Goal: Task Accomplishment & Management: Manage account settings

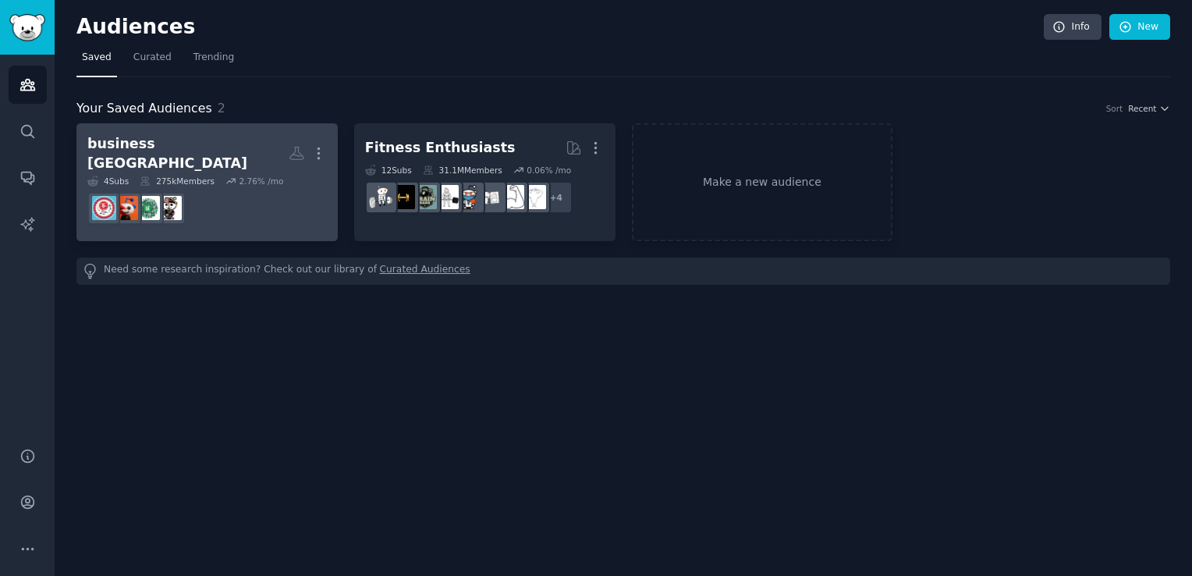
click at [246, 208] on dd at bounding box center [206, 208] width 239 height 44
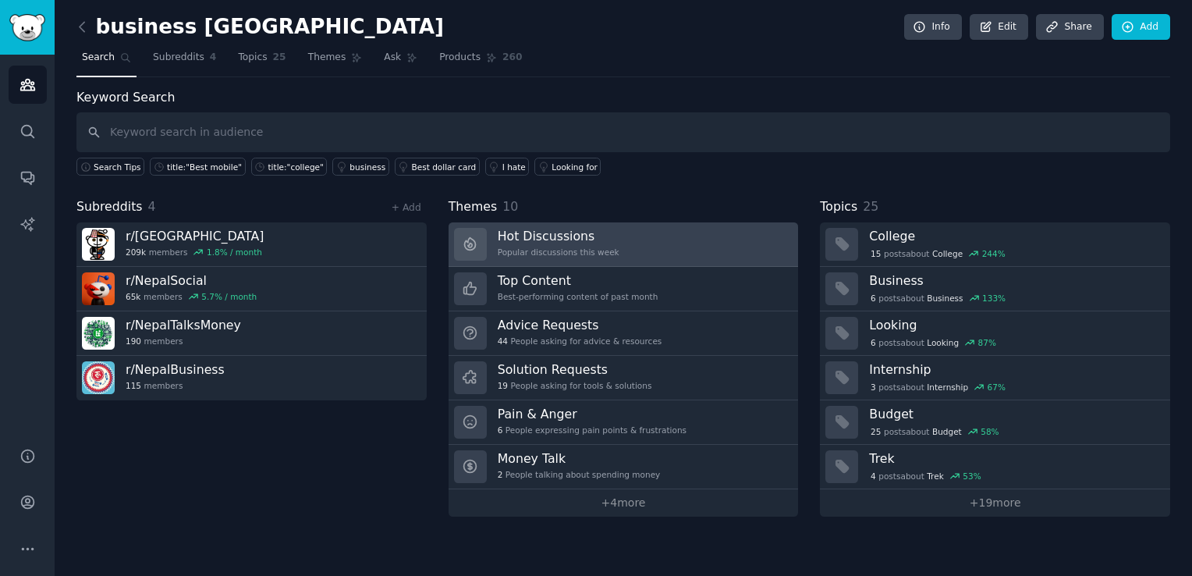
click at [698, 249] on link "Hot Discussions Popular discussions this week" at bounding box center [623, 244] width 350 height 44
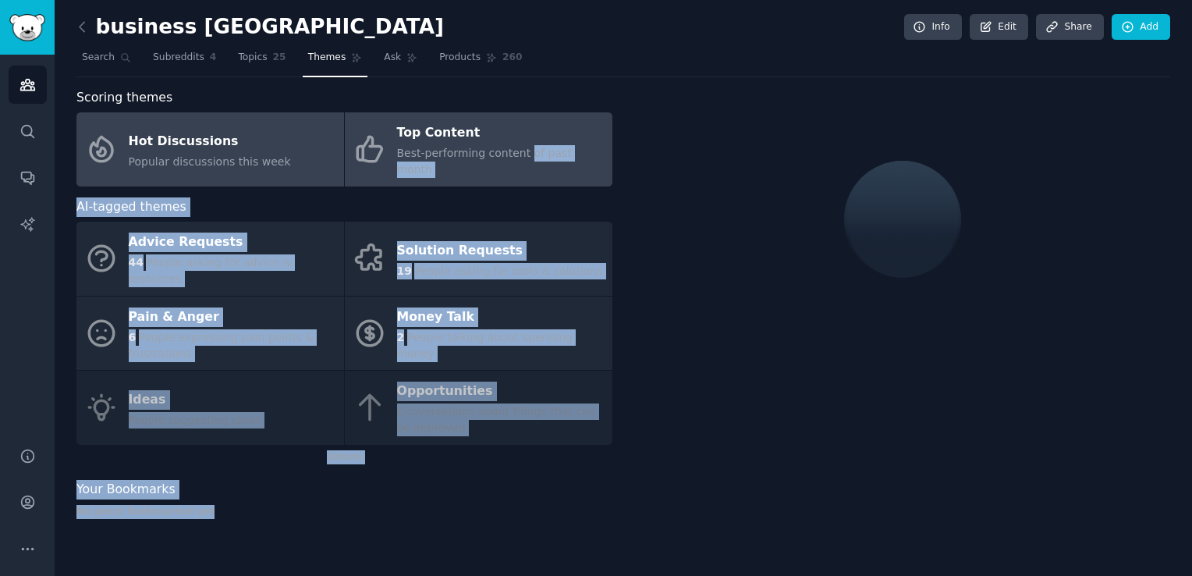
drag, startPoint x: 698, startPoint y: 249, endPoint x: 516, endPoint y: 159, distance: 202.7
click at [516, 159] on div "Scoring themes Hot Discussions Popular discussions this week Top Content Best-p…" at bounding box center [622, 308] width 1093 height 441
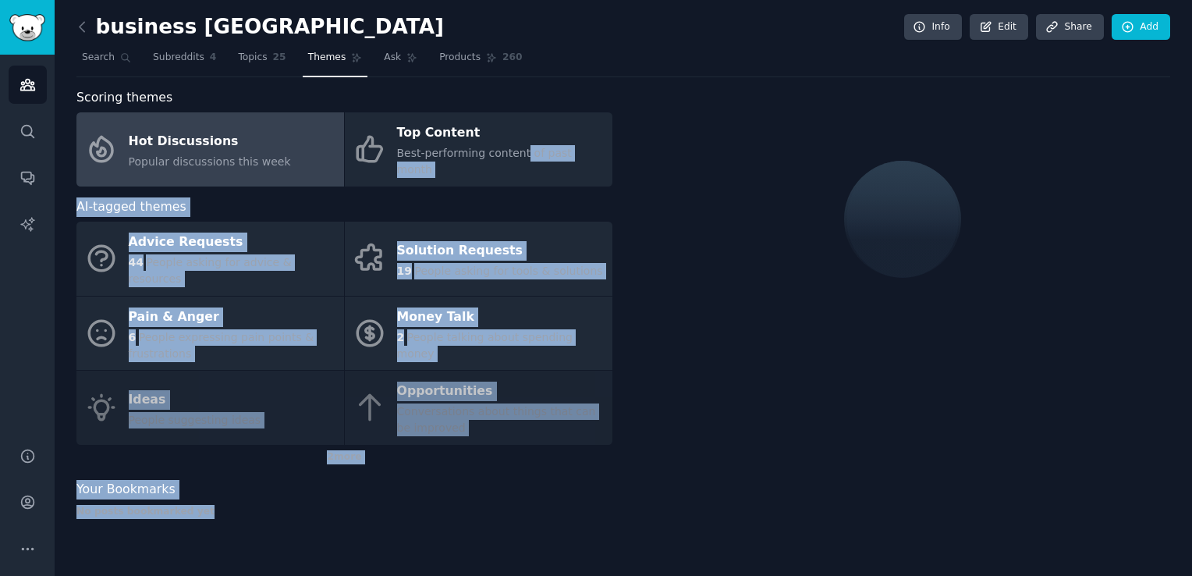
click at [754, 328] on div at bounding box center [902, 219] width 536 height 262
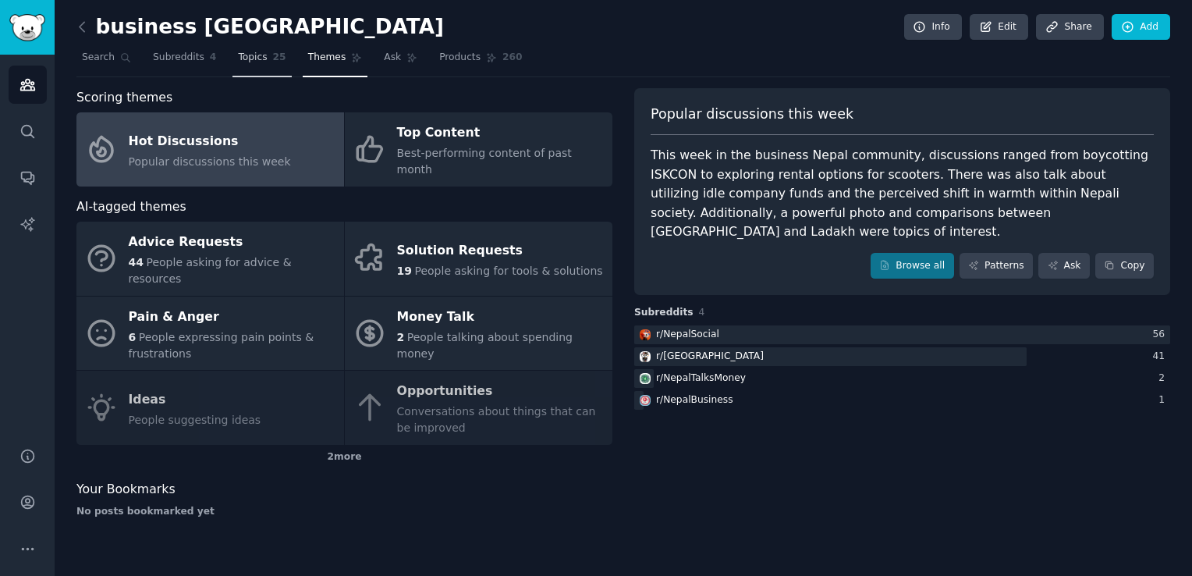
click at [250, 66] on link "Topics 25" at bounding box center [261, 61] width 58 height 32
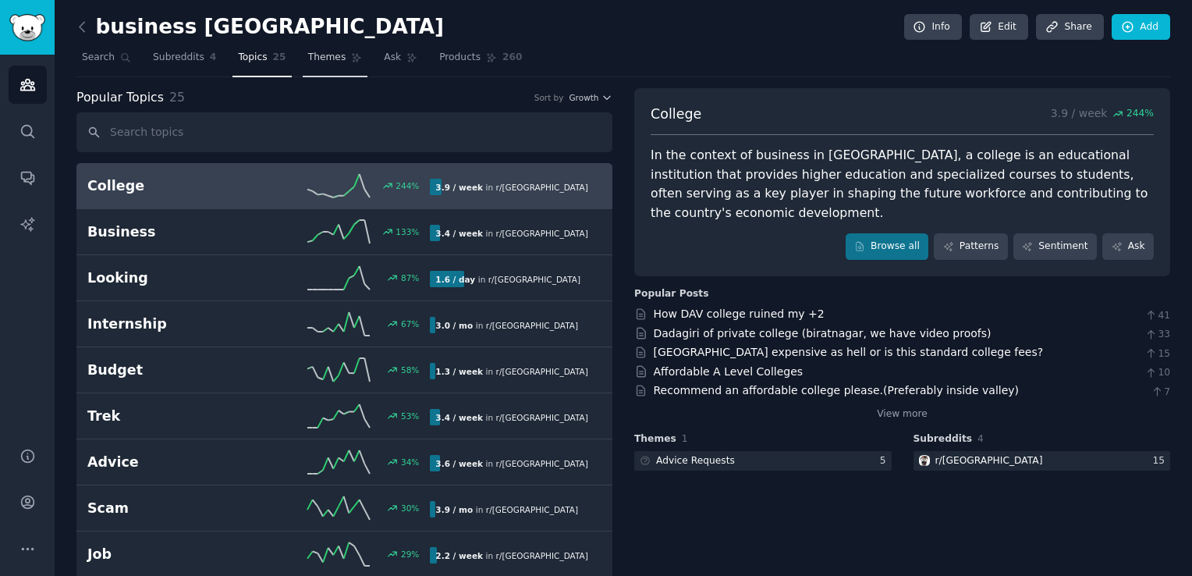
click at [303, 50] on link "Themes" at bounding box center [336, 61] width 66 height 32
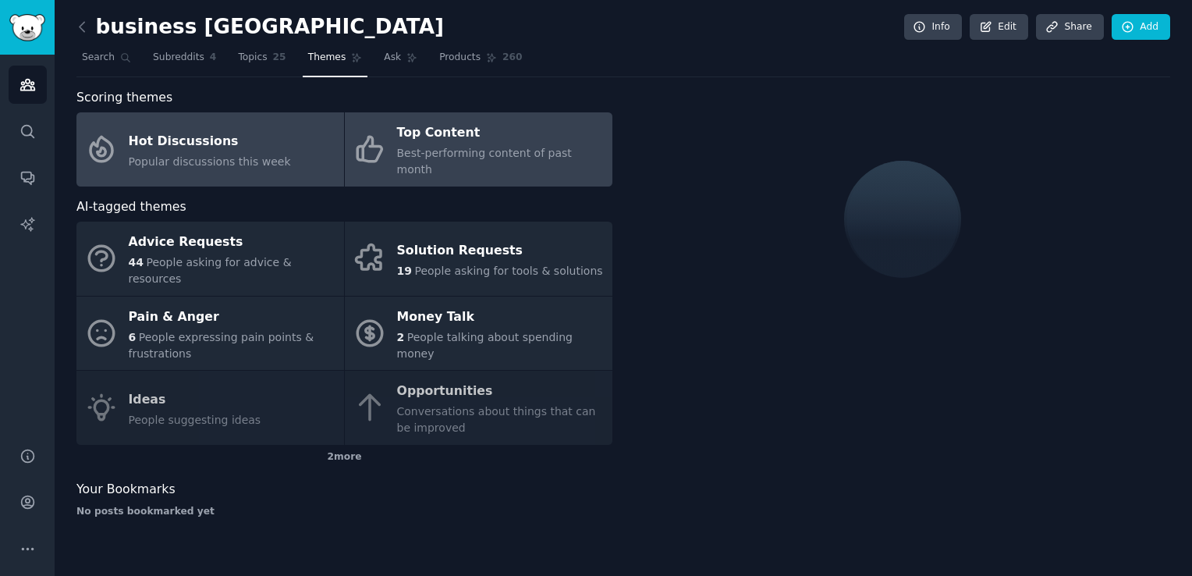
click at [451, 158] on span "Best-performing content of past month" at bounding box center [484, 161] width 175 height 29
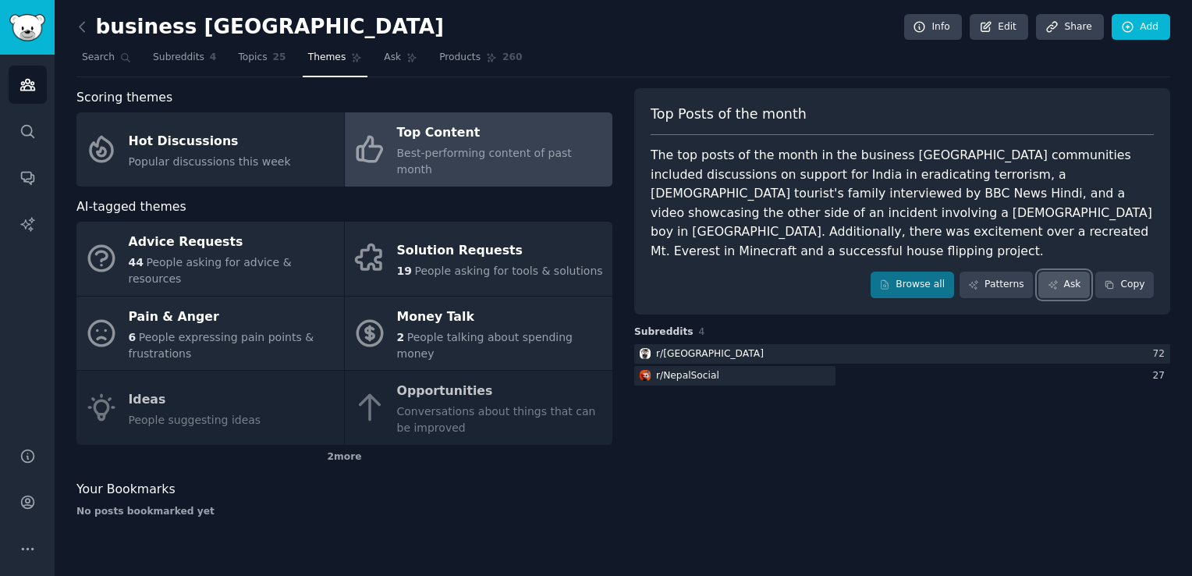
click at [1071, 271] on link "Ask" at bounding box center [1063, 284] width 51 height 27
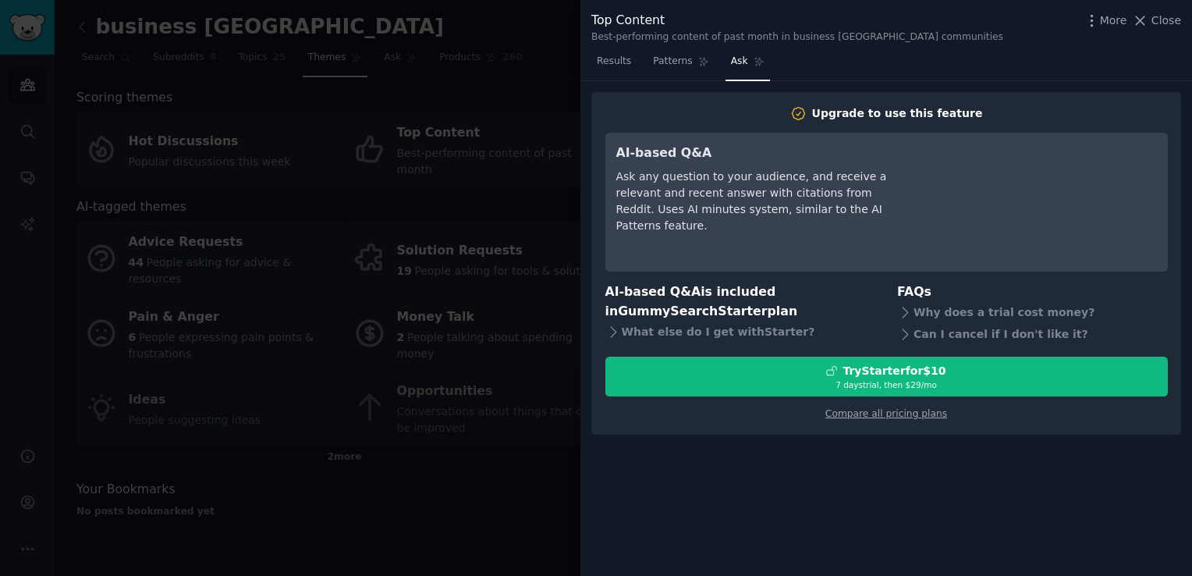
click at [808, 231] on div "AI-based Q&A Ask any question to your audience, and receive a relevant and rece…" at bounding box center [758, 202] width 285 height 117
click at [674, 62] on span "Patterns" at bounding box center [672, 62] width 39 height 14
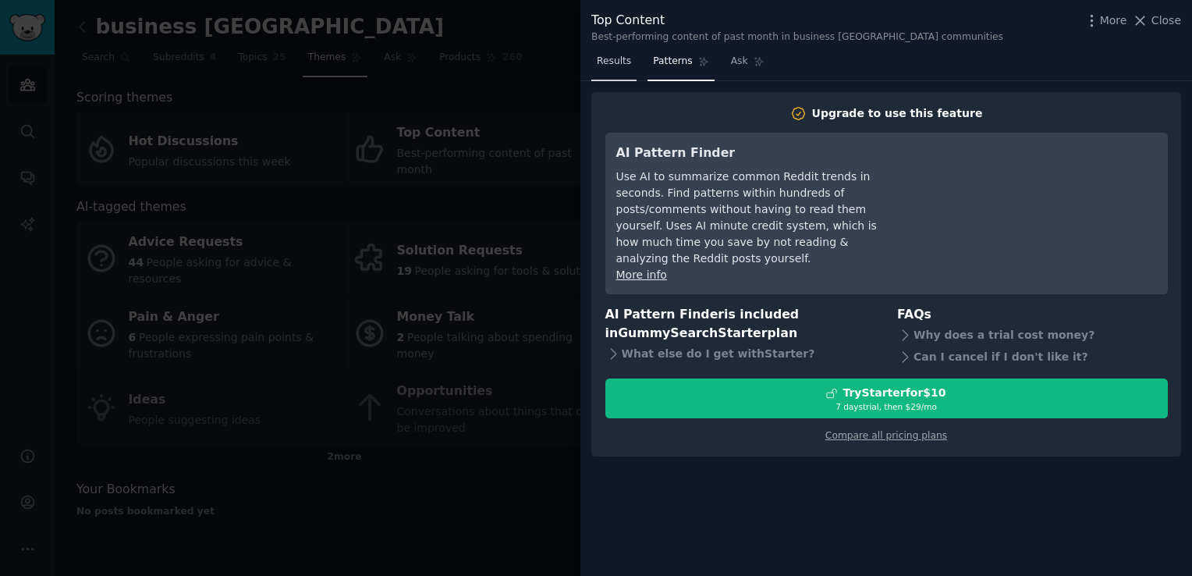
click at [618, 64] on span "Results" at bounding box center [614, 62] width 34 height 14
click at [538, 51] on div at bounding box center [596, 288] width 1192 height 576
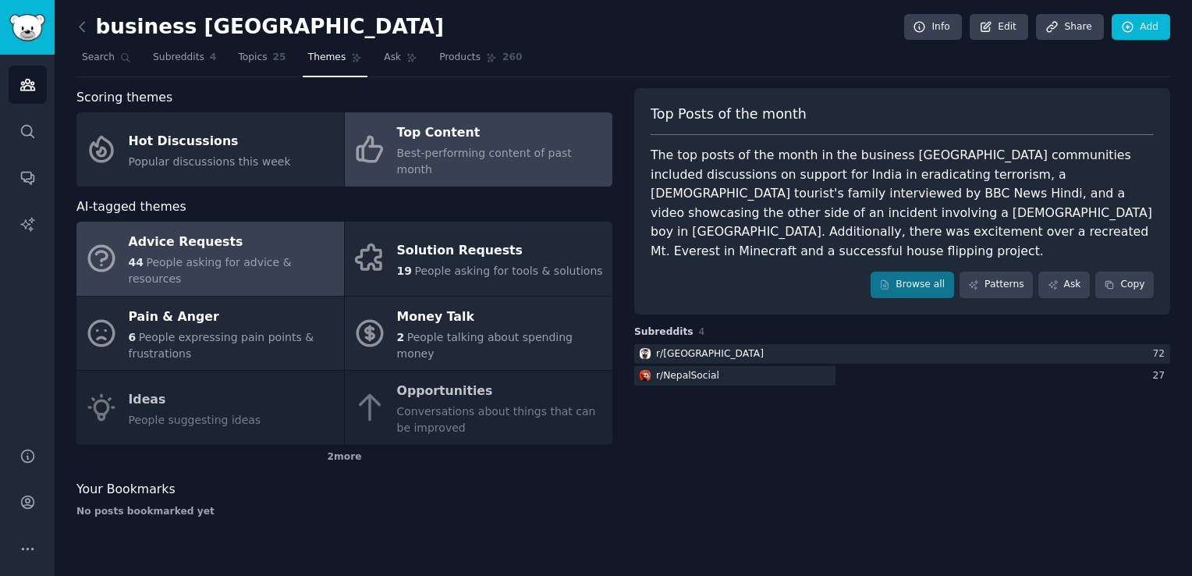
click at [200, 230] on div "Advice Requests" at bounding box center [232, 242] width 207 height 25
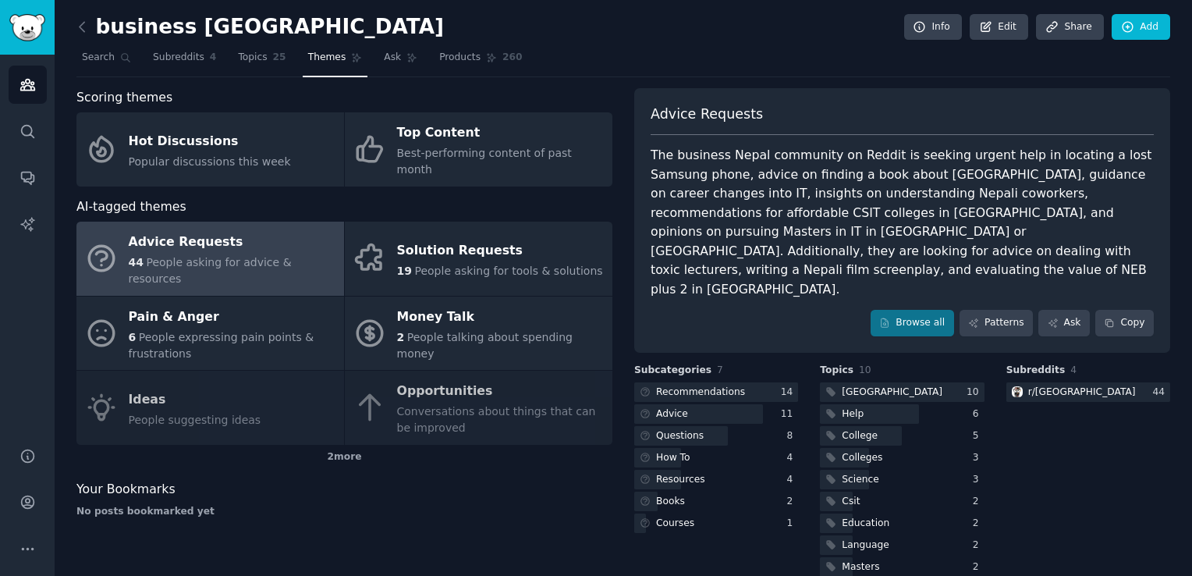
scroll to position [6, 0]
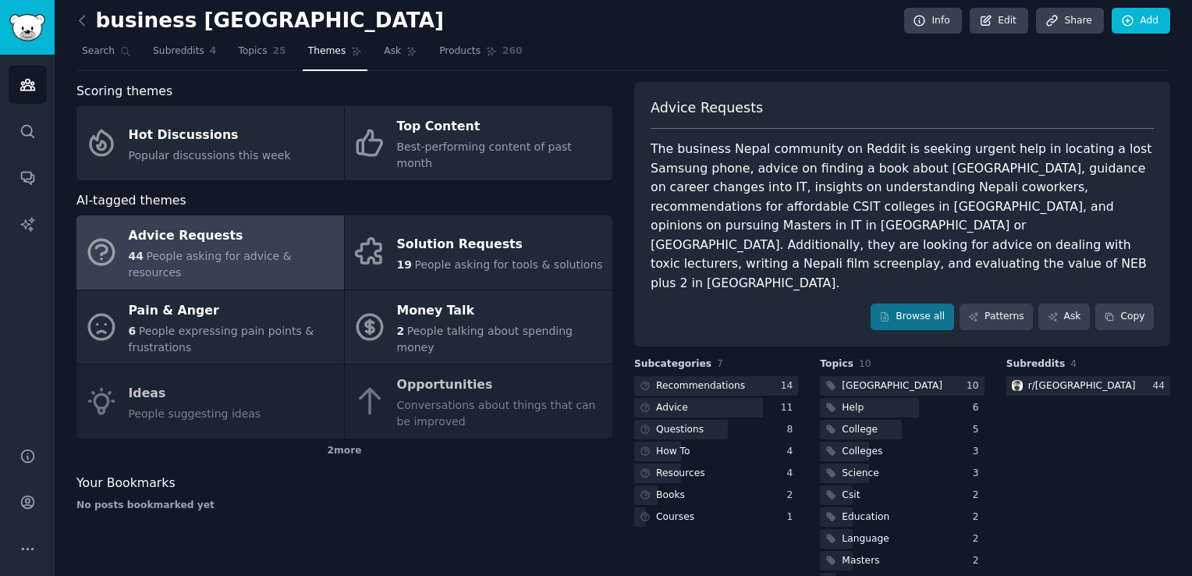
click at [806, 175] on div "The business Nepal community on Reddit is seeking urgent help in locating a los…" at bounding box center [901, 216] width 503 height 153
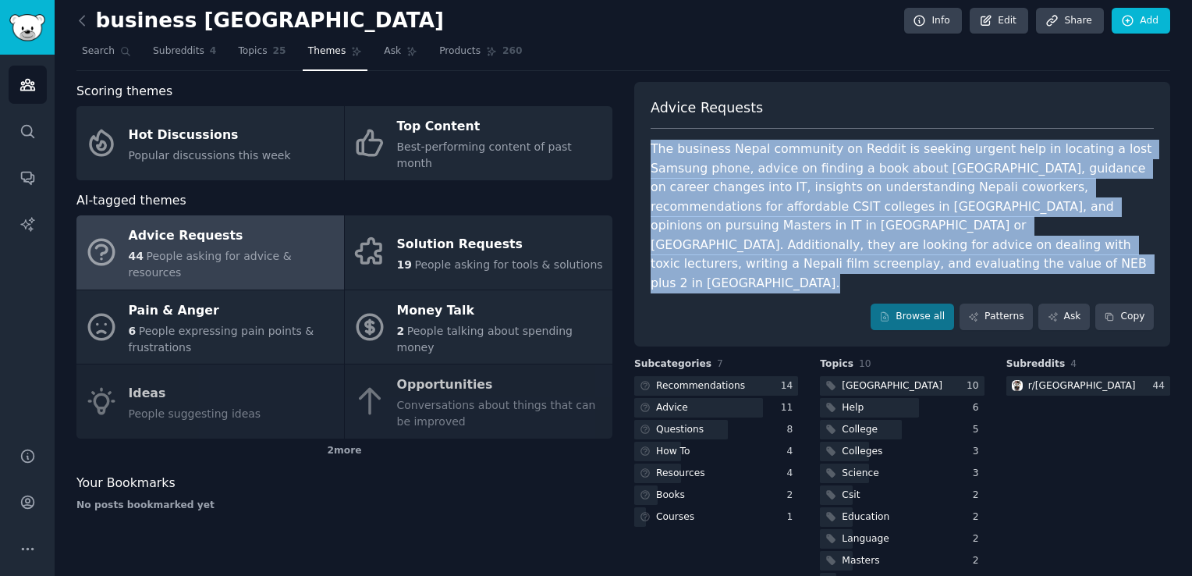
click at [806, 175] on div "The business Nepal community on Reddit is seeking urgent help in locating a los…" at bounding box center [901, 216] width 503 height 153
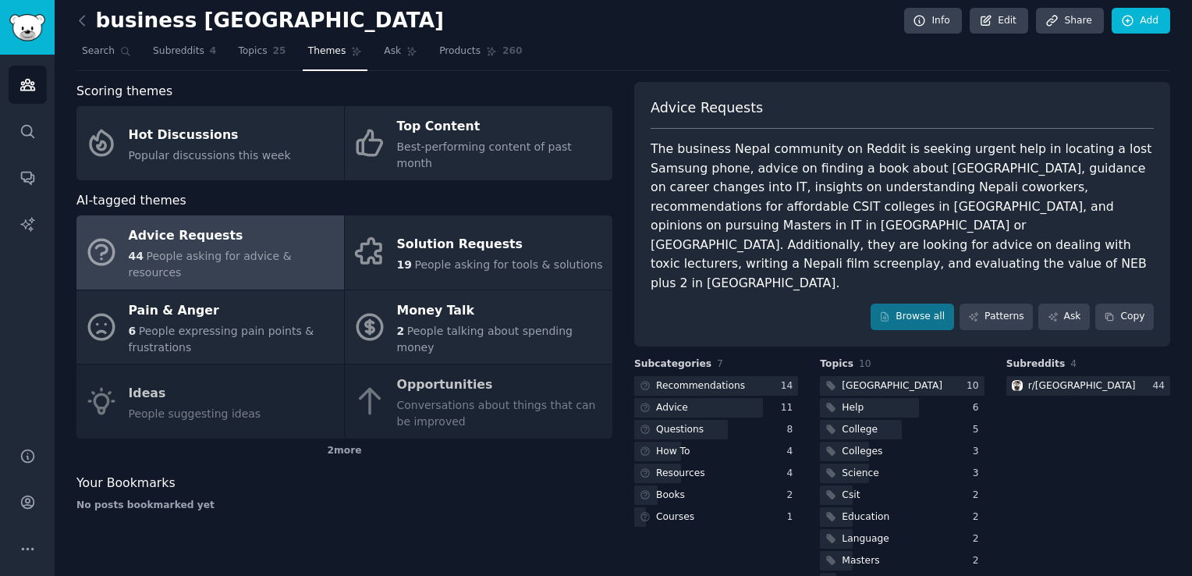
click at [849, 112] on div "Advice Requests" at bounding box center [901, 113] width 503 height 31
click at [833, 169] on div "The business Nepal community on Reddit is seeking urgent help in locating a los…" at bounding box center [901, 216] width 503 height 153
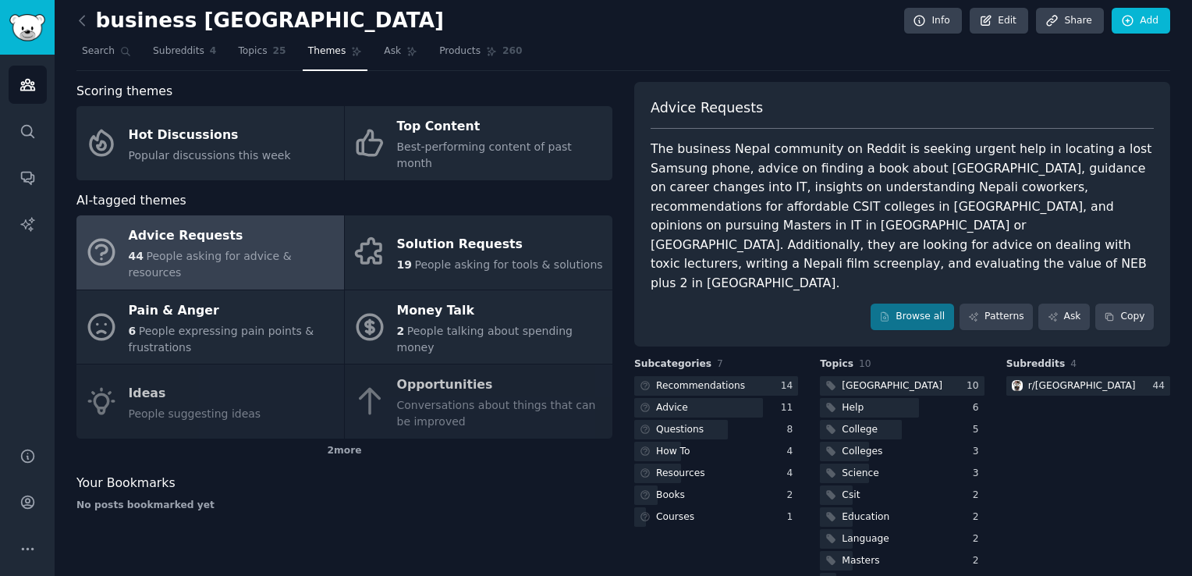
drag, startPoint x: 833, startPoint y: 169, endPoint x: 824, endPoint y: 110, distance: 60.0
click at [824, 110] on div "Advice Requests" at bounding box center [901, 113] width 503 height 31
click at [909, 171] on div "The business Nepal community on Reddit is seeking urgent help in locating a los…" at bounding box center [901, 216] width 503 height 153
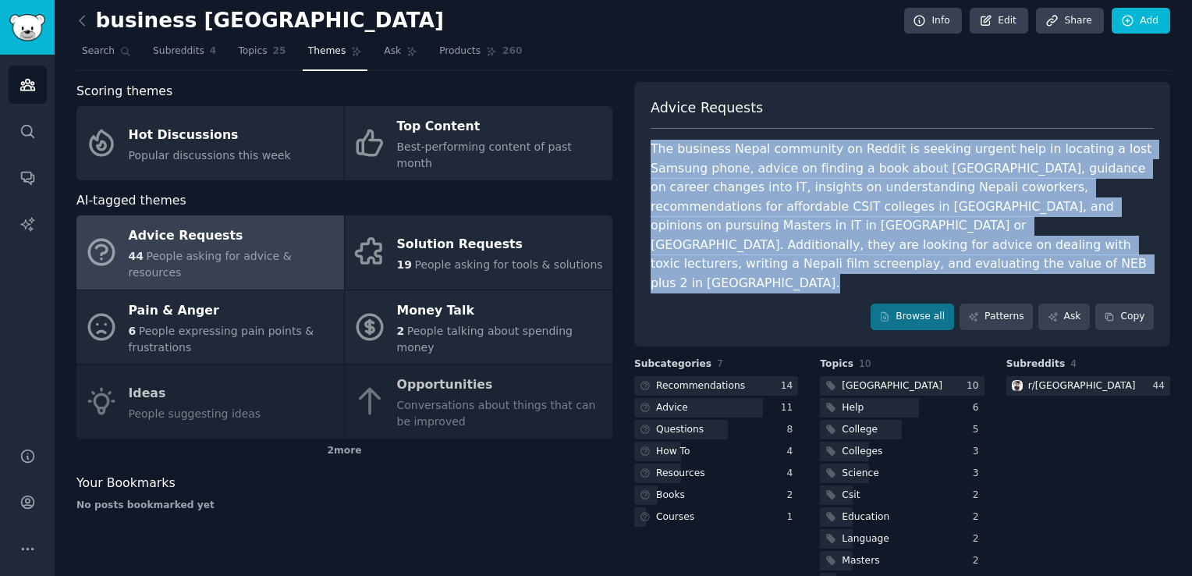
click at [909, 171] on div "The business Nepal community on Reddit is seeking urgent help in locating a los…" at bounding box center [901, 216] width 503 height 153
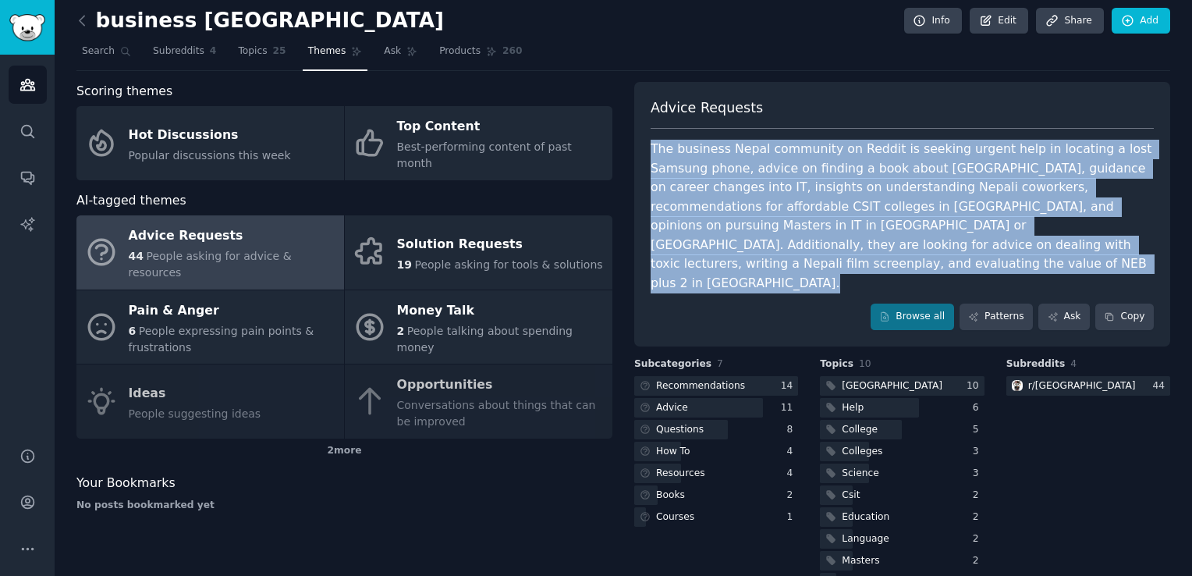
click at [909, 171] on div "The business Nepal community on Reddit is seeking urgent help in locating a los…" at bounding box center [901, 216] width 503 height 153
click at [739, 303] on div "Browse all Patterns Ask Copy" at bounding box center [901, 316] width 503 height 27
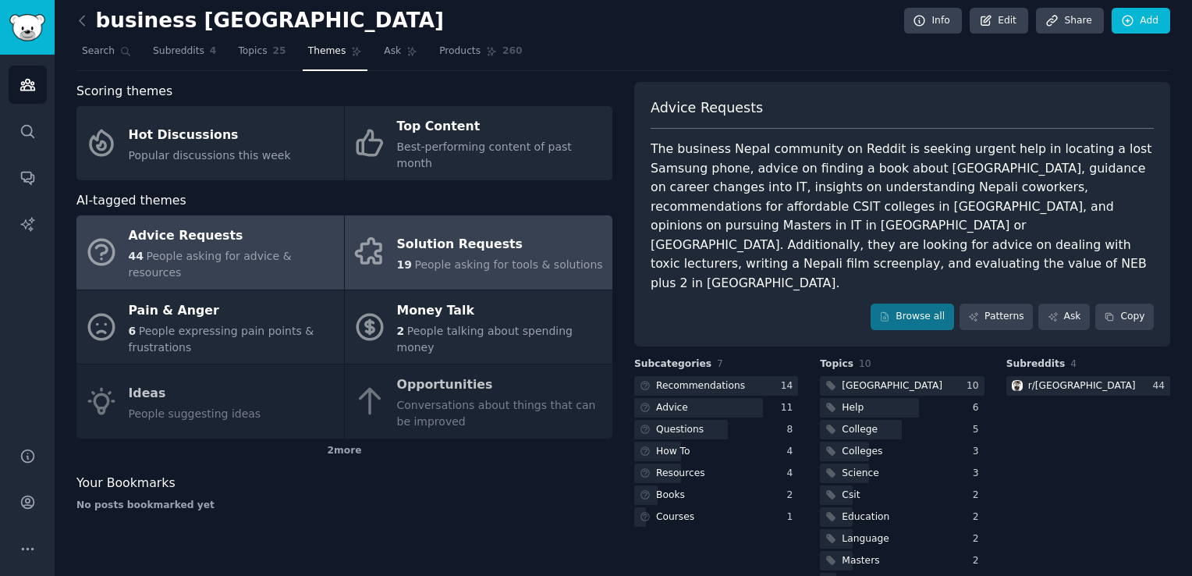
click at [436, 258] on span "People asking for tools & solutions" at bounding box center [508, 264] width 188 height 12
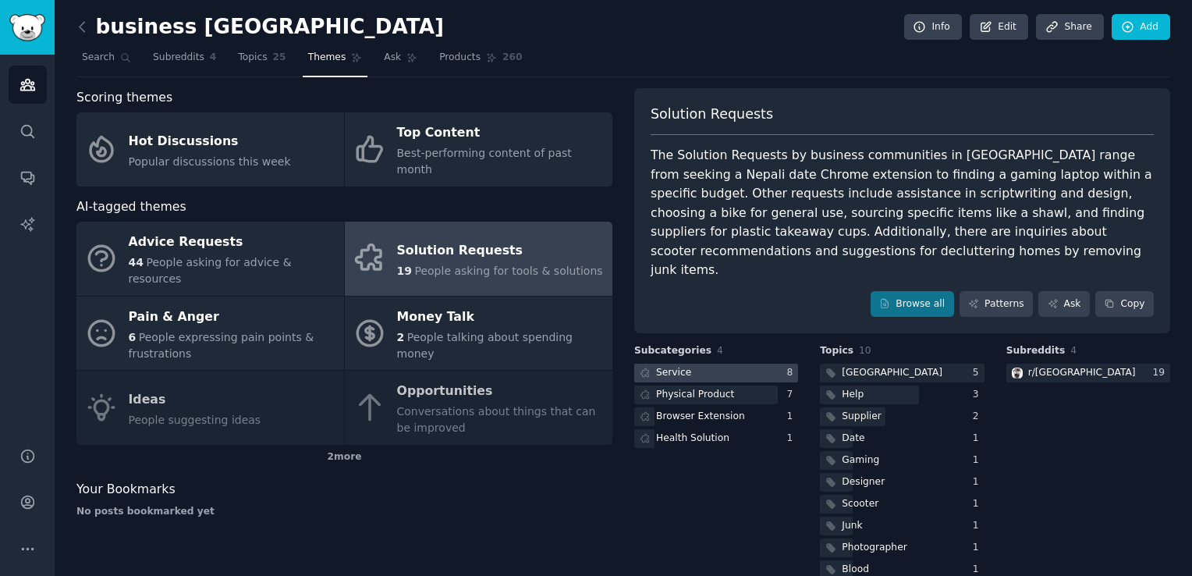
click at [693, 363] on div at bounding box center [716, 372] width 164 height 19
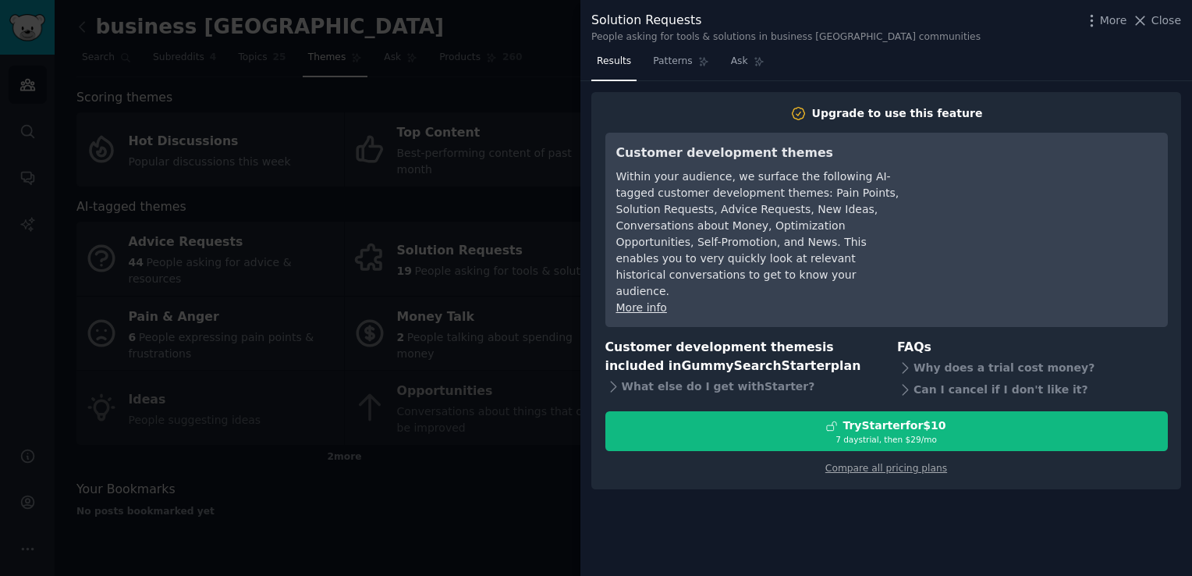
click at [553, 238] on div at bounding box center [596, 288] width 1192 height 576
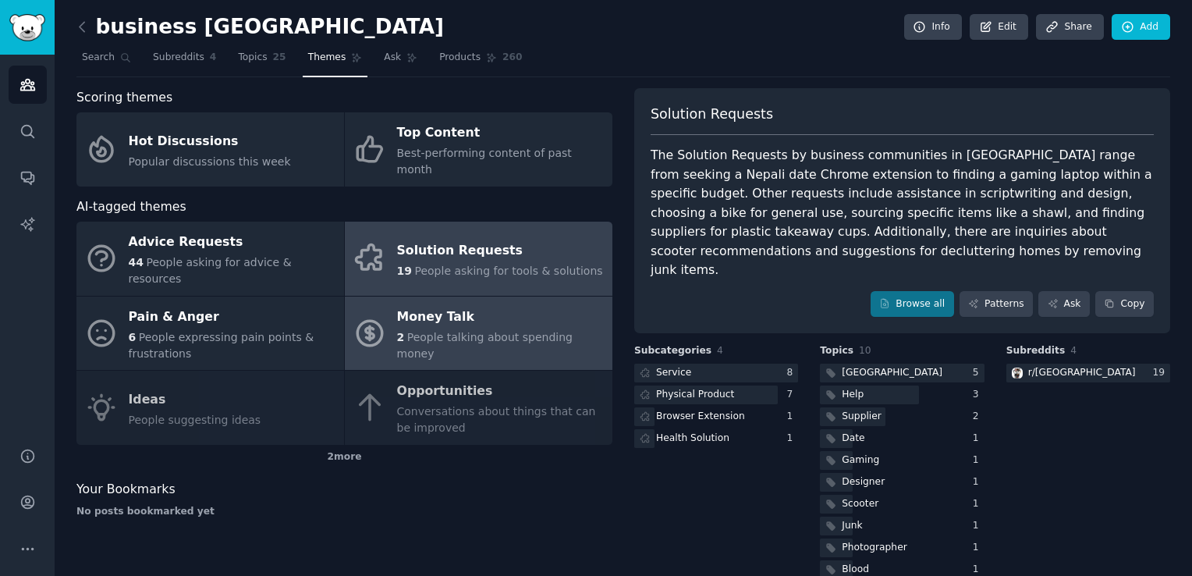
click at [406, 331] on span "People talking about spending money" at bounding box center [484, 345] width 175 height 29
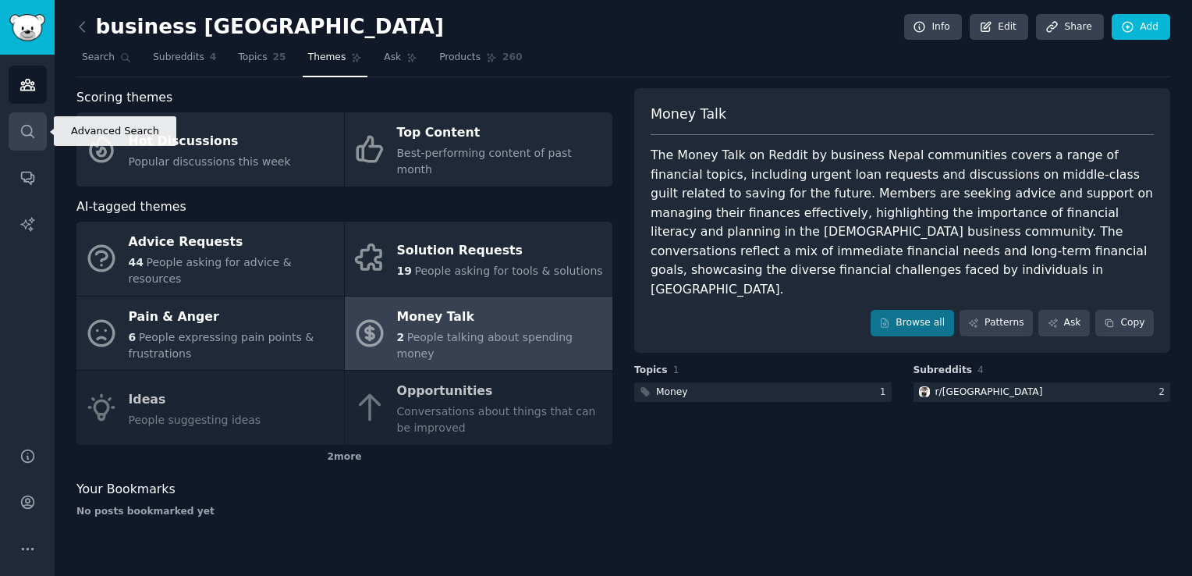
click at [31, 121] on link "Search" at bounding box center [28, 131] width 38 height 38
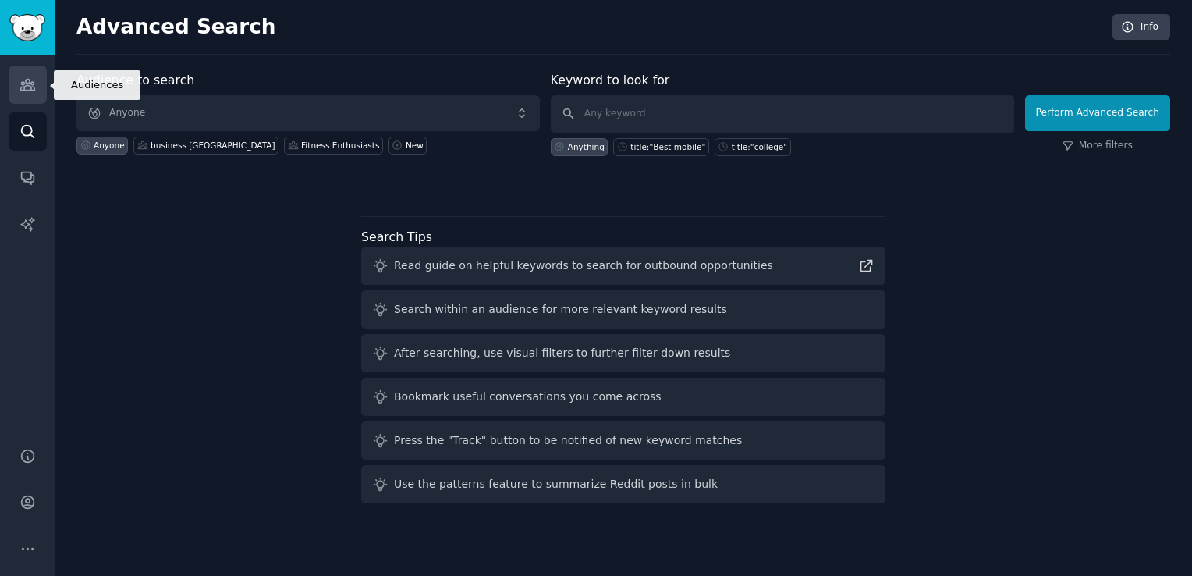
click at [17, 88] on link "Audiences" at bounding box center [28, 85] width 38 height 38
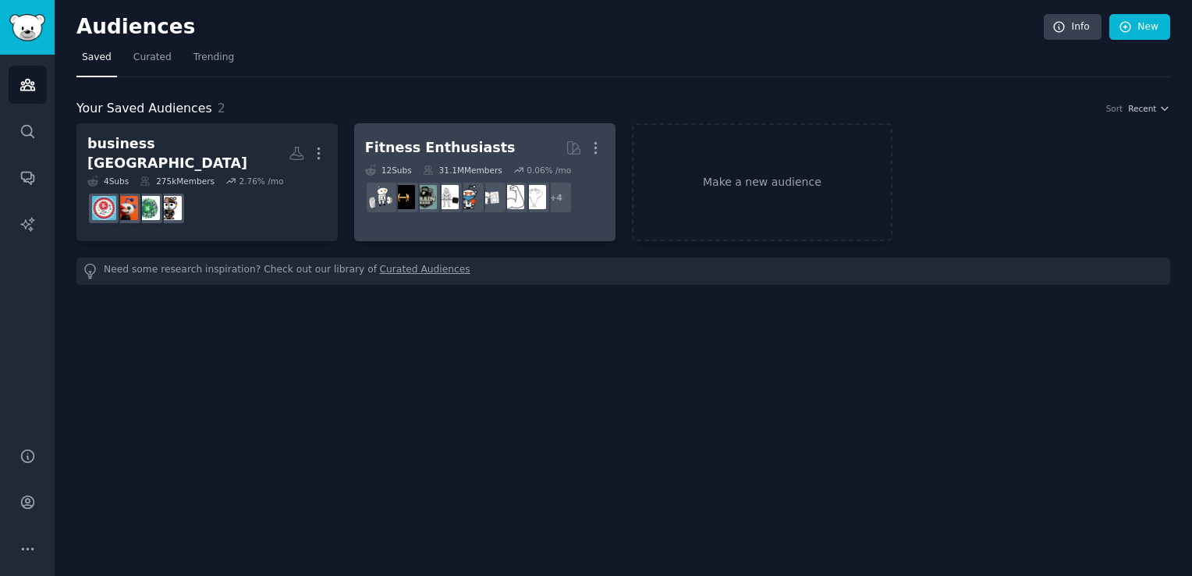
click at [516, 153] on h2 "Fitness Enthusiasts More" at bounding box center [484, 147] width 239 height 27
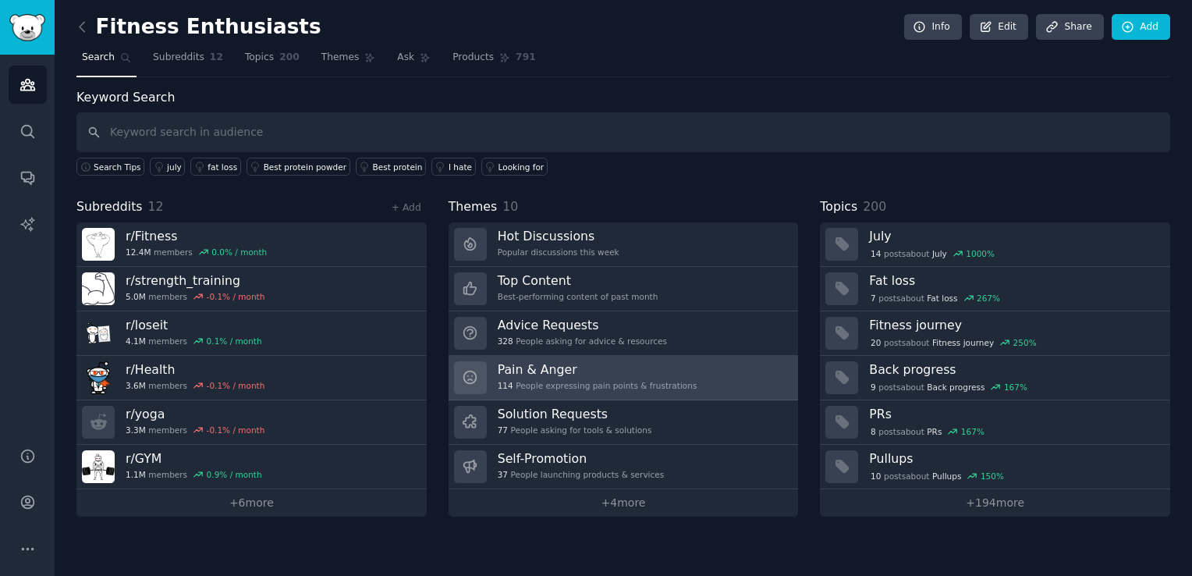
click at [633, 388] on div "114 People expressing pain points & frustrations" at bounding box center [598, 385] width 200 height 11
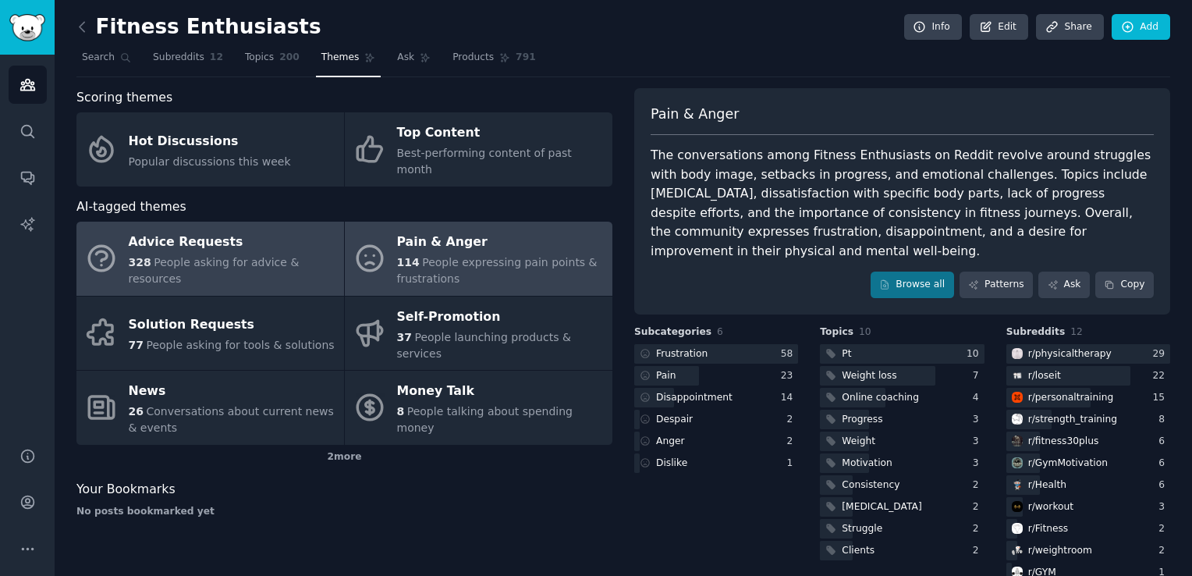
click at [238, 256] on span "People asking for advice & resources" at bounding box center [214, 270] width 171 height 29
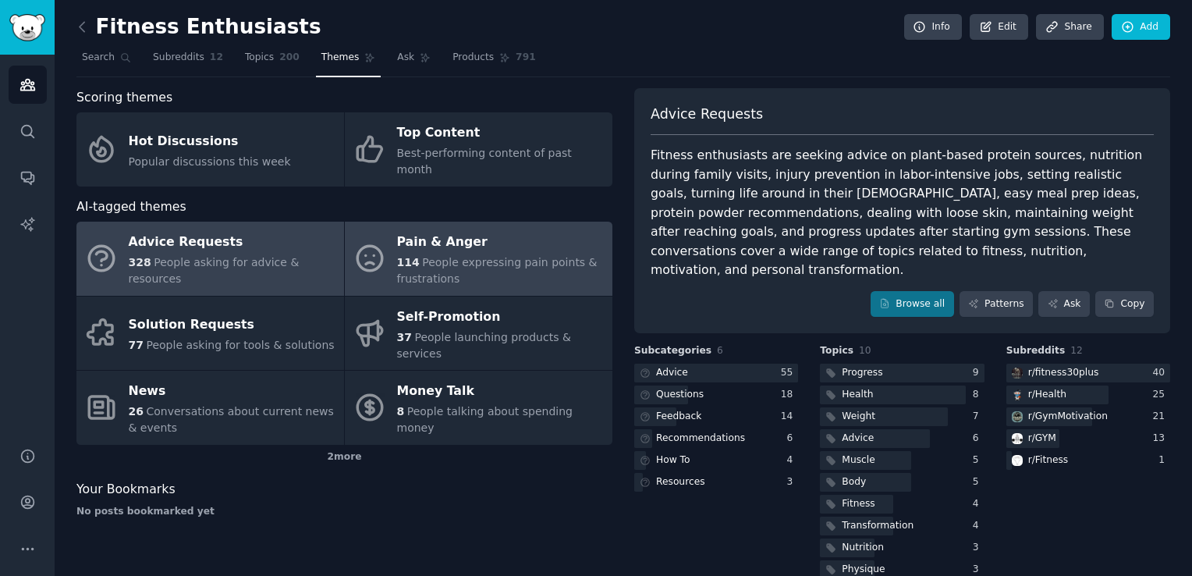
click at [540, 230] on div "Pain & Anger" at bounding box center [500, 242] width 207 height 25
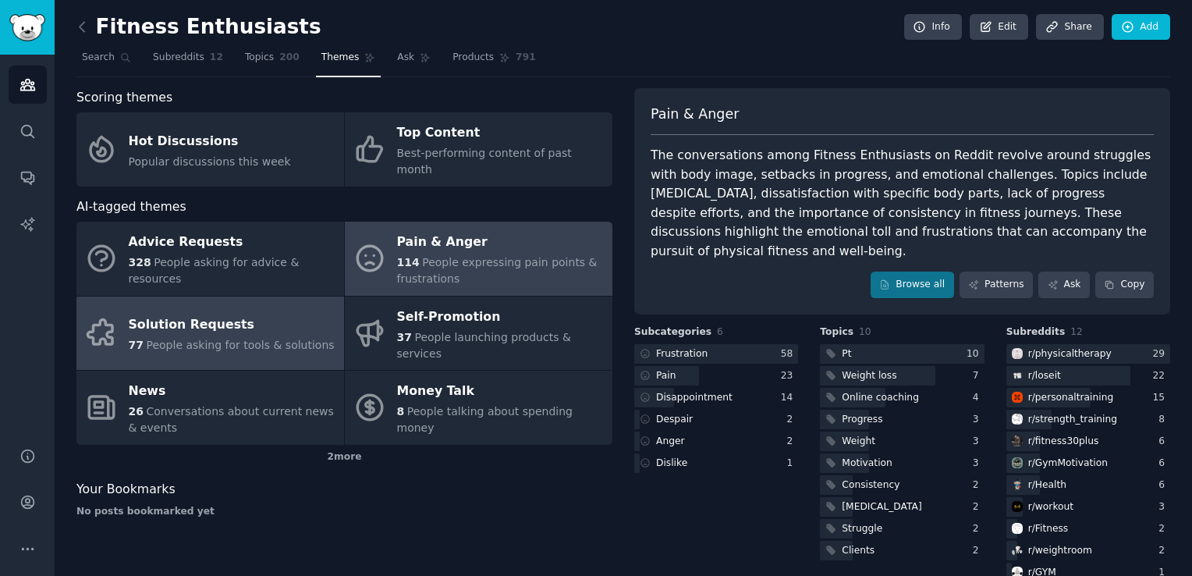
click at [321, 296] on link "Solution Requests 77 People asking for tools & solutions" at bounding box center [210, 333] width 268 height 74
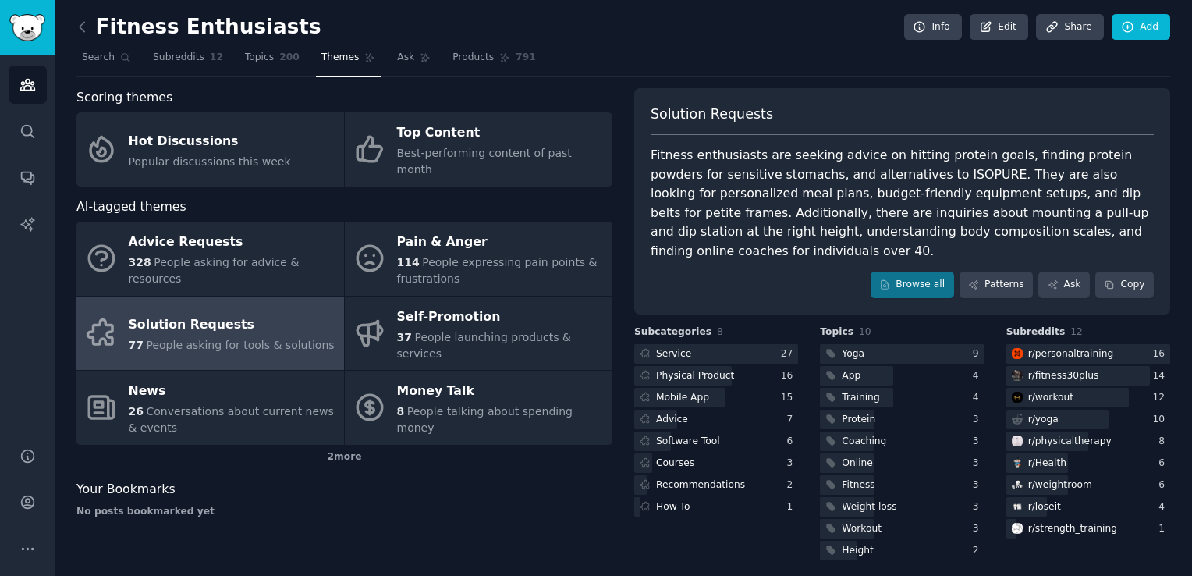
click at [1044, 226] on div "Fitness enthusiasts are seeking advice on hitting protein goals, finding protei…" at bounding box center [901, 203] width 503 height 115
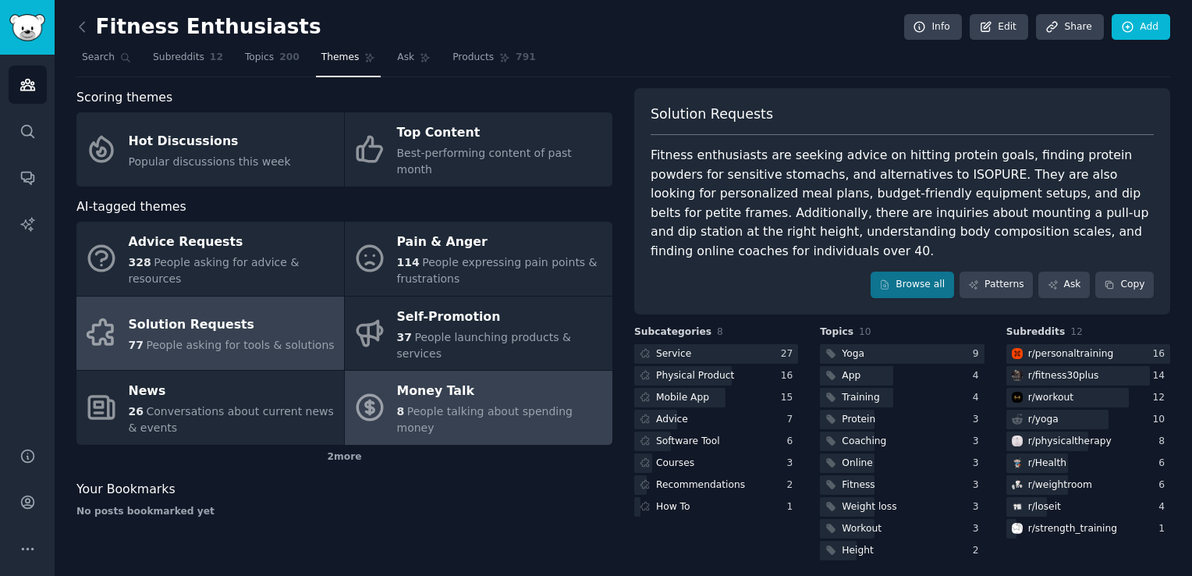
click at [579, 379] on div "Money Talk" at bounding box center [500, 391] width 207 height 25
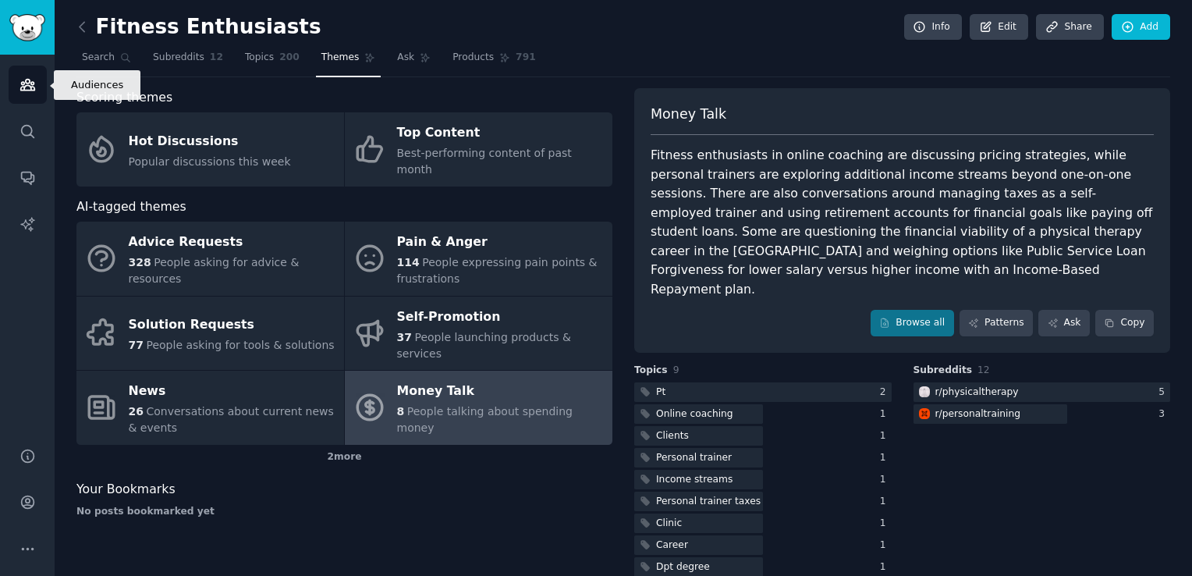
click at [27, 87] on icon "Sidebar" at bounding box center [27, 84] width 16 height 16
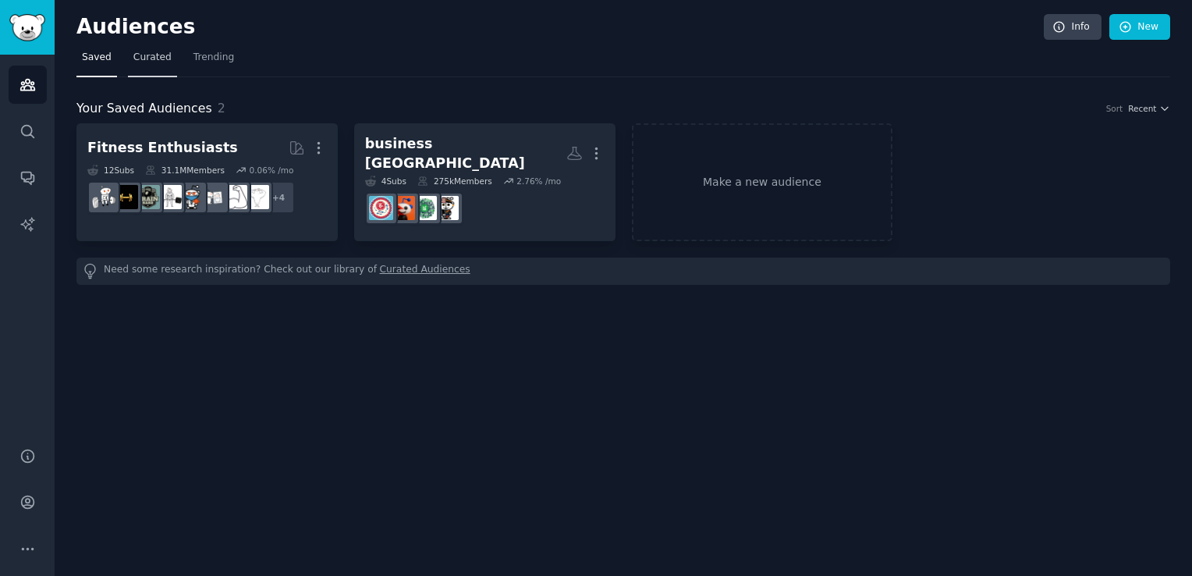
click at [156, 55] on span "Curated" at bounding box center [152, 58] width 38 height 14
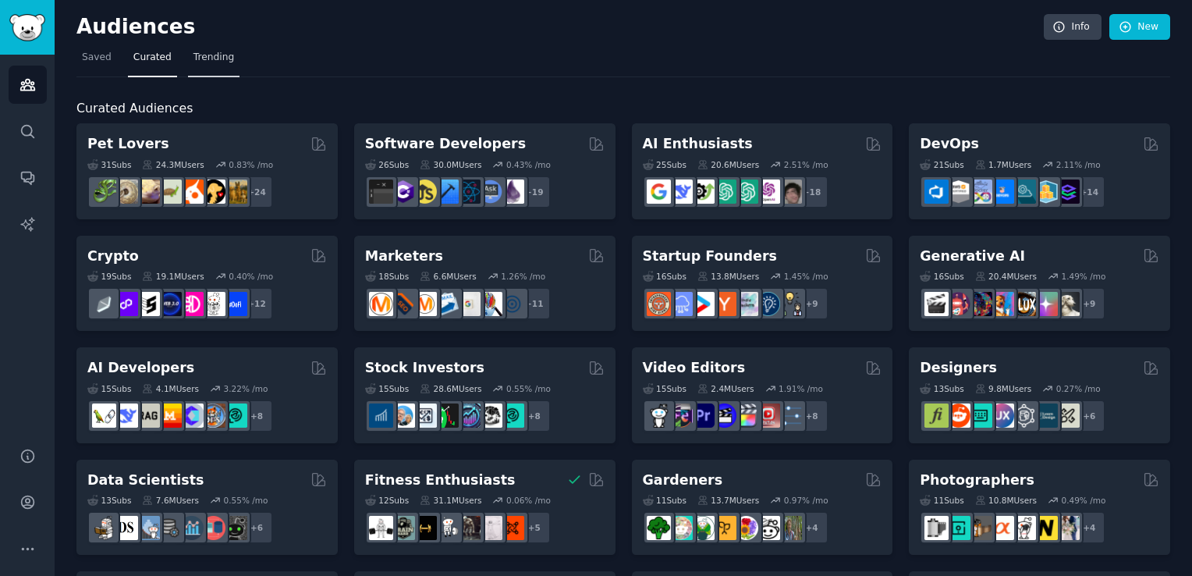
click at [214, 58] on span "Trending" at bounding box center [213, 58] width 41 height 14
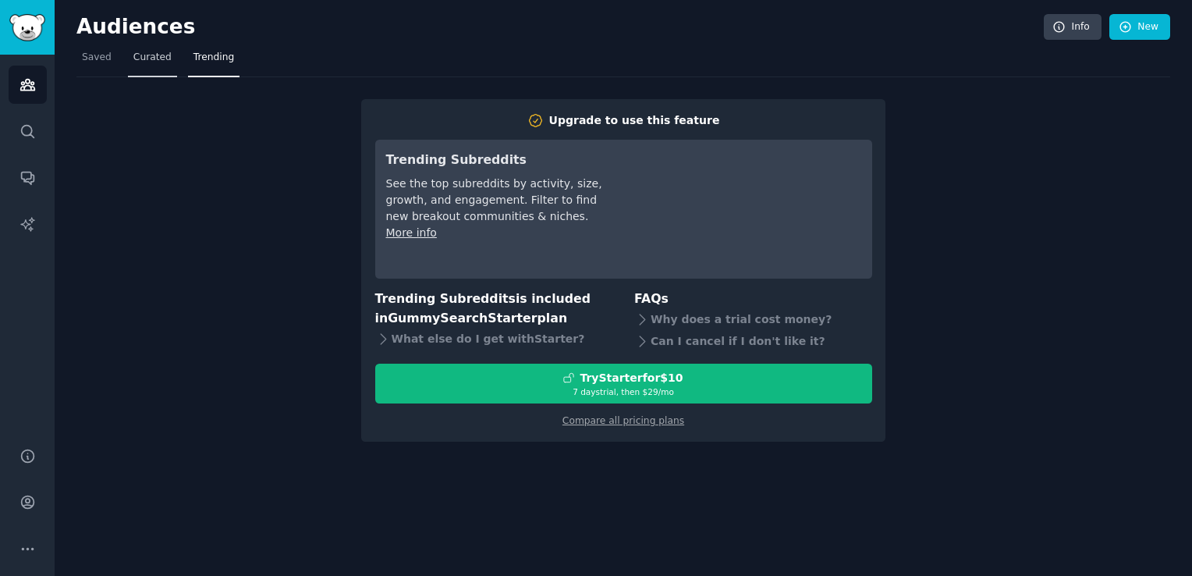
click at [165, 55] on link "Curated" at bounding box center [152, 61] width 49 height 32
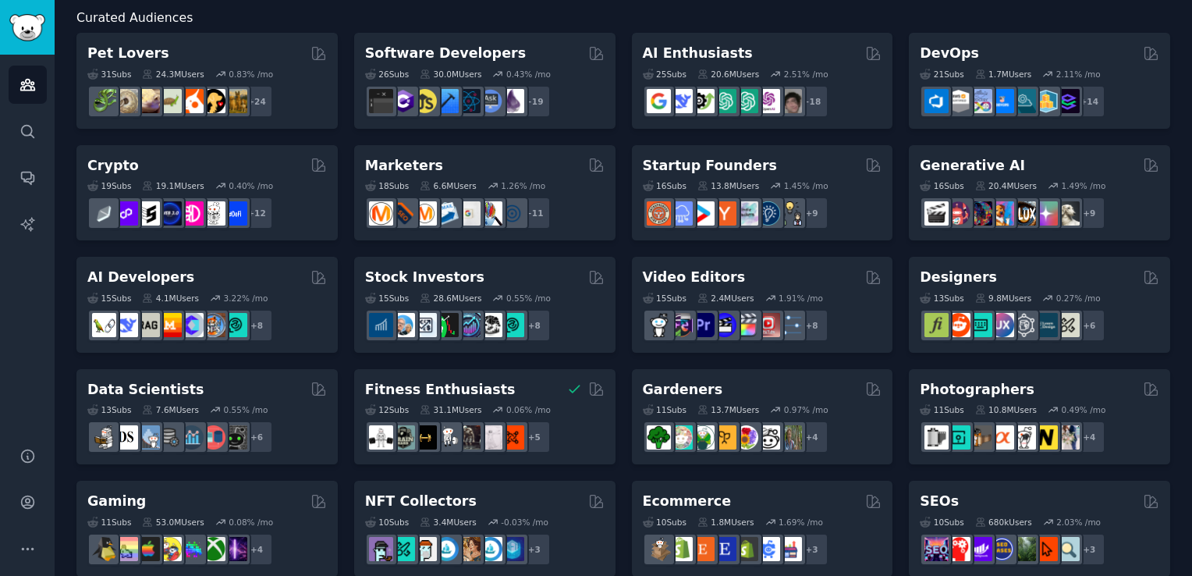
scroll to position [126, 0]
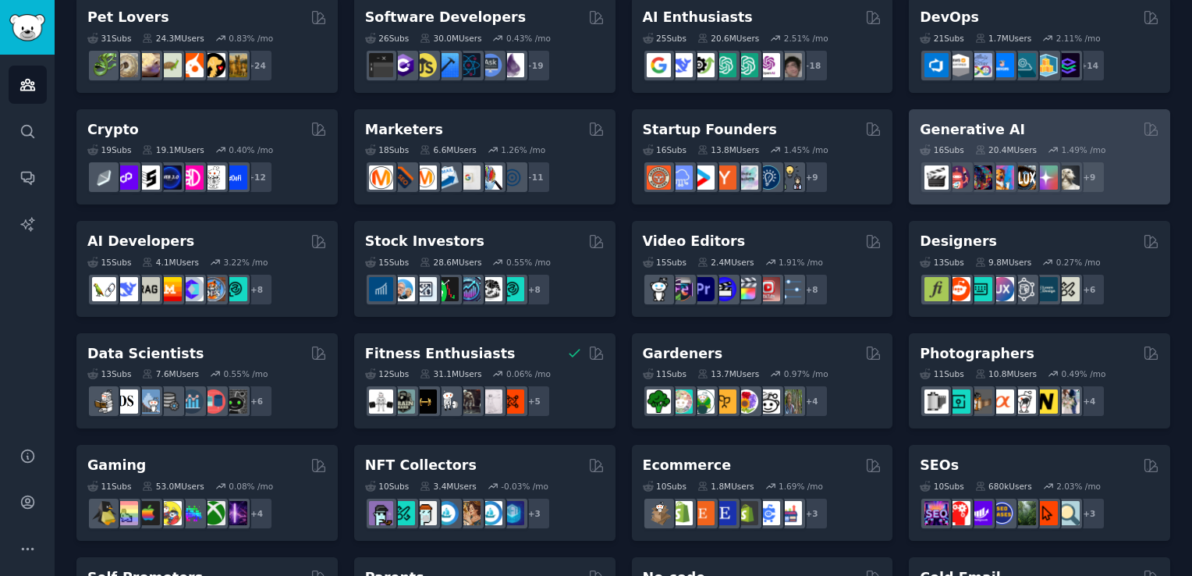
click at [1039, 124] on div "Generative AI" at bounding box center [1039, 129] width 239 height 19
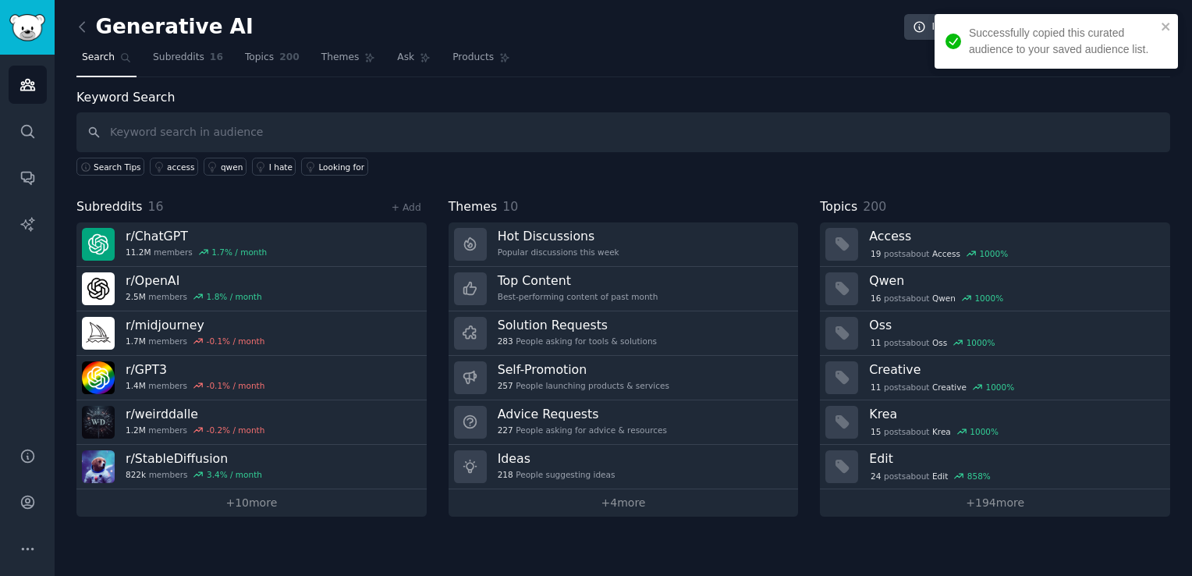
click at [1159, 30] on div "Successfully copied this curated audience to your saved audience list." at bounding box center [1051, 41] width 220 height 42
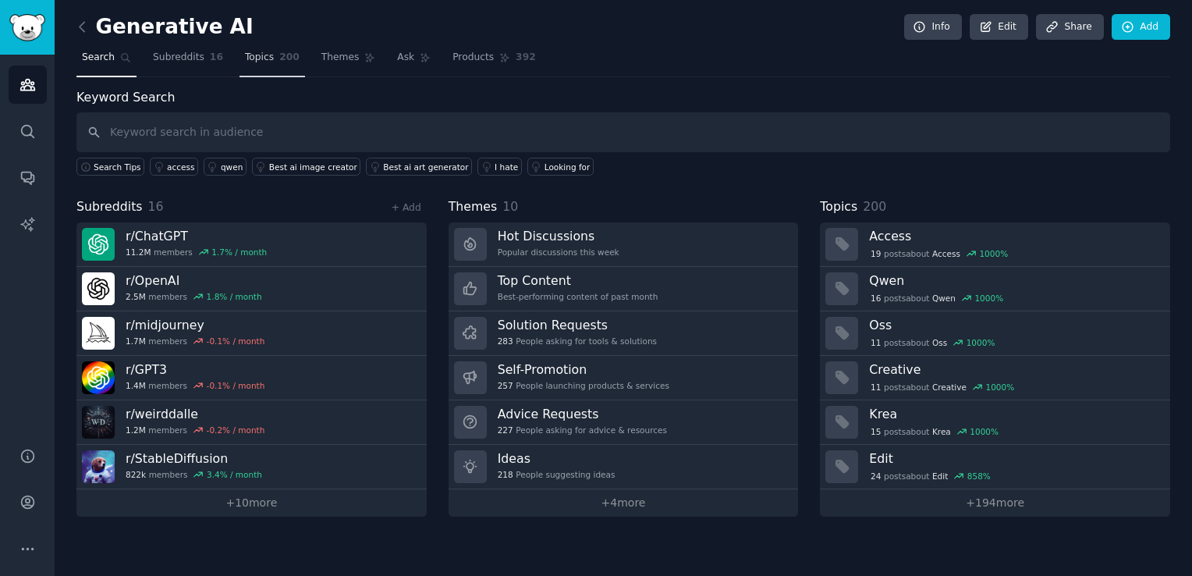
click at [275, 76] on link "Topics 200" at bounding box center [272, 61] width 66 height 32
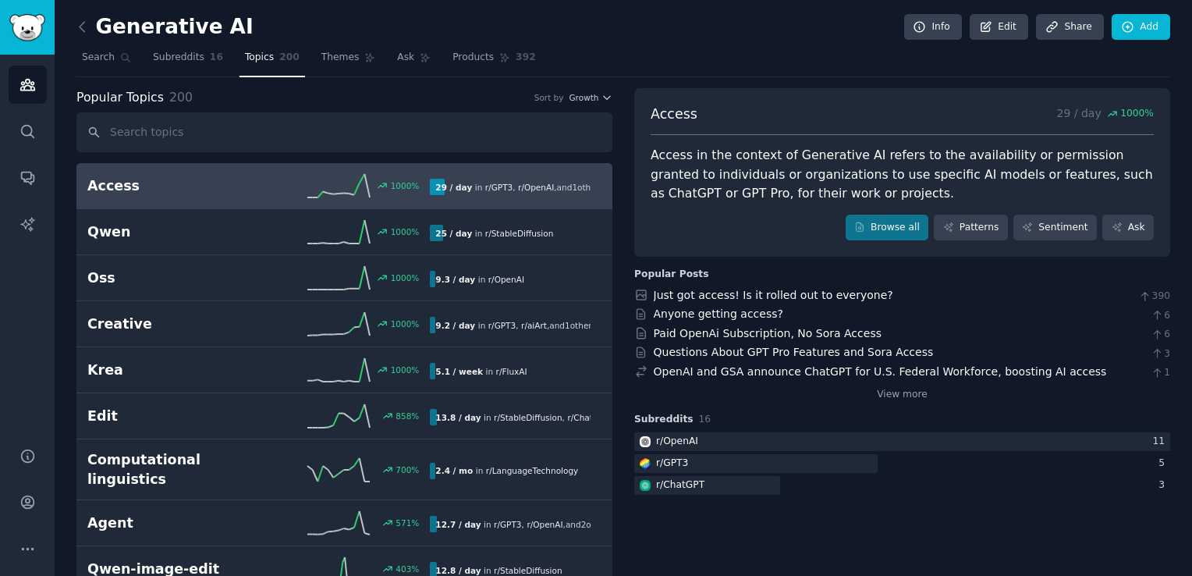
click at [364, 191] on icon at bounding box center [338, 185] width 62 height 23
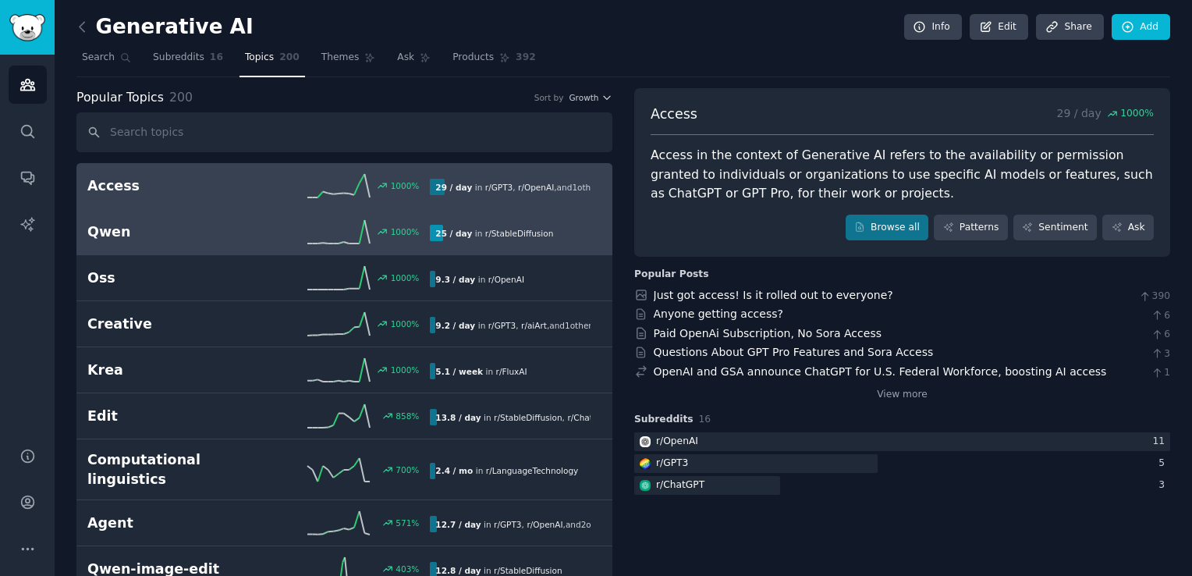
click at [215, 250] on link "[PERSON_NAME] 1000 % 25 / day in r/ StableDiffusion" at bounding box center [344, 232] width 536 height 46
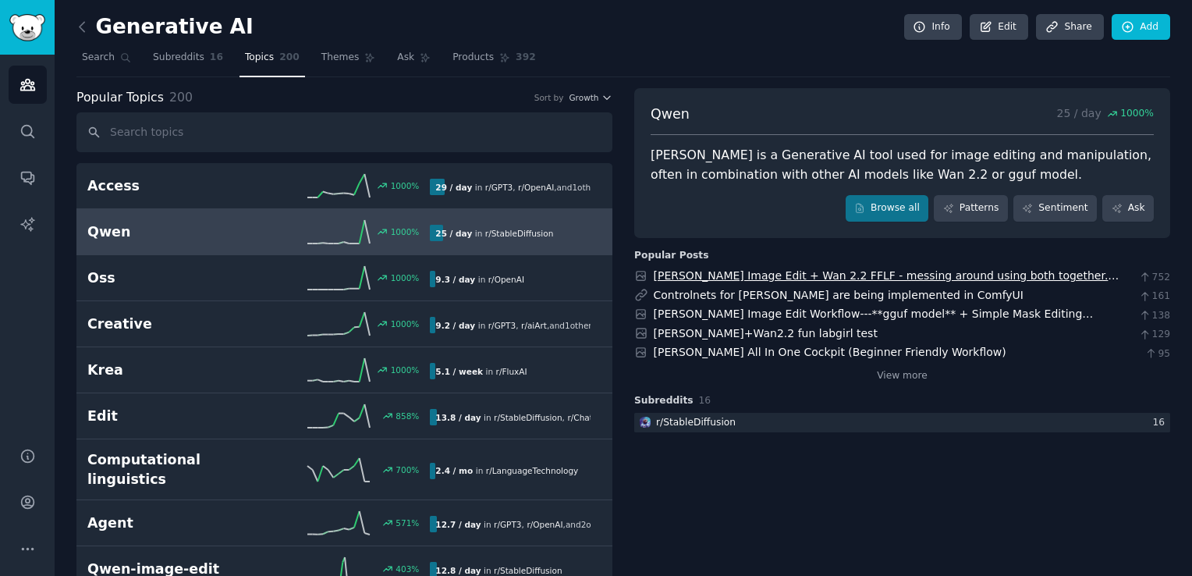
click at [920, 278] on link "[PERSON_NAME] Image Edit + Wan 2.2 FFLF - messing around using both together. M…" at bounding box center [887, 291] width 466 height 45
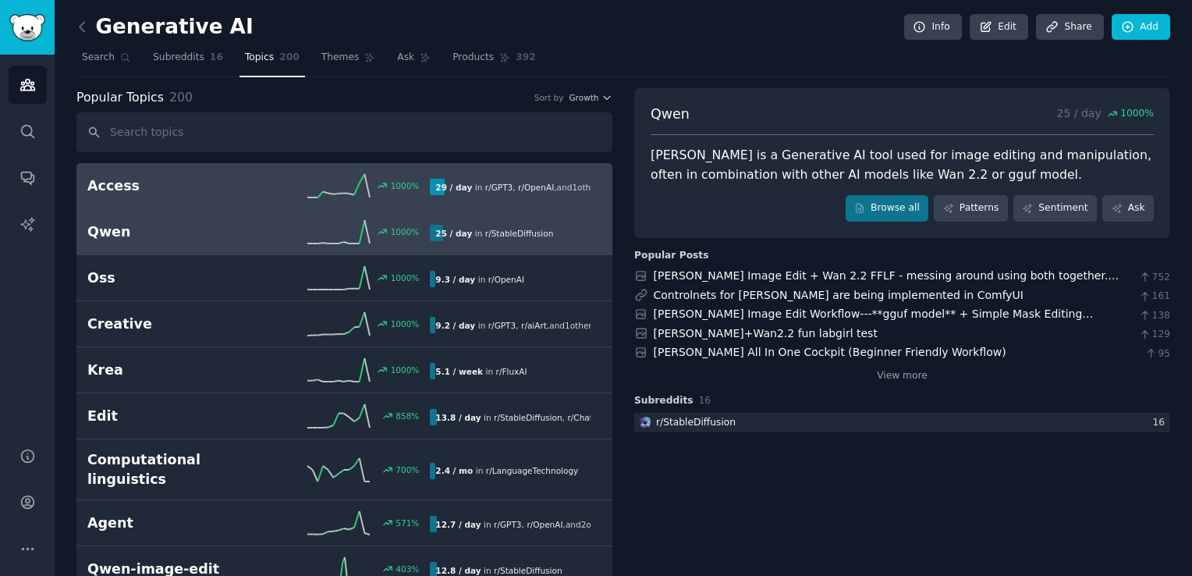
click at [301, 194] on div "1000 %" at bounding box center [345, 185] width 172 height 23
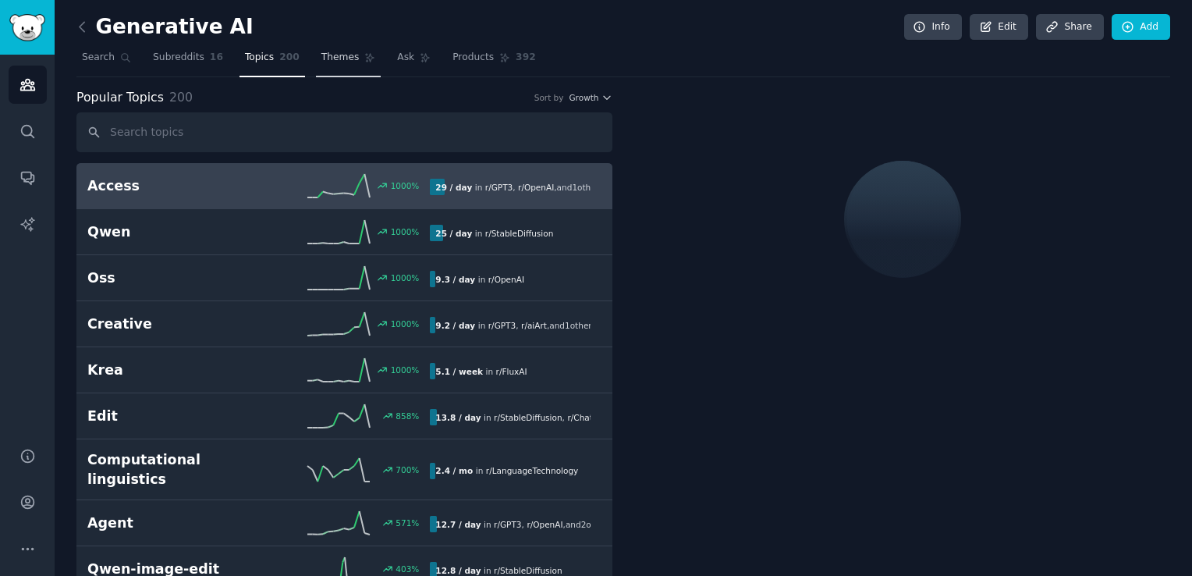
click at [324, 55] on span "Themes" at bounding box center [340, 58] width 38 height 14
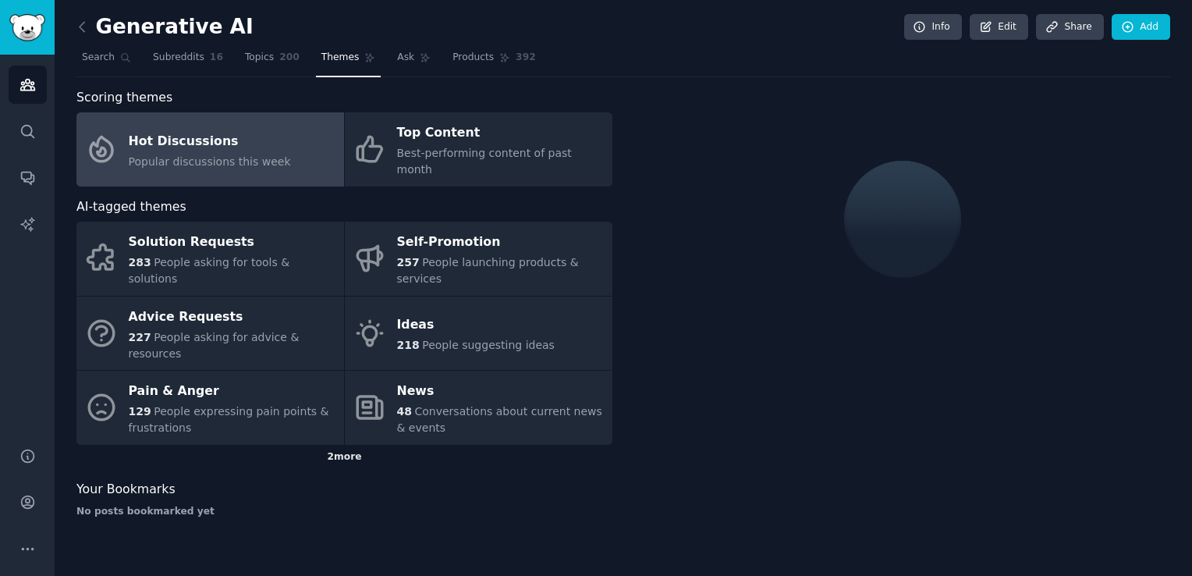
click at [357, 445] on div "2 more" at bounding box center [344, 457] width 536 height 25
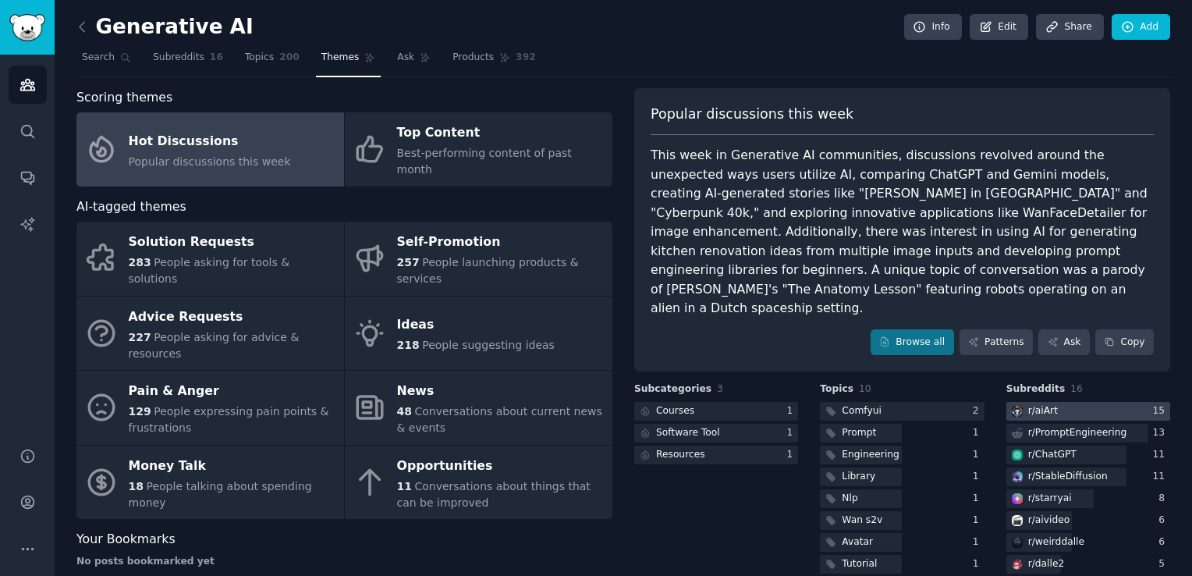
click at [1076, 402] on div at bounding box center [1088, 411] width 164 height 19
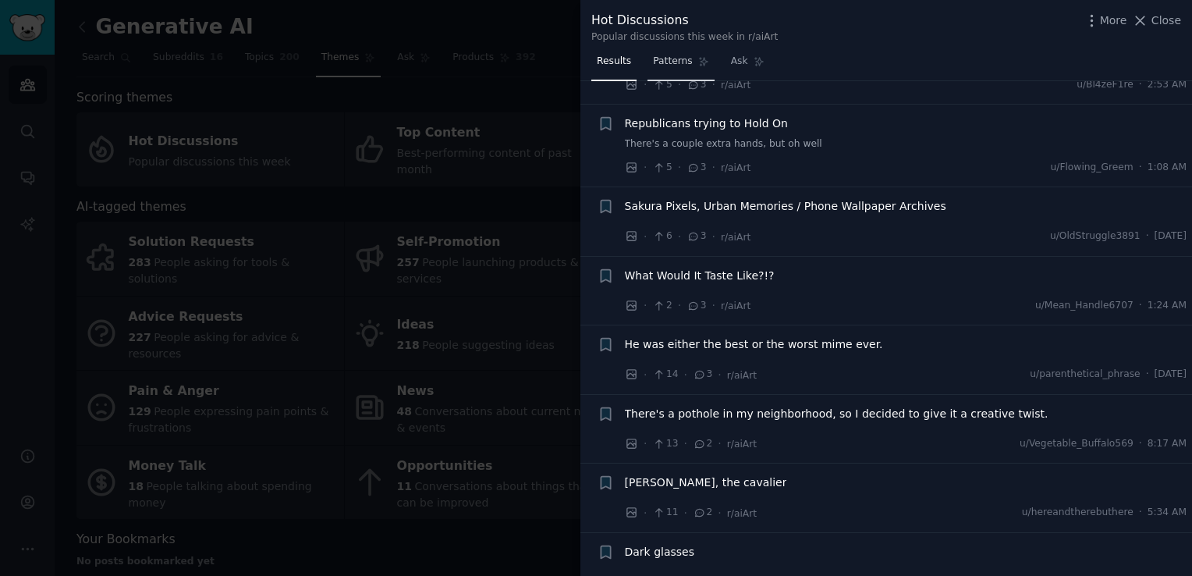
scroll to position [1574, 0]
click at [677, 65] on span "Patterns" at bounding box center [672, 62] width 39 height 14
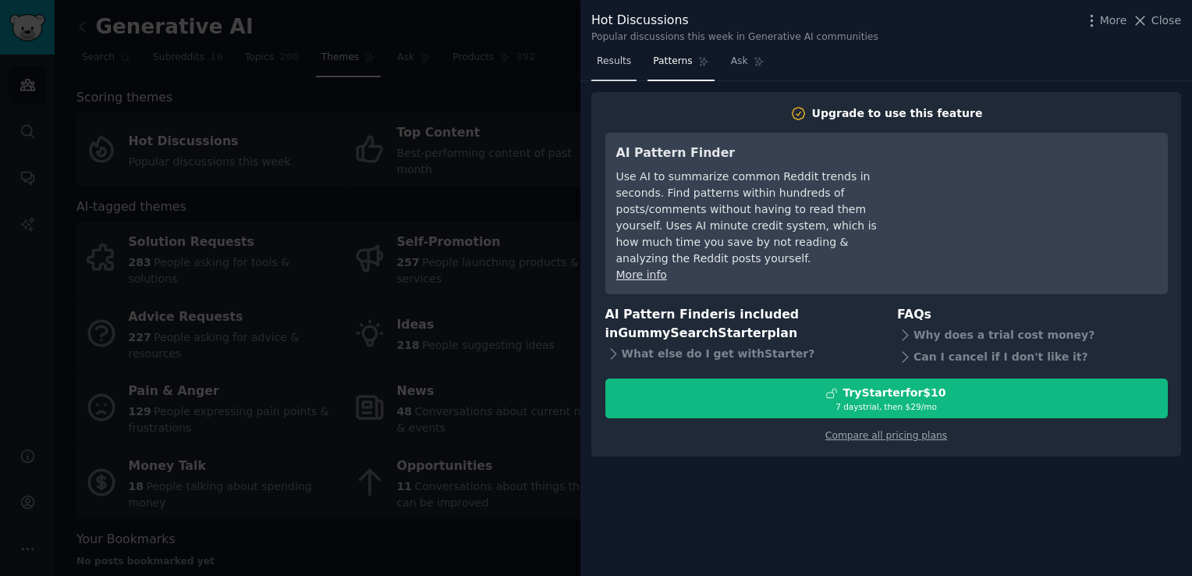
click at [630, 67] on link "Results" at bounding box center [613, 65] width 45 height 32
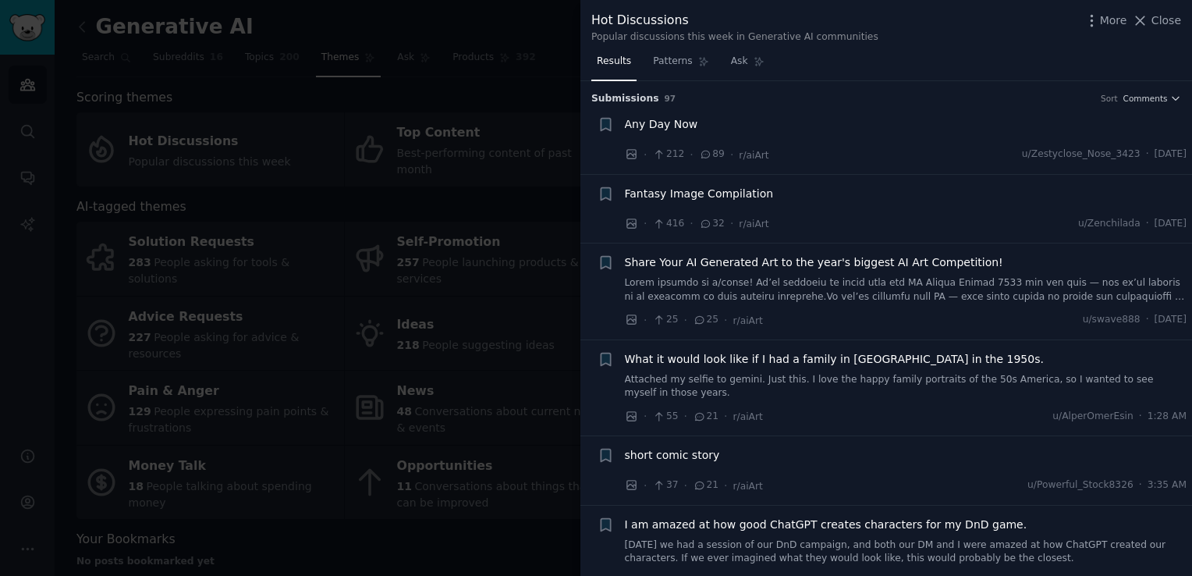
click at [630, 67] on link "Results" at bounding box center [613, 65] width 45 height 32
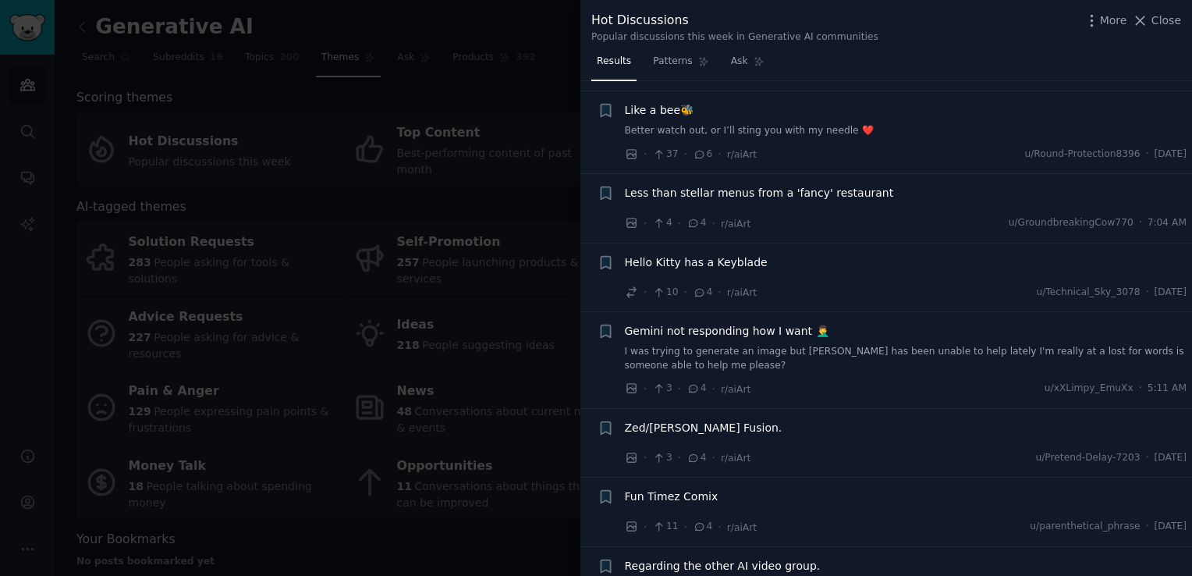
scroll to position [767, 0]
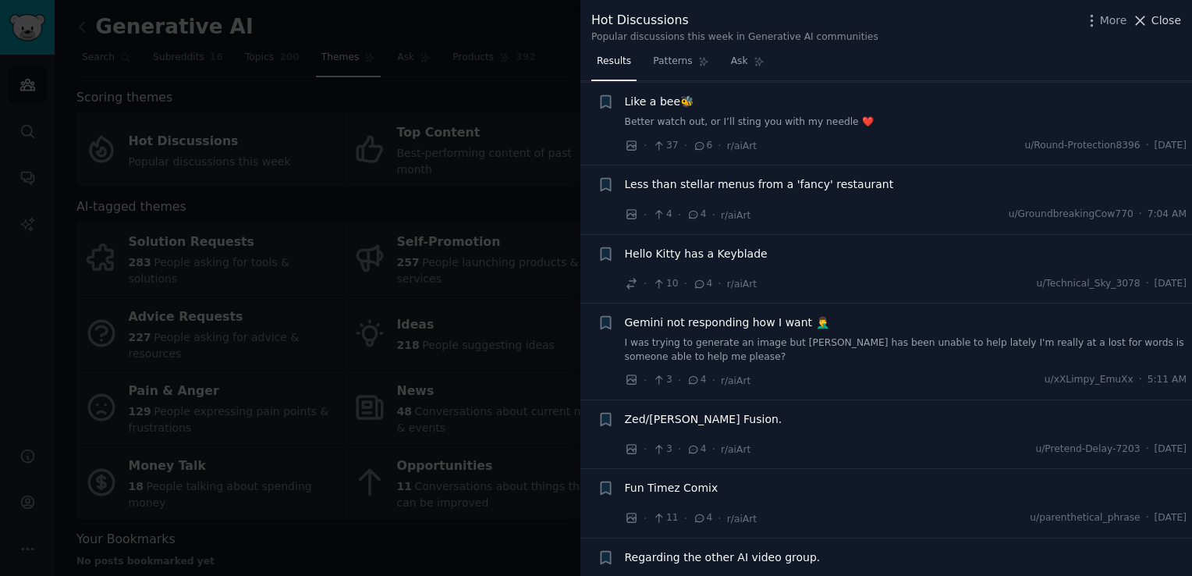
click at [1159, 17] on span "Close" at bounding box center [1166, 20] width 30 height 16
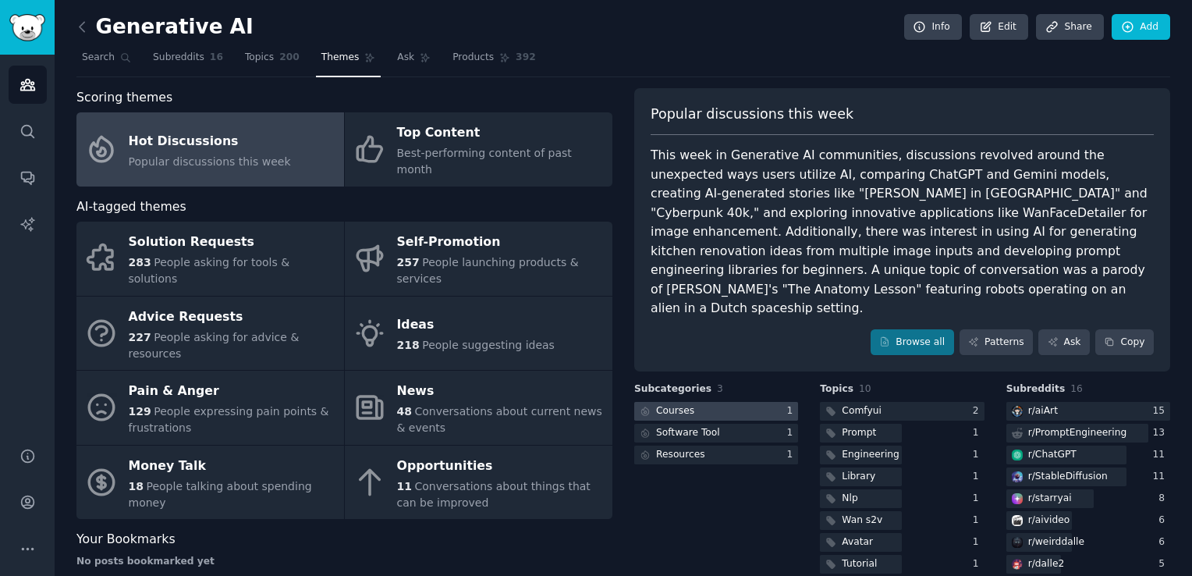
click at [750, 402] on div at bounding box center [716, 411] width 164 height 19
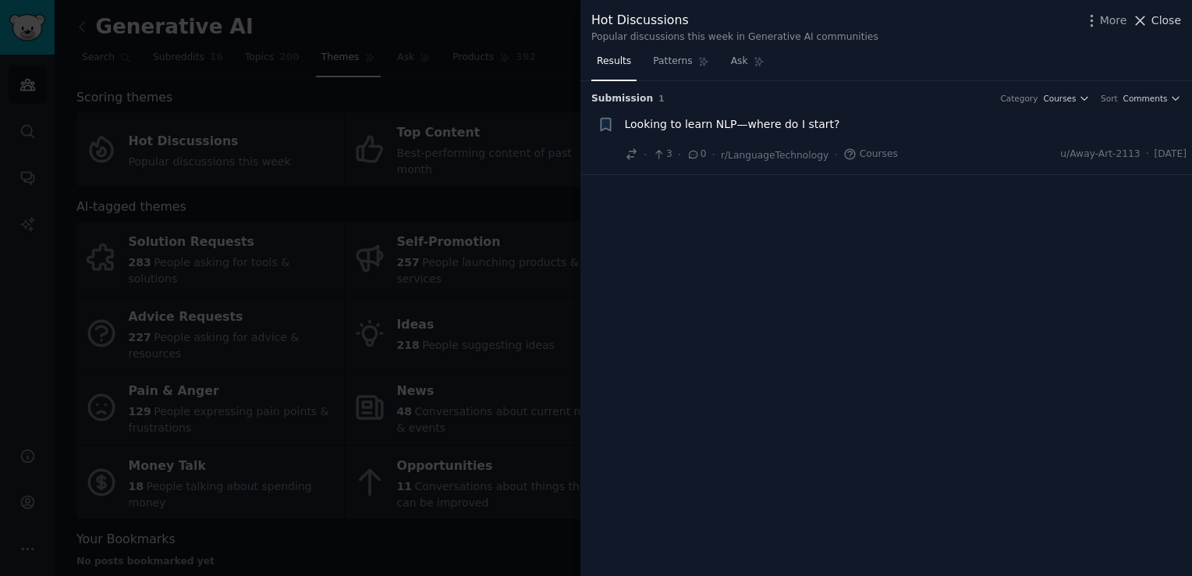
click at [1166, 21] on span "Close" at bounding box center [1166, 20] width 30 height 16
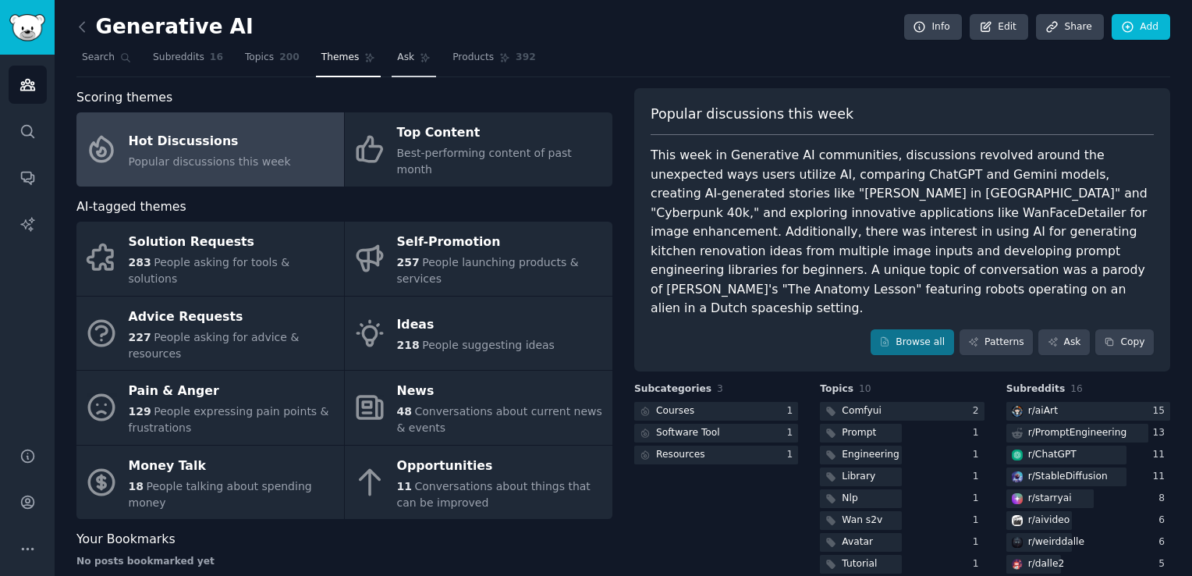
click at [420, 52] on icon at bounding box center [425, 57] width 11 height 11
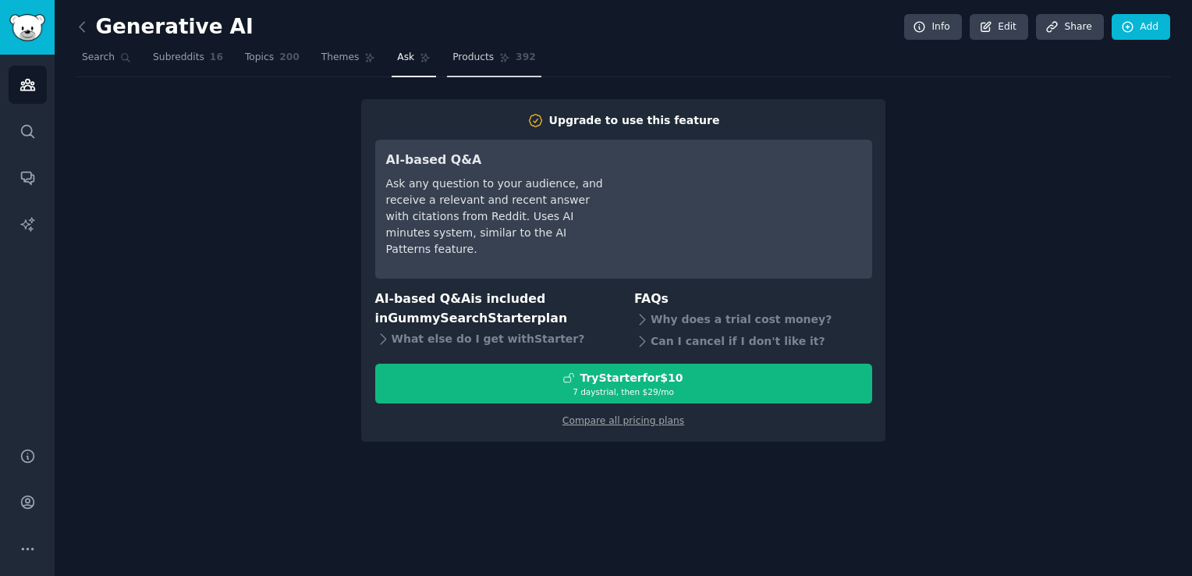
click at [460, 62] on span "Products" at bounding box center [472, 58] width 41 height 14
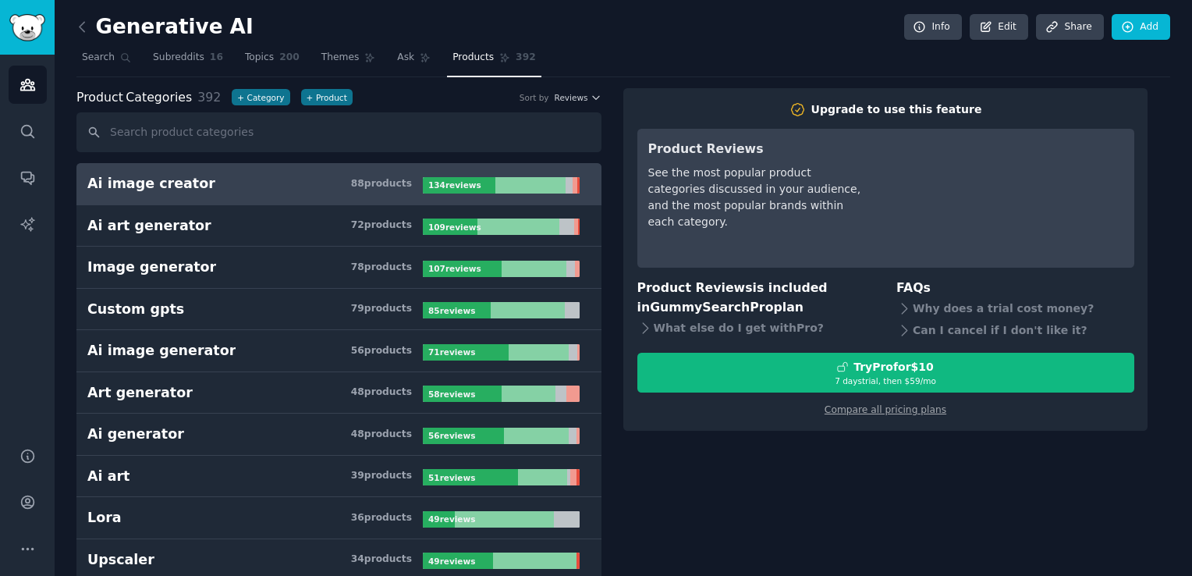
click at [438, 177] on div "134 review s" at bounding box center [456, 185] width 66 height 16
click at [409, 180] on div "88 product s" at bounding box center [381, 184] width 61 height 14
click at [337, 183] on h3 "Ai image creator 88 product s" at bounding box center [254, 183] width 335 height 19
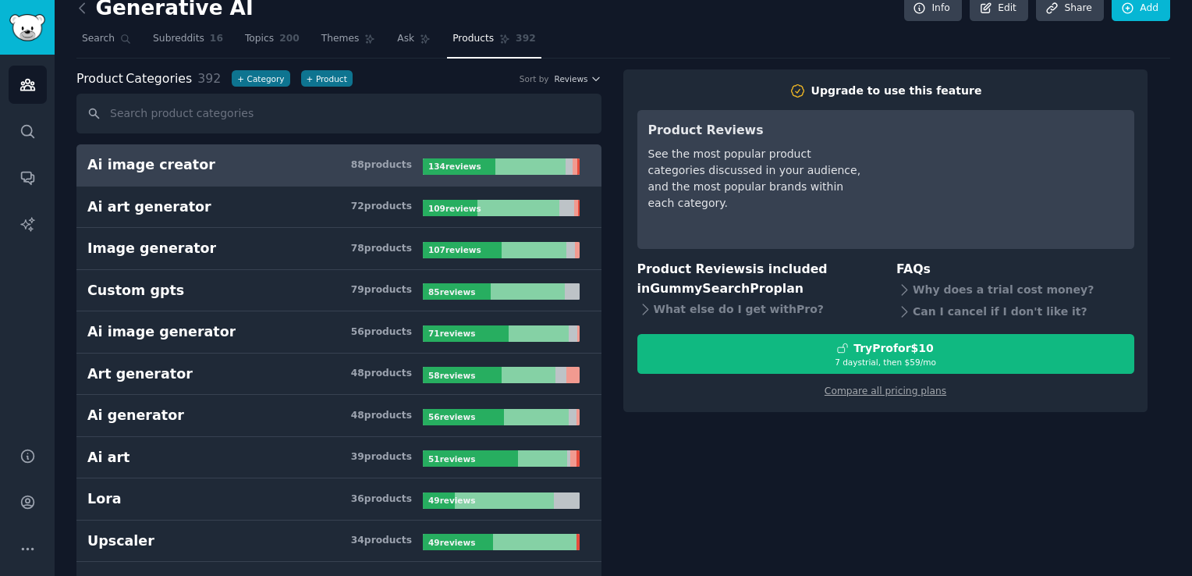
scroll to position [24, 0]
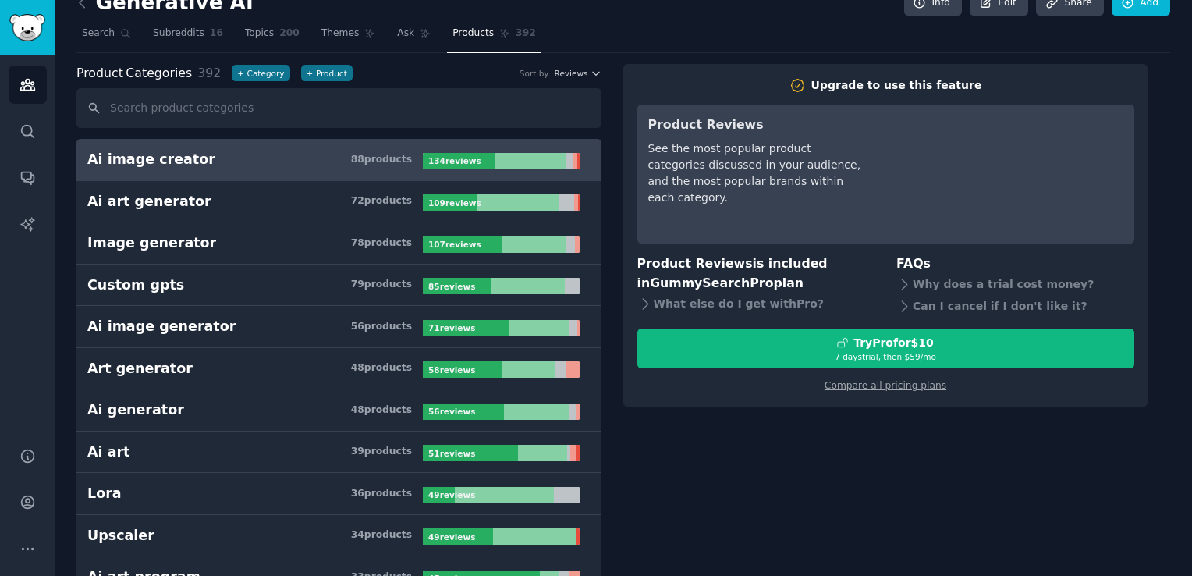
click at [493, 150] on div "Ai image creator 88 product s 134 review s" at bounding box center [338, 159] width 503 height 19
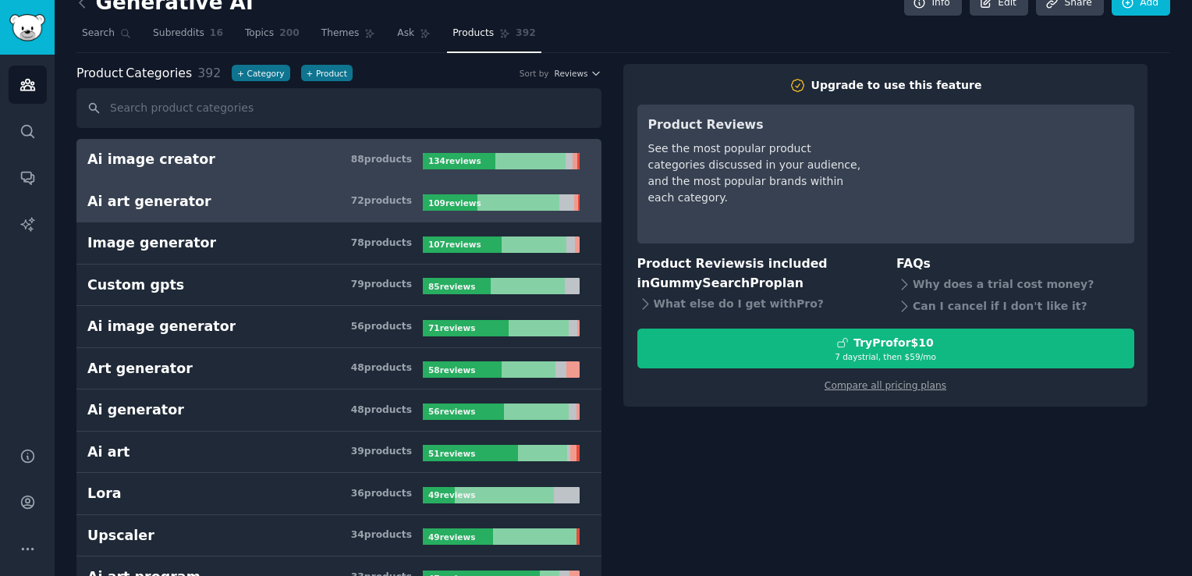
click at [341, 207] on h3 "Ai art generator 72 product s" at bounding box center [254, 201] width 335 height 19
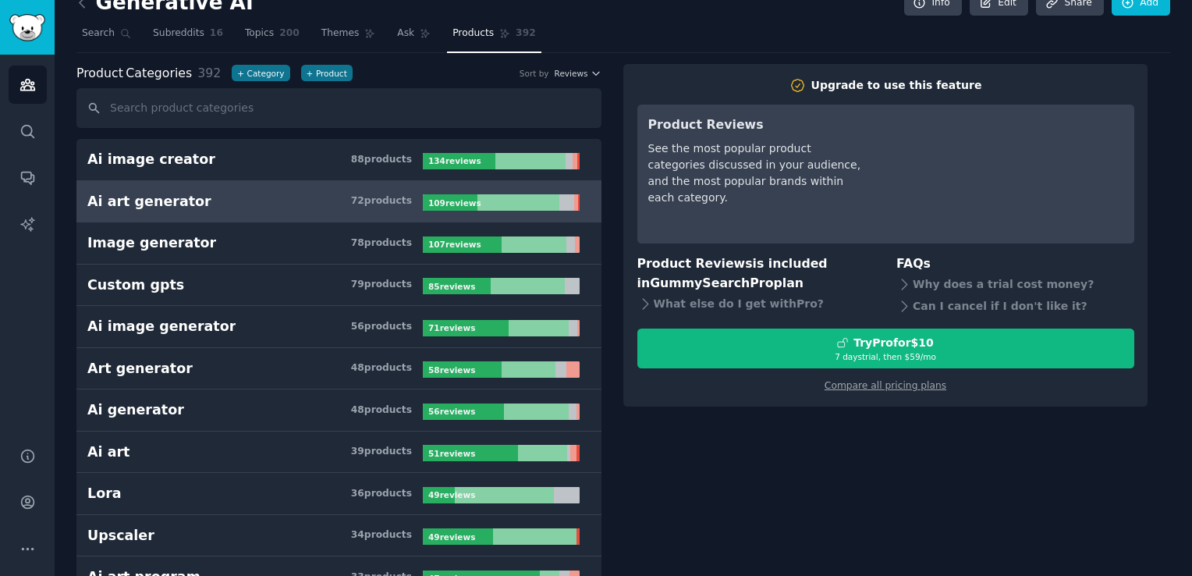
click at [341, 207] on h3 "Ai art generator 72 product s" at bounding box center [254, 201] width 335 height 19
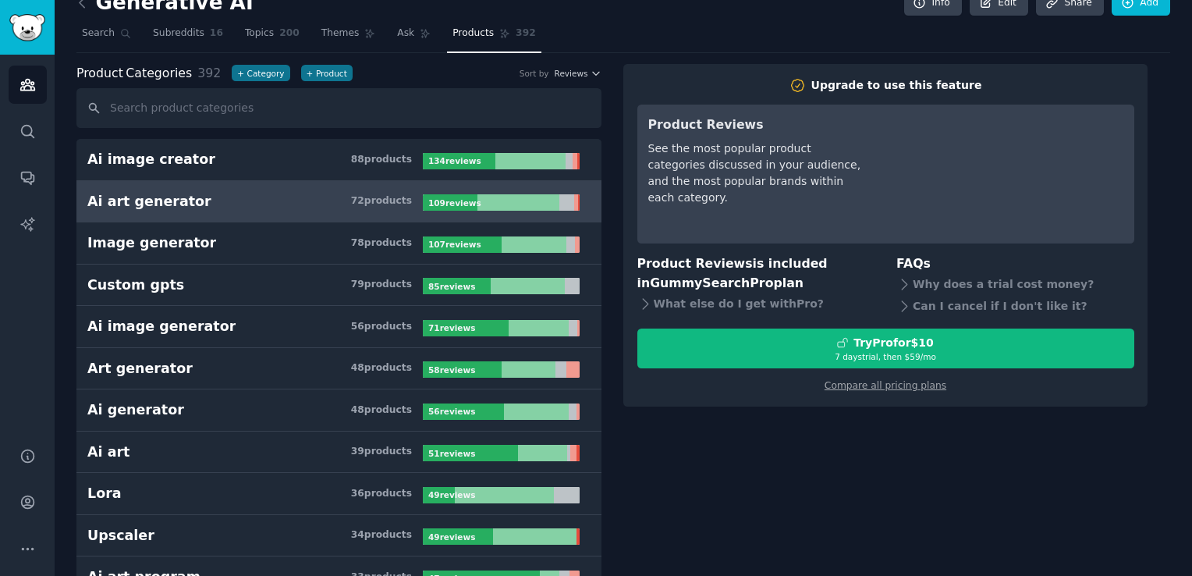
click at [341, 207] on h3 "Ai art generator 72 product s" at bounding box center [254, 201] width 335 height 19
click at [299, 202] on h3 "Ai art generator 72 product s" at bounding box center [254, 201] width 335 height 19
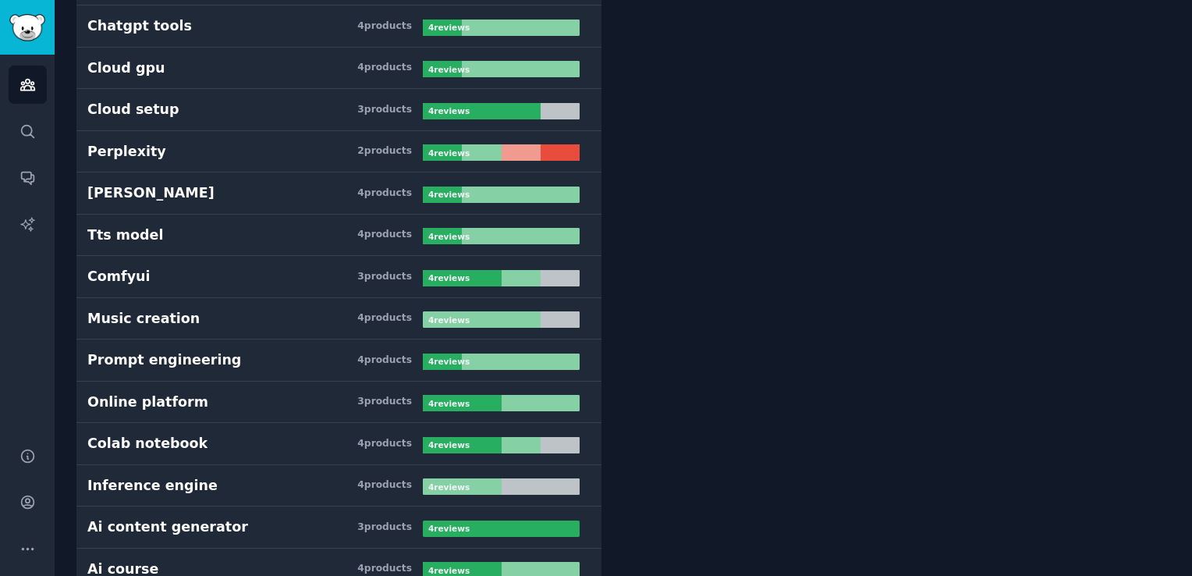
scroll to position [7216, 0]
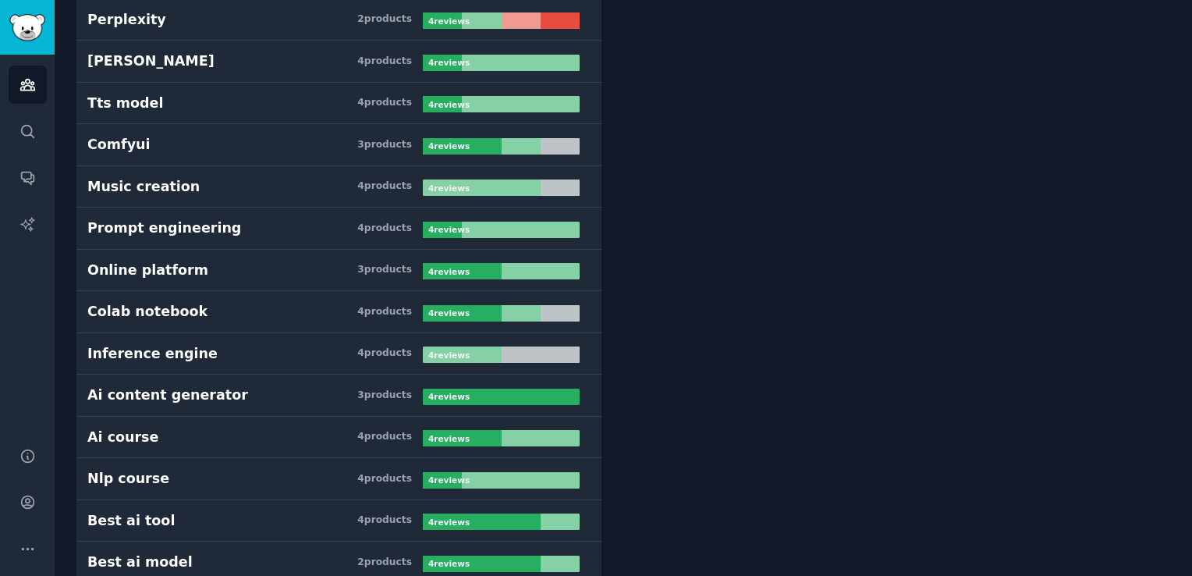
click at [493, 388] on div at bounding box center [501, 396] width 157 height 16
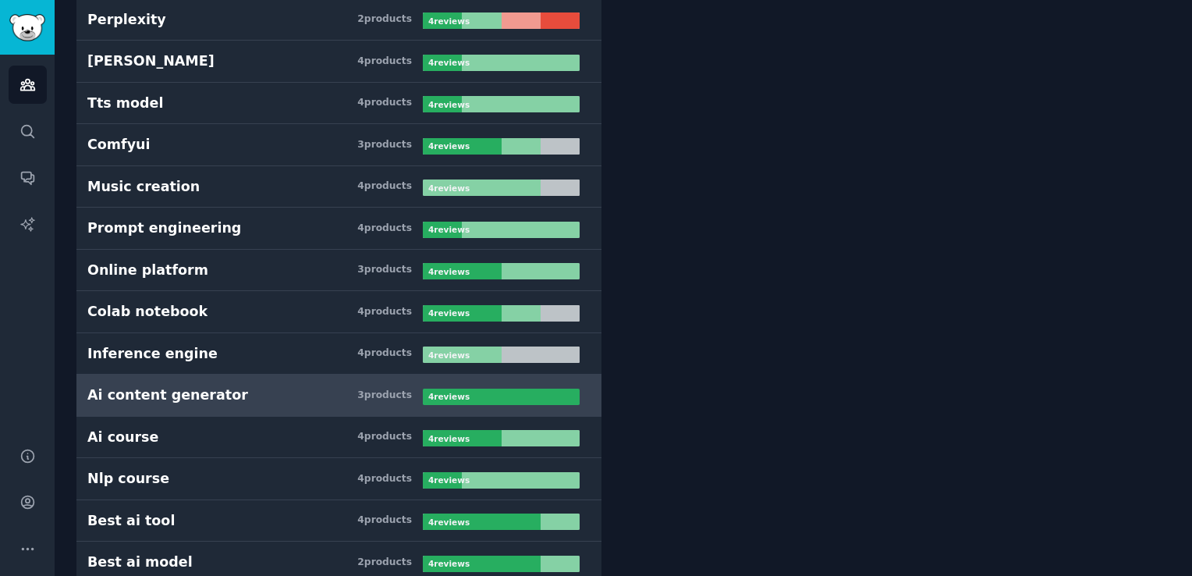
click at [493, 388] on div at bounding box center [501, 396] width 157 height 16
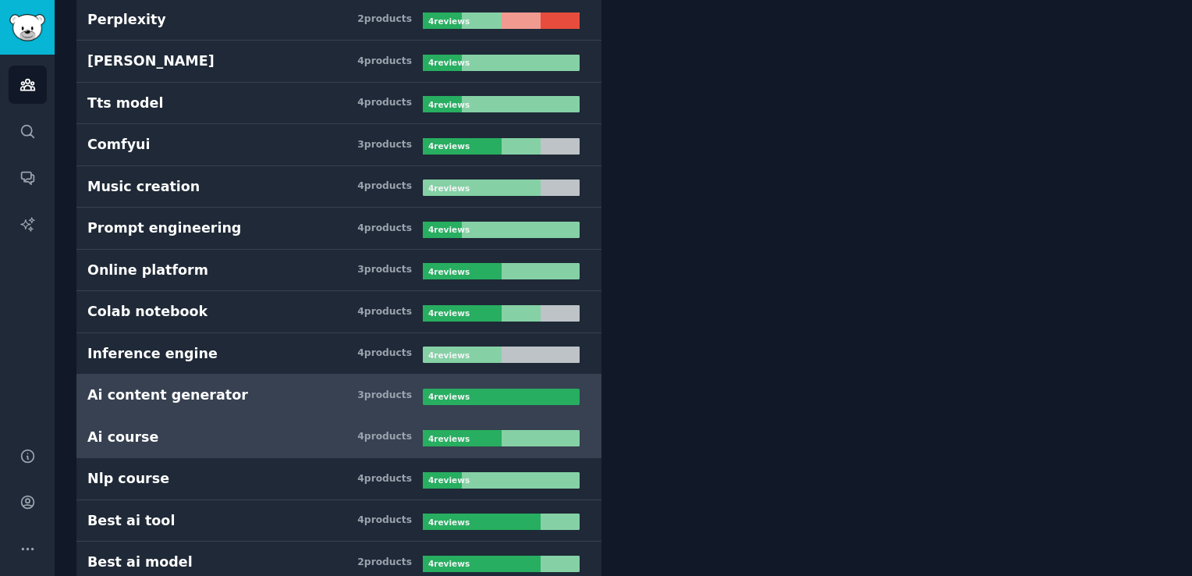
drag, startPoint x: 493, startPoint y: 367, endPoint x: 377, endPoint y: 386, distance: 117.8
click at [377, 416] on link "Ai course 4 product s 4 review s" at bounding box center [338, 437] width 525 height 42
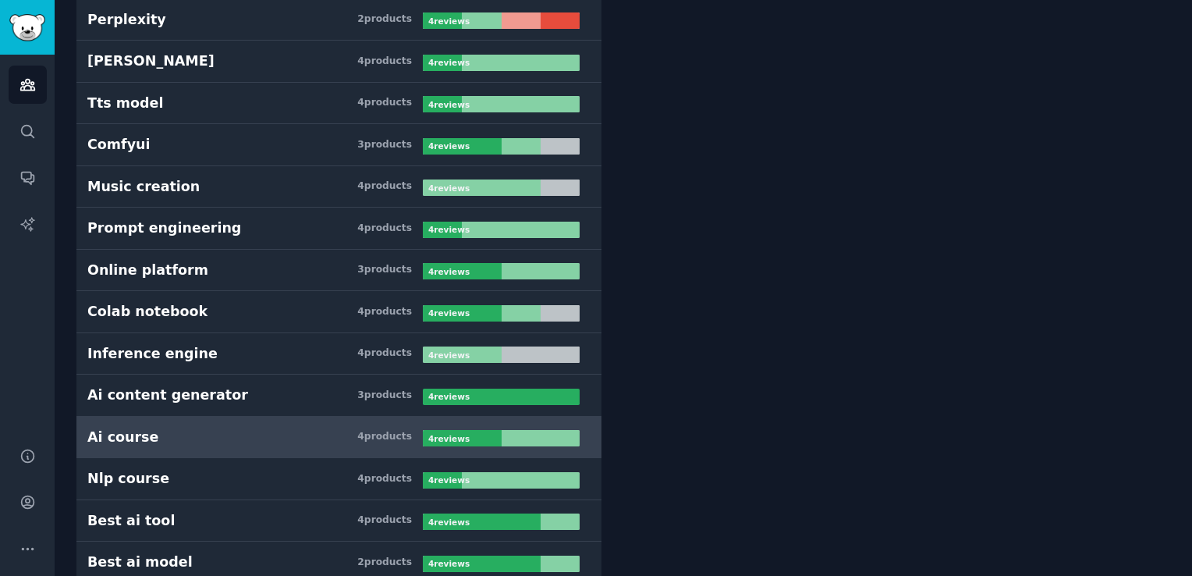
click at [377, 416] on link "Ai course 4 product s 4 review s" at bounding box center [338, 437] width 525 height 42
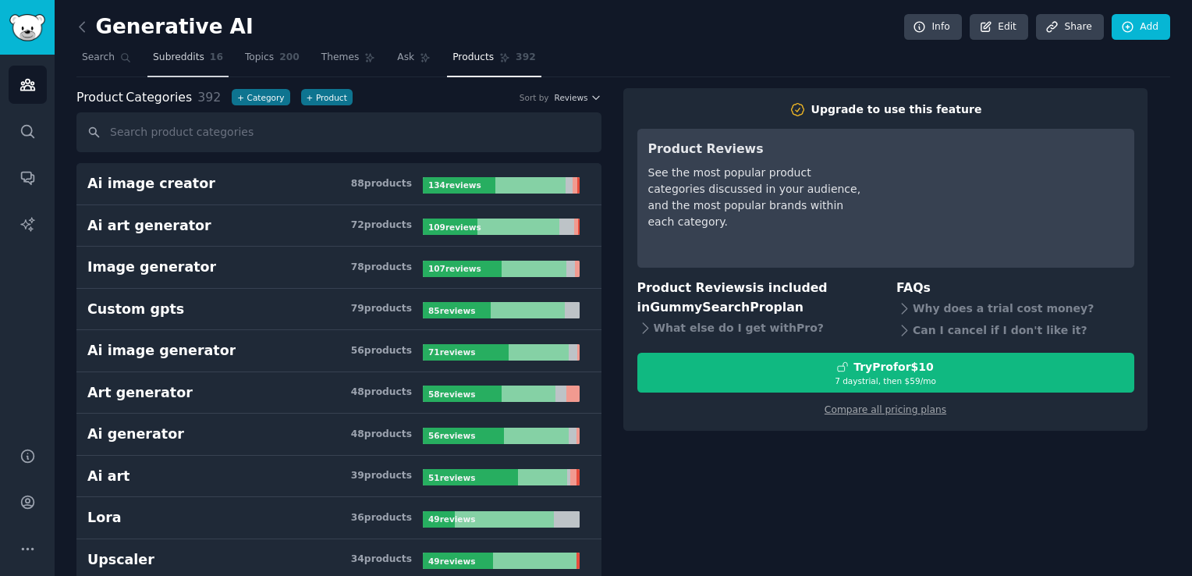
click at [161, 58] on span "Subreddits" at bounding box center [178, 58] width 51 height 14
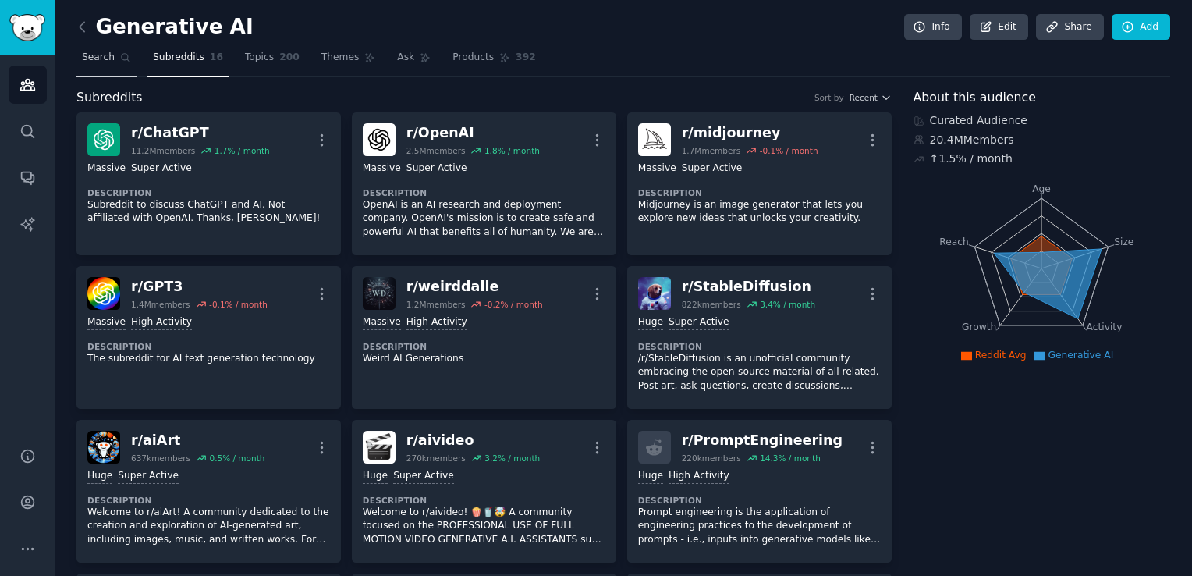
click at [107, 71] on link "Search" at bounding box center [106, 61] width 60 height 32
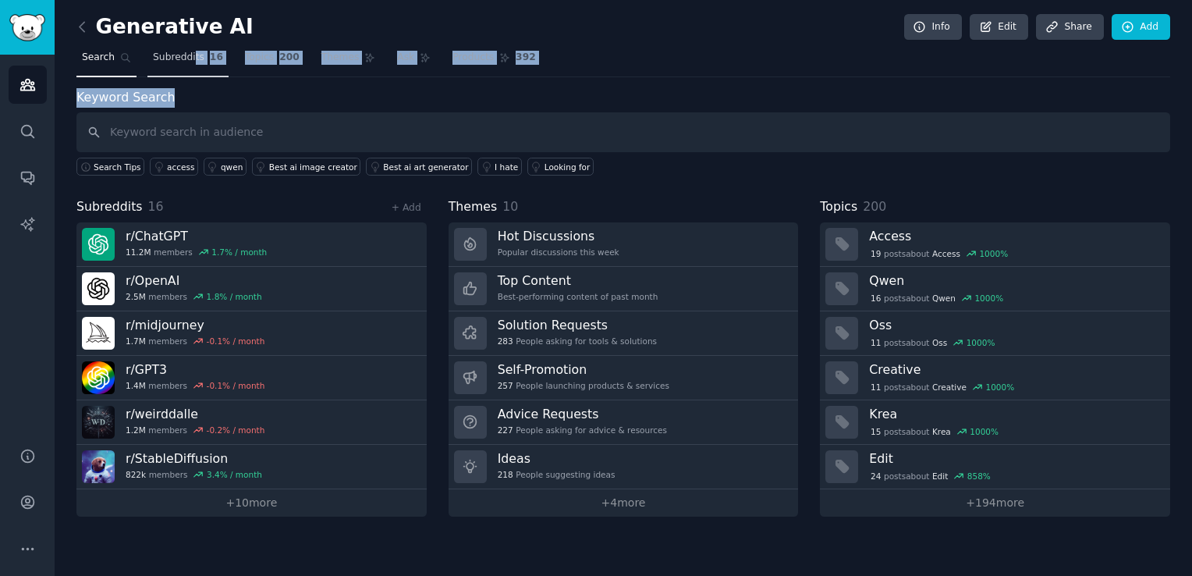
drag, startPoint x: 178, startPoint y: 81, endPoint x: 189, endPoint y: 66, distance: 19.0
click at [189, 66] on div "Generative AI Info Edit Share Add Search Subreddits 16 Topics 200 Themes Ask Pr…" at bounding box center [622, 269] width 1093 height 494
click at [189, 66] on link "Subreddits 16" at bounding box center [187, 61] width 81 height 32
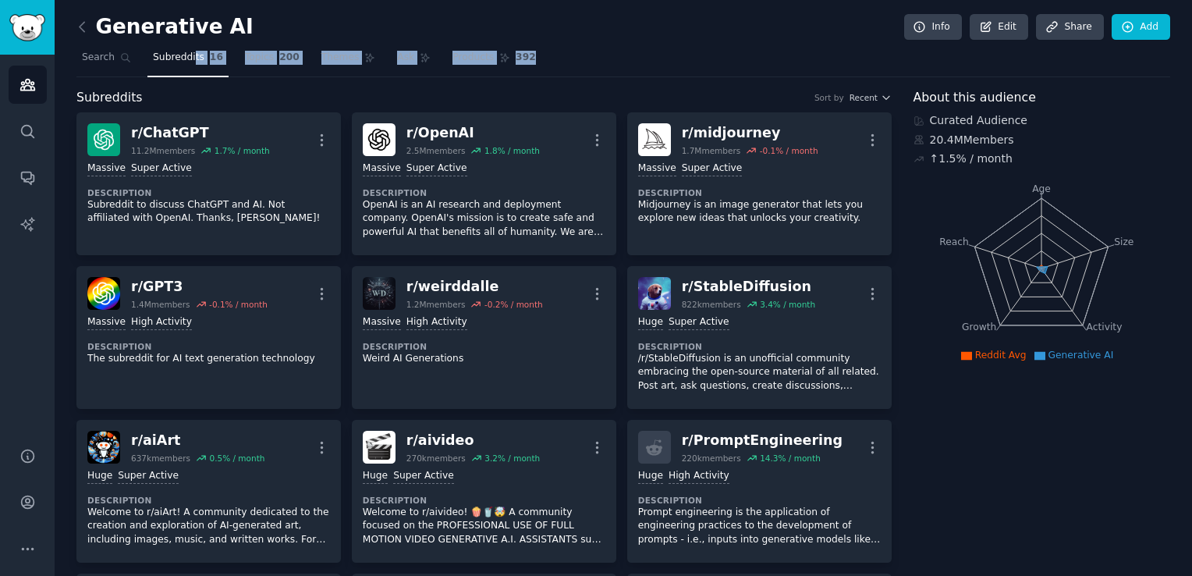
click at [189, 66] on link "Subreddits 16" at bounding box center [187, 61] width 81 height 32
drag, startPoint x: 189, startPoint y: 66, endPoint x: 80, endPoint y: 30, distance: 114.2
click at [80, 30] on icon at bounding box center [82, 27] width 16 height 16
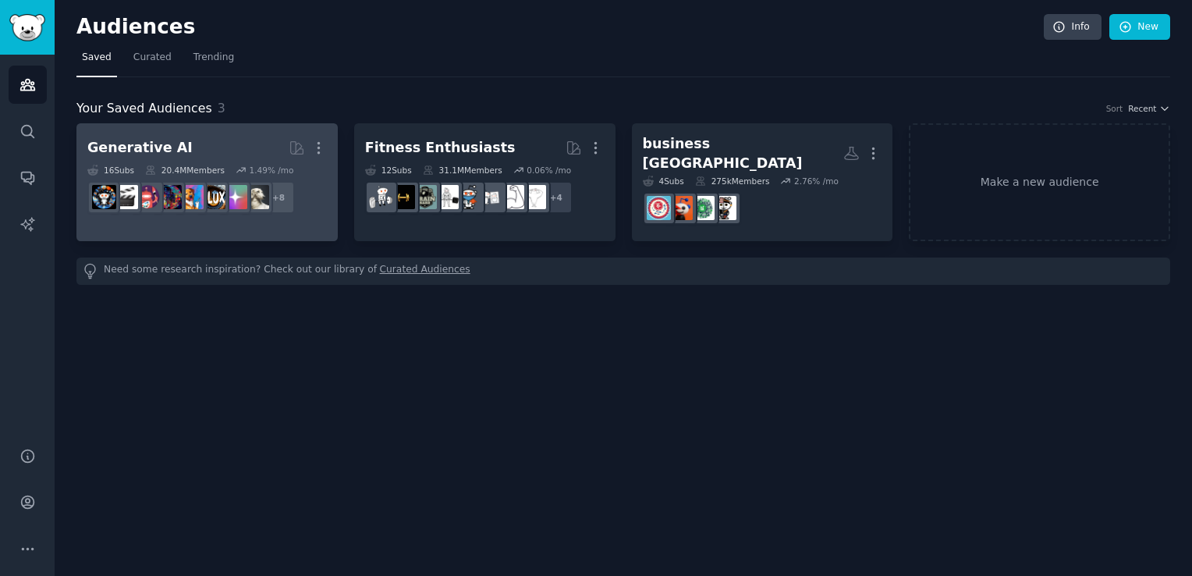
click at [277, 169] on div "1.49 % /mo" at bounding box center [271, 170] width 44 height 11
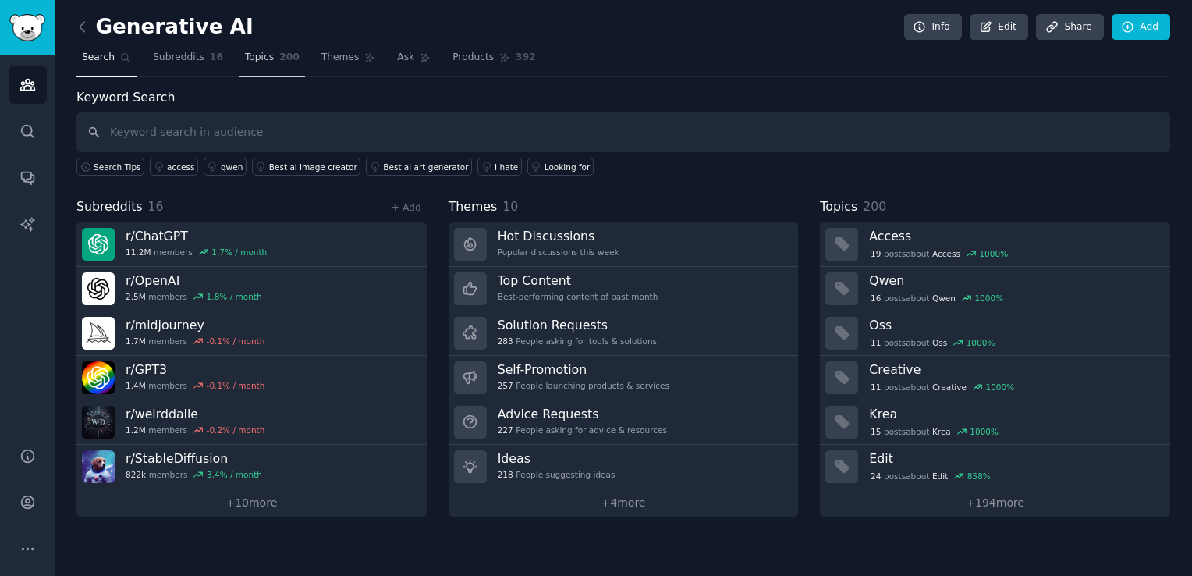
click at [253, 59] on span "Topics" at bounding box center [259, 58] width 29 height 14
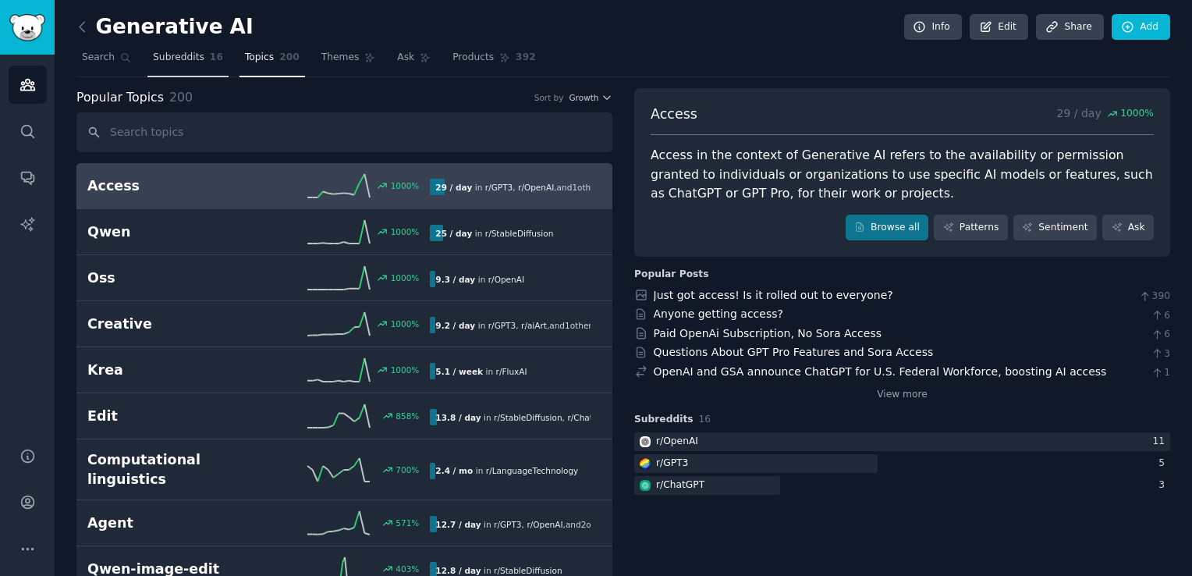
click at [200, 55] on link "Subreddits 16" at bounding box center [187, 61] width 81 height 32
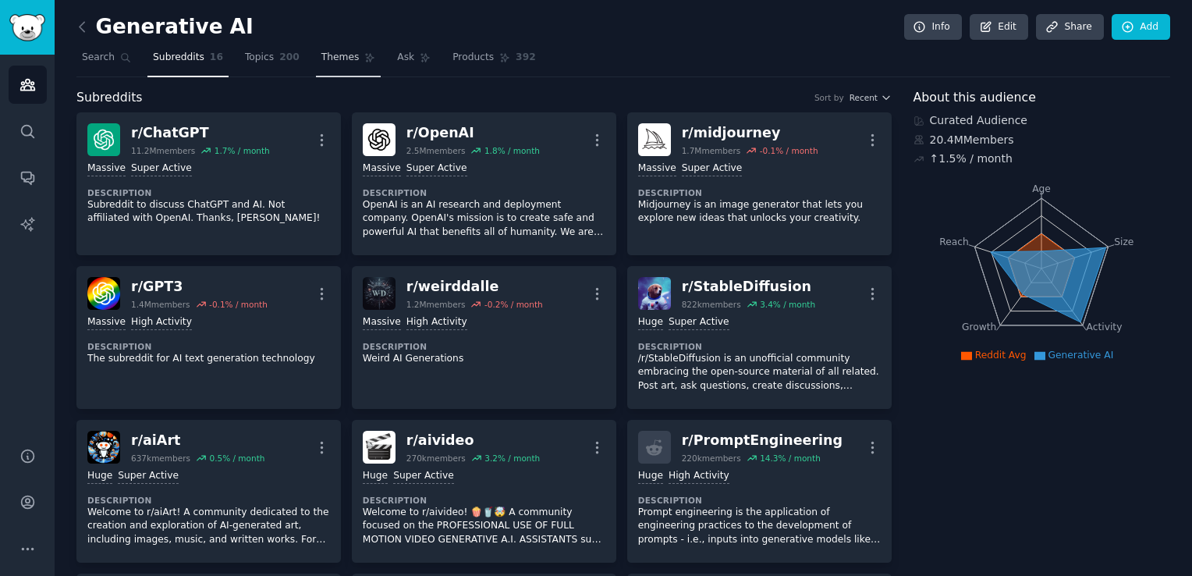
click at [324, 48] on link "Themes" at bounding box center [349, 61] width 66 height 32
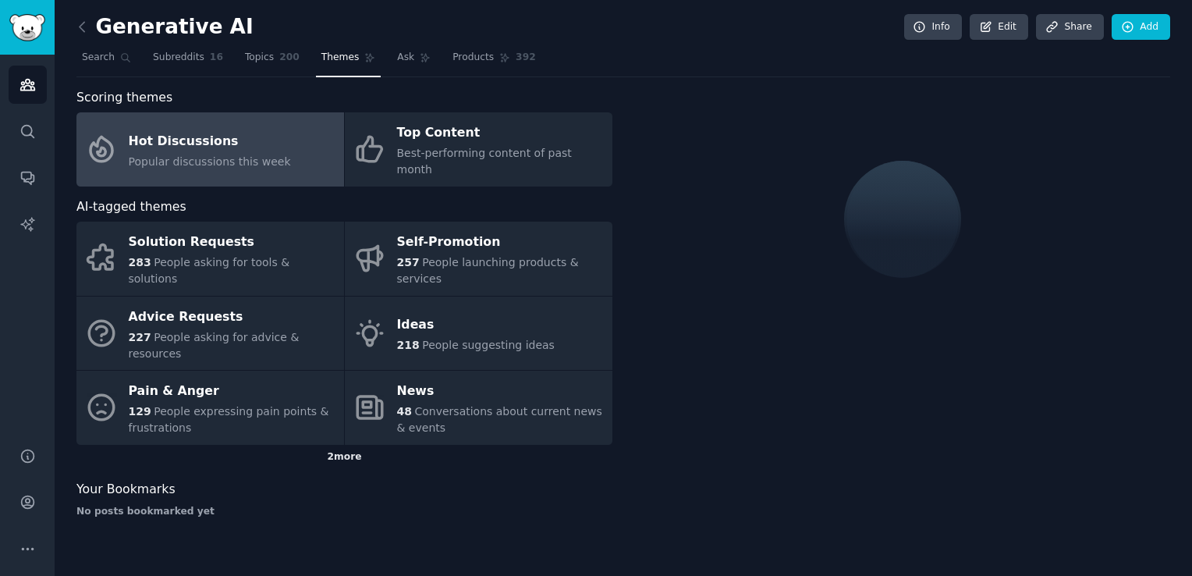
click at [363, 445] on div "2 more" at bounding box center [344, 457] width 536 height 25
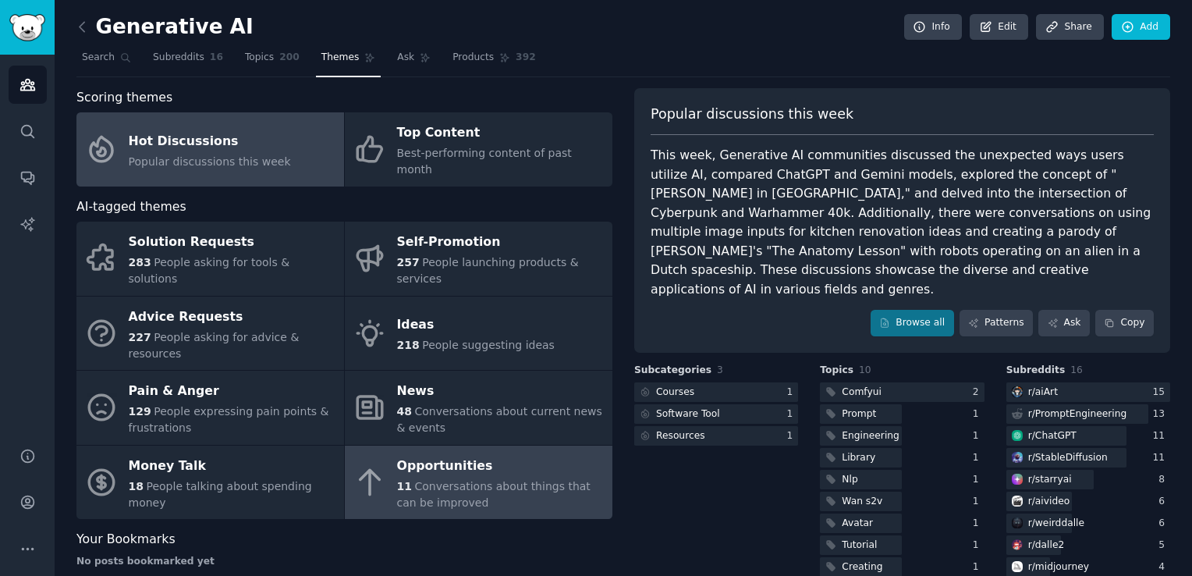
click at [413, 480] on span "Conversations about things that can be improved" at bounding box center [493, 494] width 193 height 29
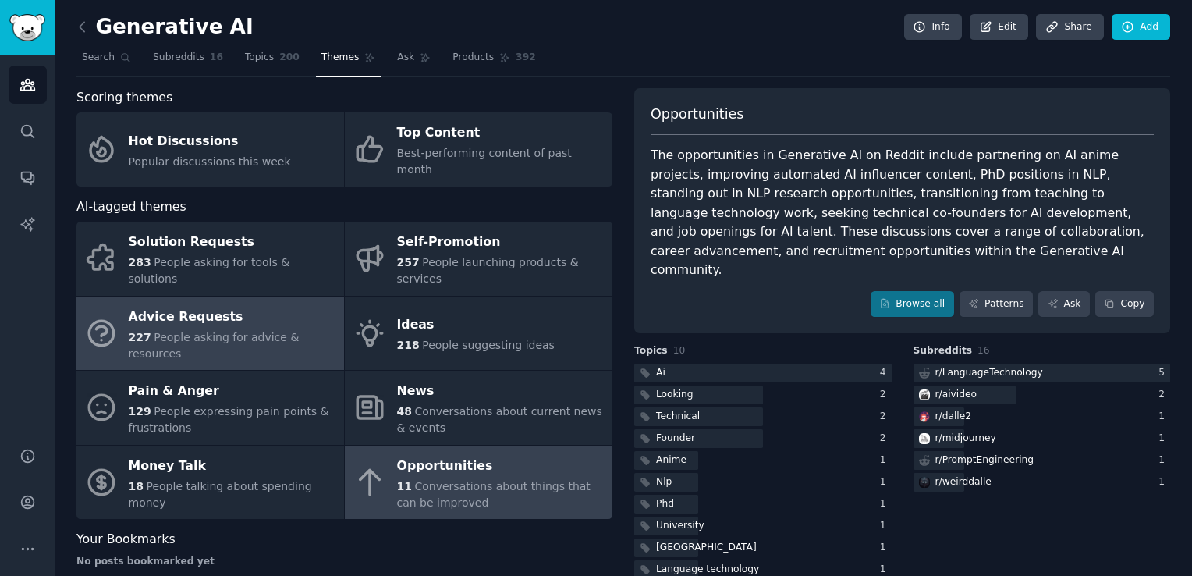
click at [288, 304] on div "Advice Requests" at bounding box center [232, 316] width 207 height 25
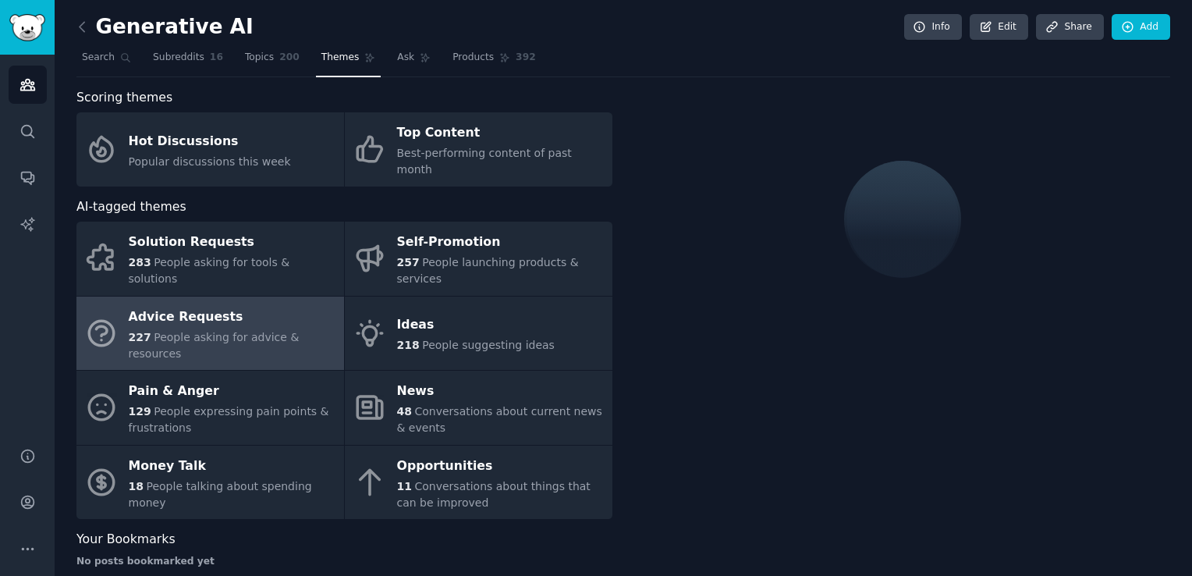
click at [288, 304] on div "Advice Requests" at bounding box center [232, 316] width 207 height 25
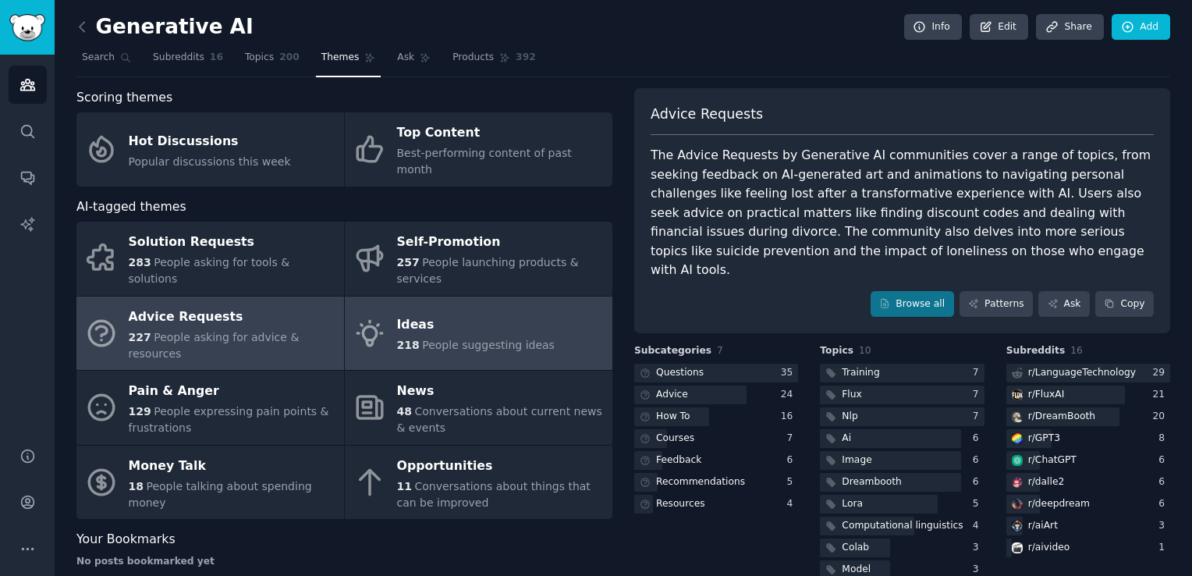
click at [466, 313] on div "Ideas" at bounding box center [476, 325] width 158 height 25
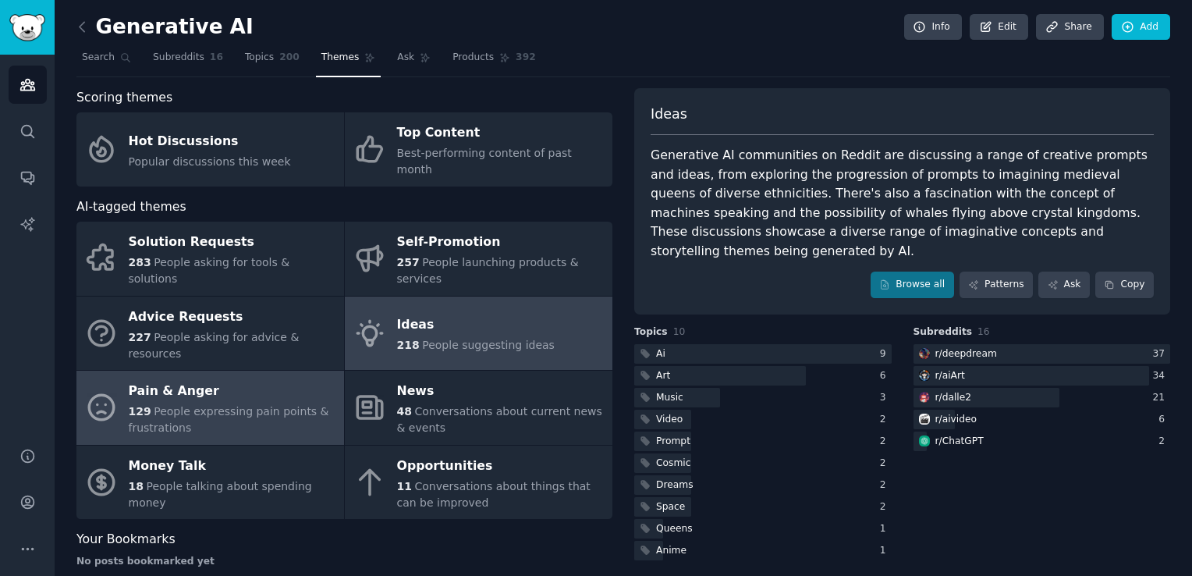
click at [277, 379] on div "Pain & Anger" at bounding box center [232, 391] width 207 height 25
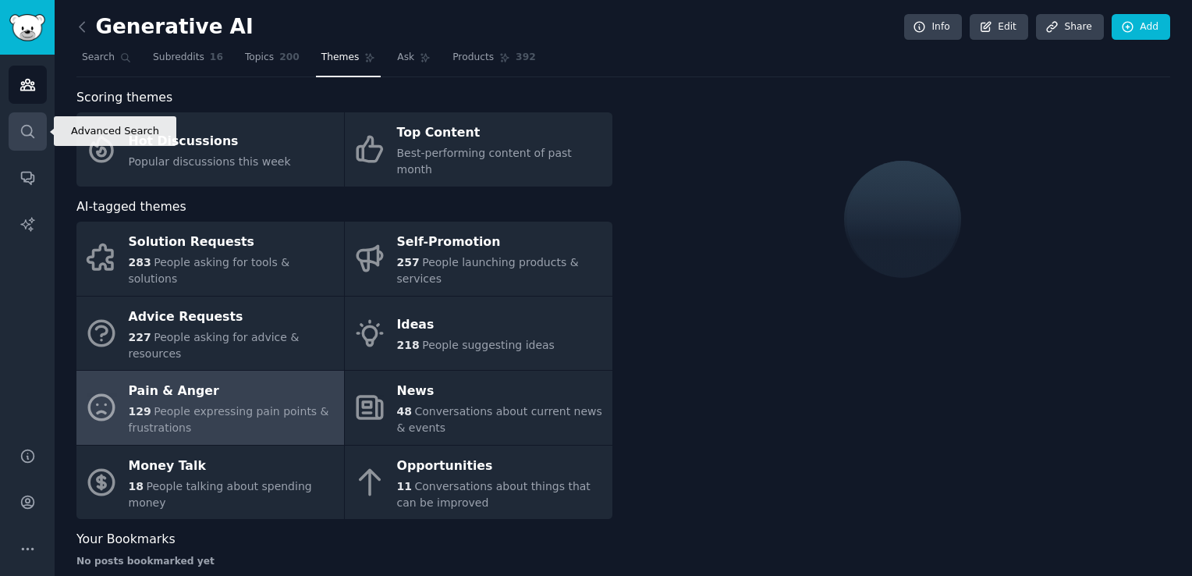
click at [44, 129] on link "Search" at bounding box center [28, 131] width 38 height 38
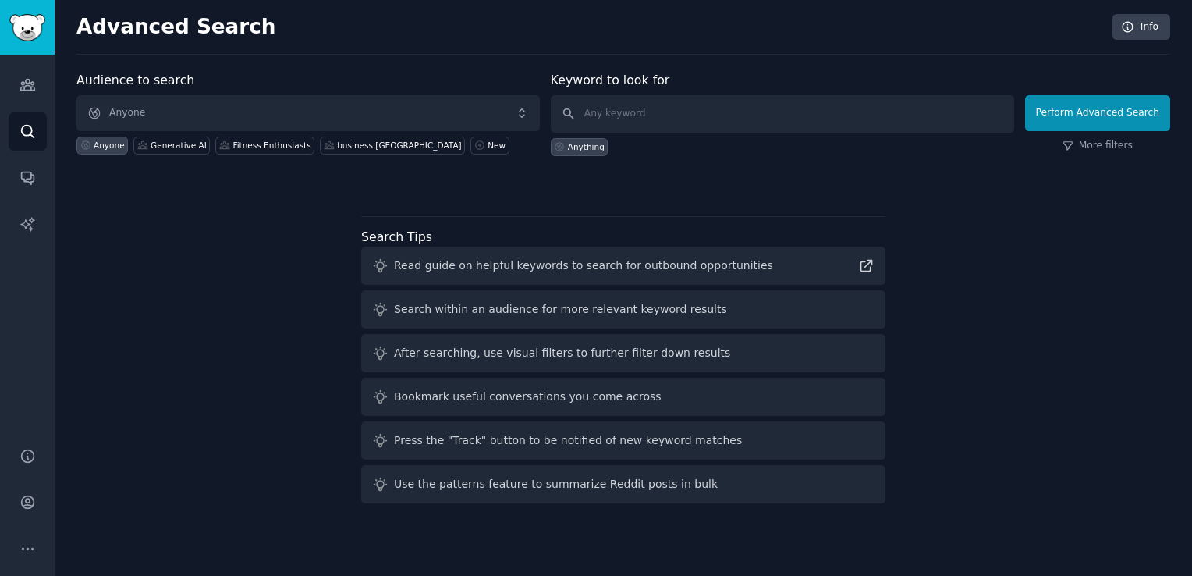
click at [5, 138] on div "Audiences Search Conversations AI Reports" at bounding box center [27, 242] width 55 height 374
click at [12, 83] on link "Audiences" at bounding box center [28, 85] width 38 height 38
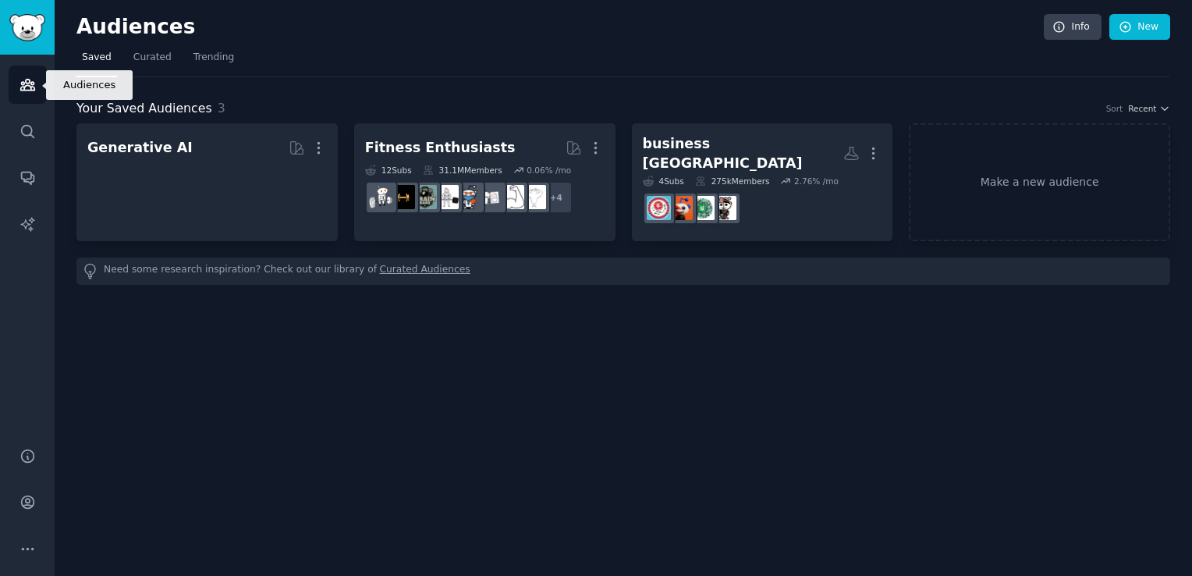
click at [12, 83] on link "Audiences" at bounding box center [28, 85] width 38 height 38
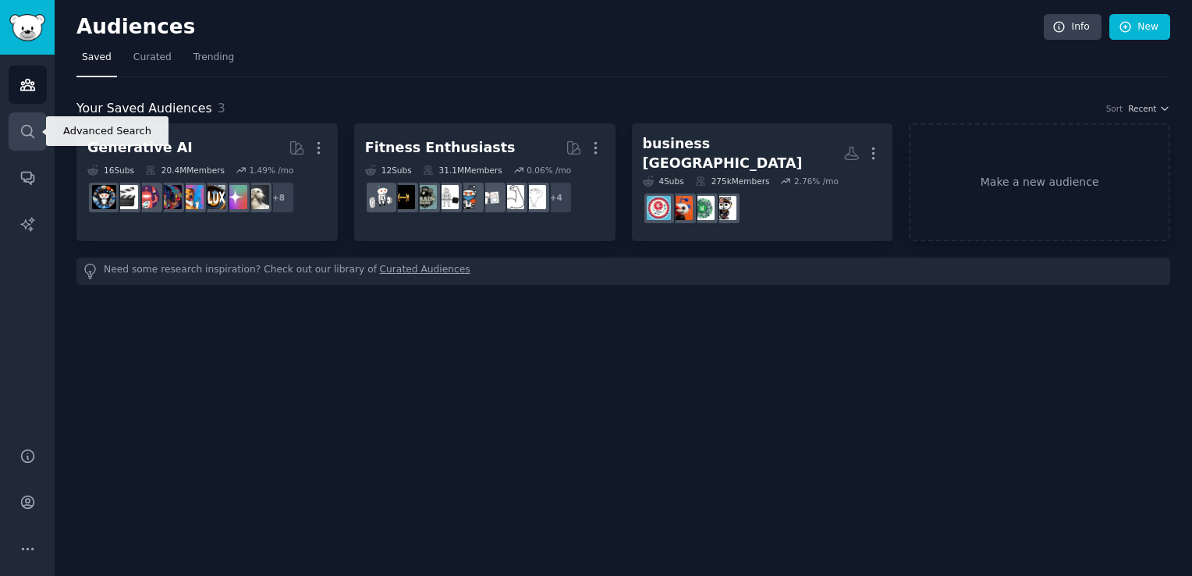
click at [34, 132] on icon "Sidebar" at bounding box center [27, 131] width 16 height 16
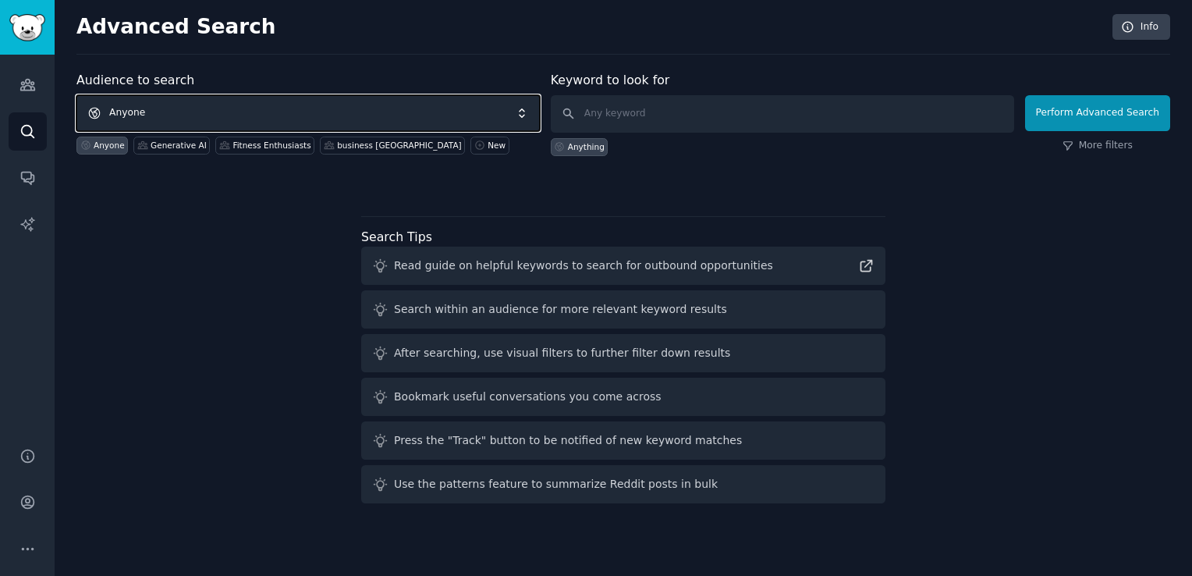
click at [323, 105] on span "Anyone" at bounding box center [307, 113] width 463 height 36
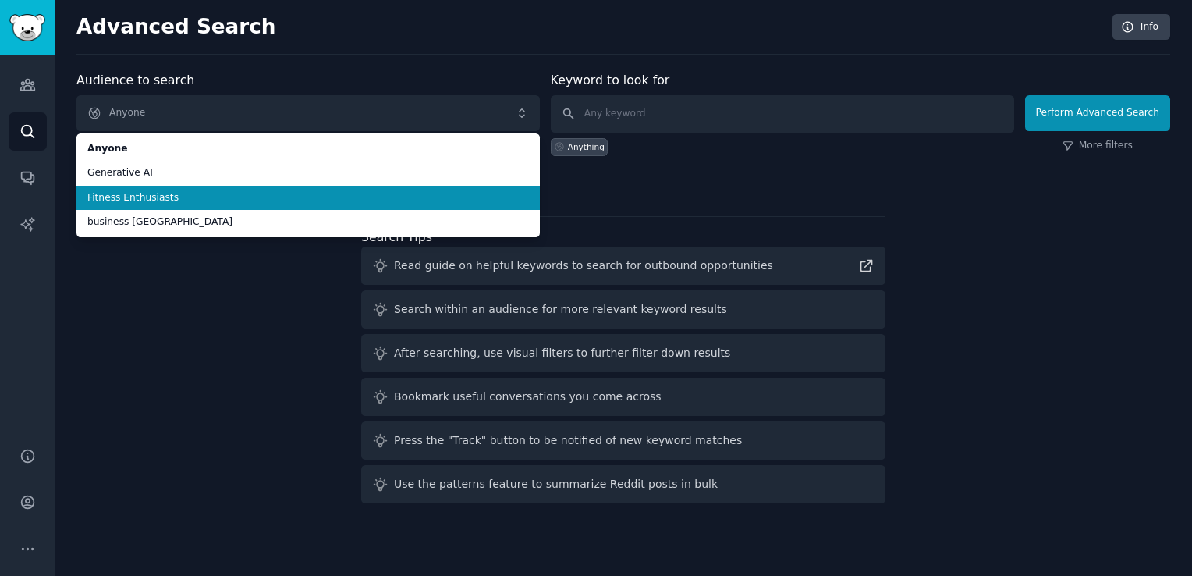
click at [285, 197] on span "Fitness Enthusiasts" at bounding box center [307, 198] width 441 height 14
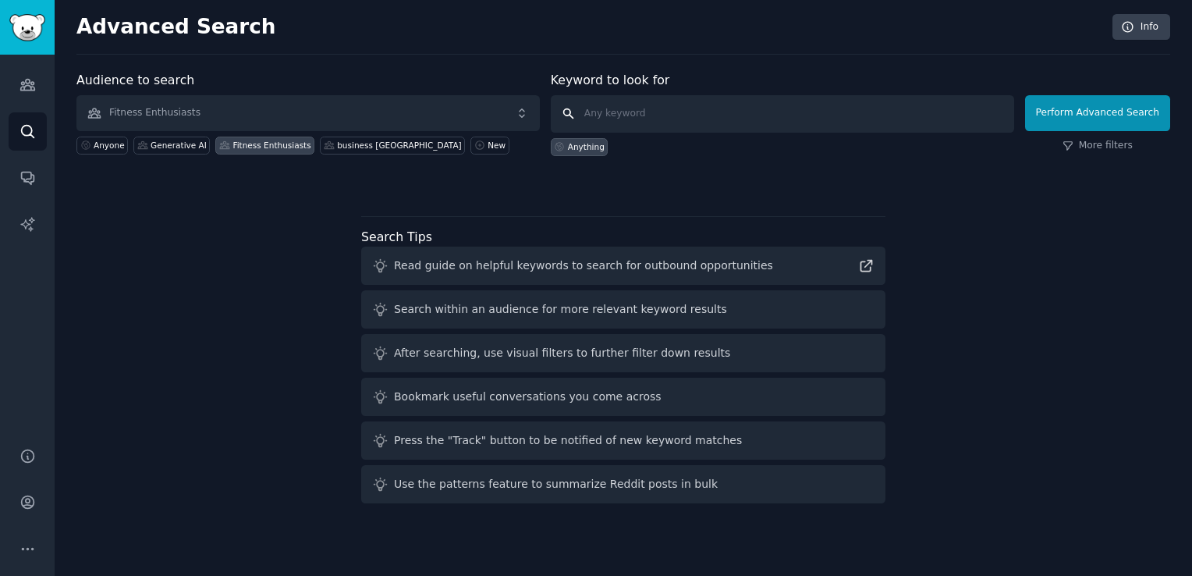
click button "Perform Advanced Search" at bounding box center [1097, 113] width 145 height 36
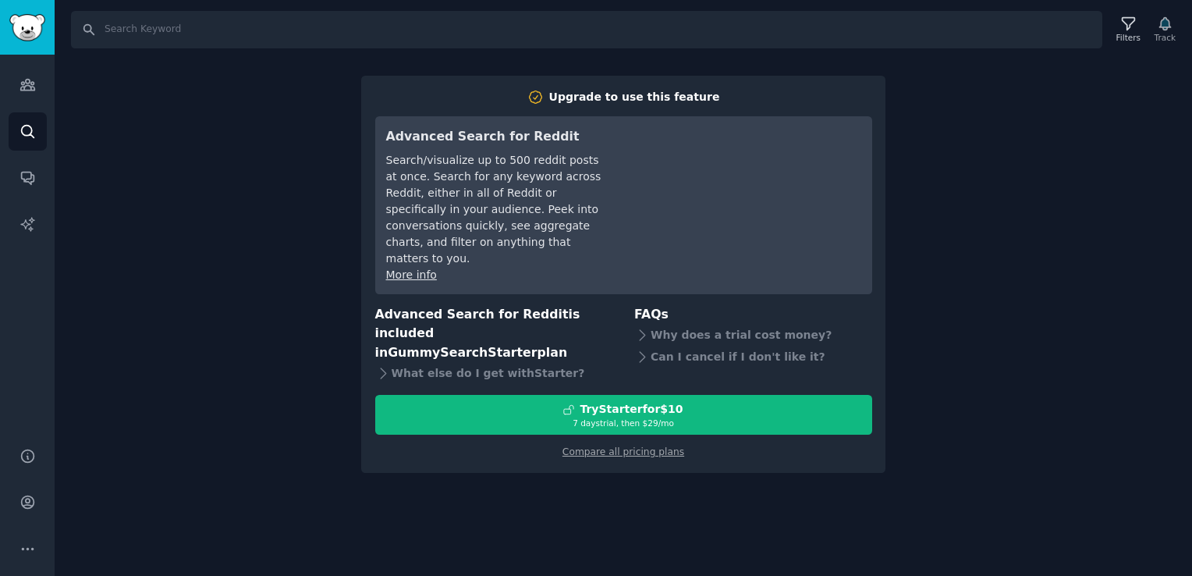
click at [1172, 122] on div "Search Filters Track Upgrade to use this feature Advanced Search for Reddit Sea…" at bounding box center [623, 288] width 1137 height 576
click at [29, 133] on icon "Sidebar" at bounding box center [27, 131] width 16 height 16
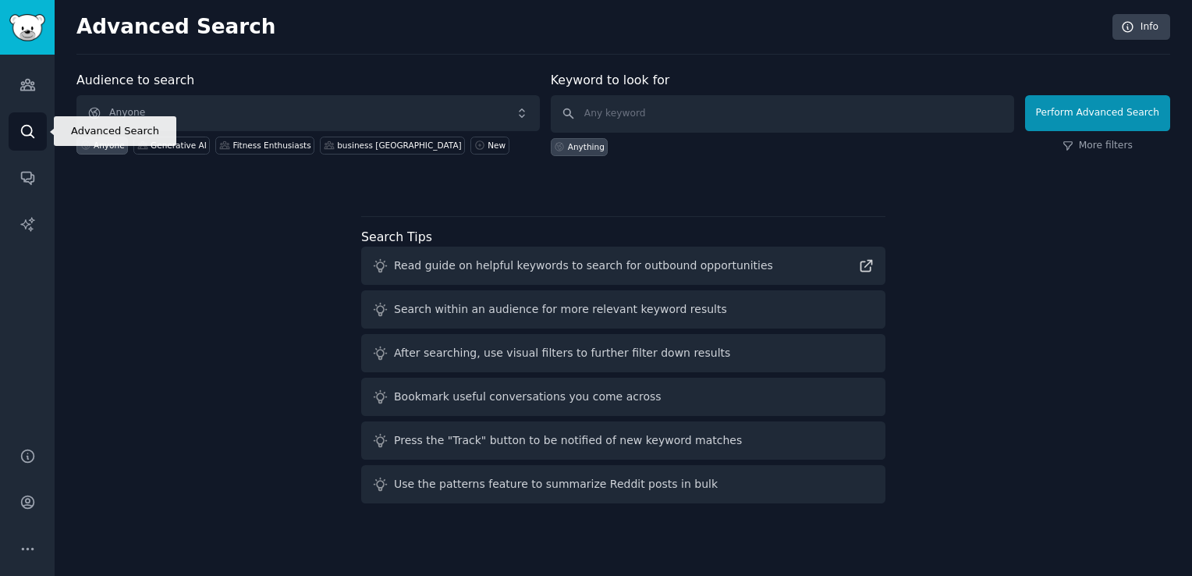
click at [29, 133] on icon "Sidebar" at bounding box center [27, 131] width 16 height 16
click at [679, 111] on input "text" at bounding box center [782, 113] width 463 height 37
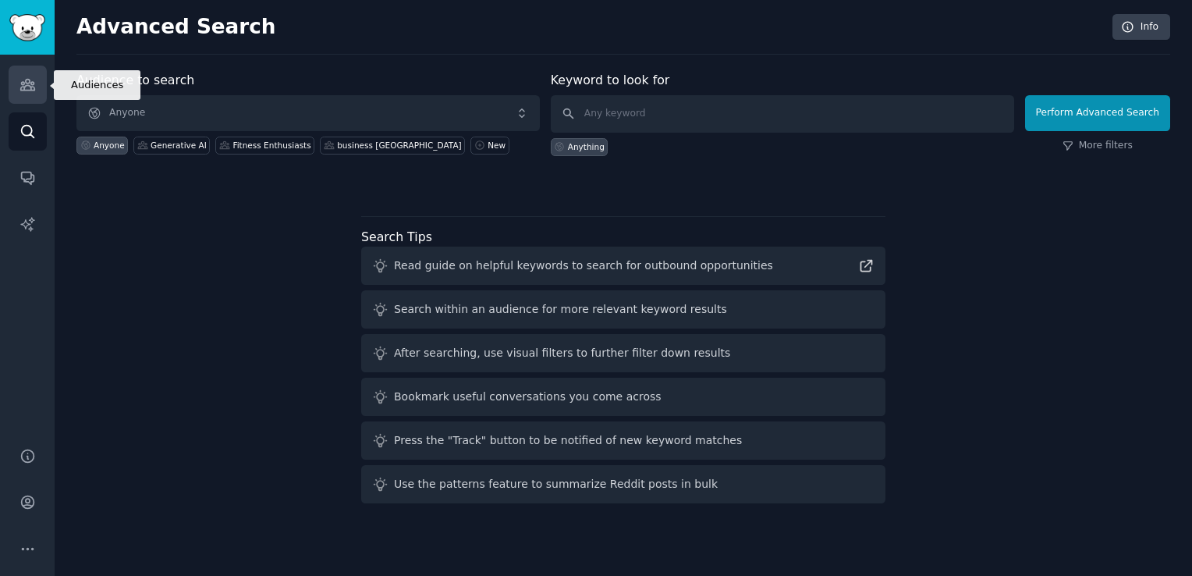
click at [17, 70] on link "Audiences" at bounding box center [28, 85] width 38 height 38
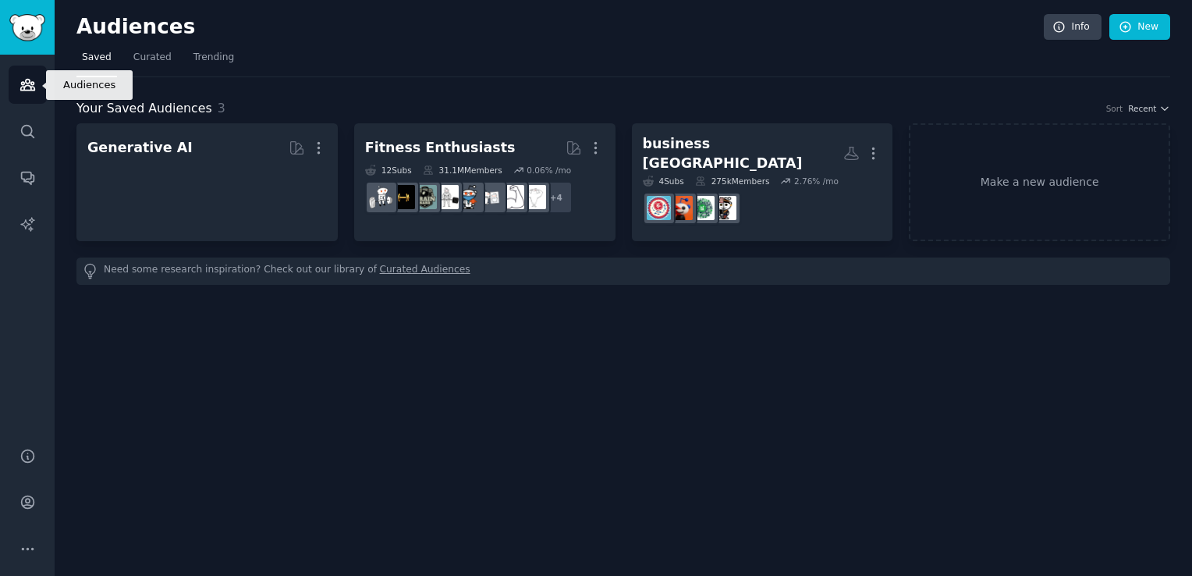
click at [17, 70] on link "Audiences" at bounding box center [28, 85] width 38 height 38
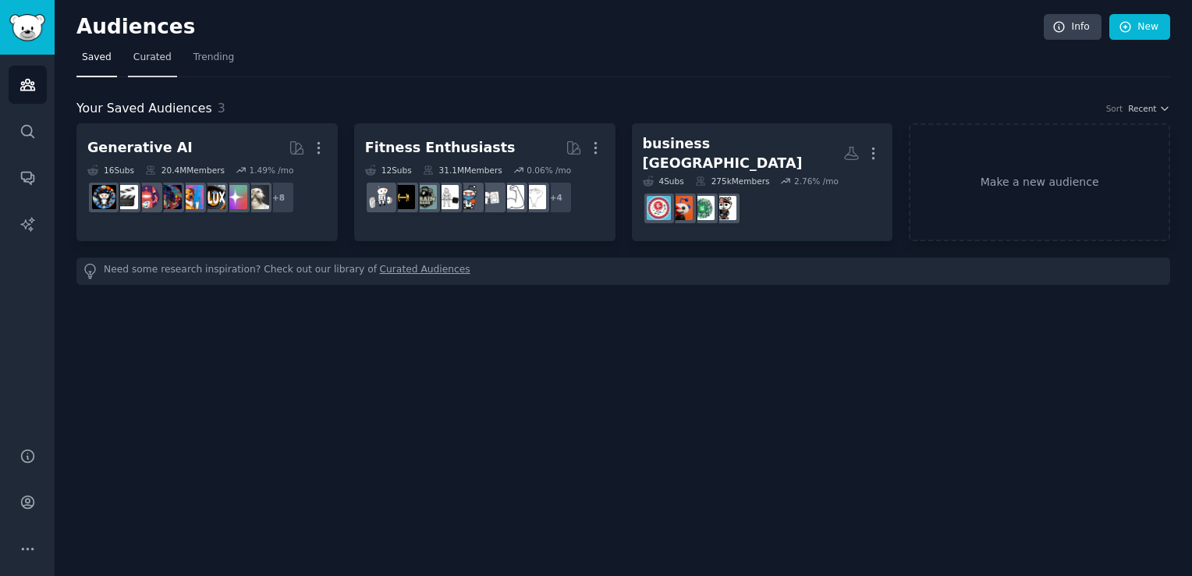
click at [161, 67] on link "Curated" at bounding box center [152, 61] width 49 height 32
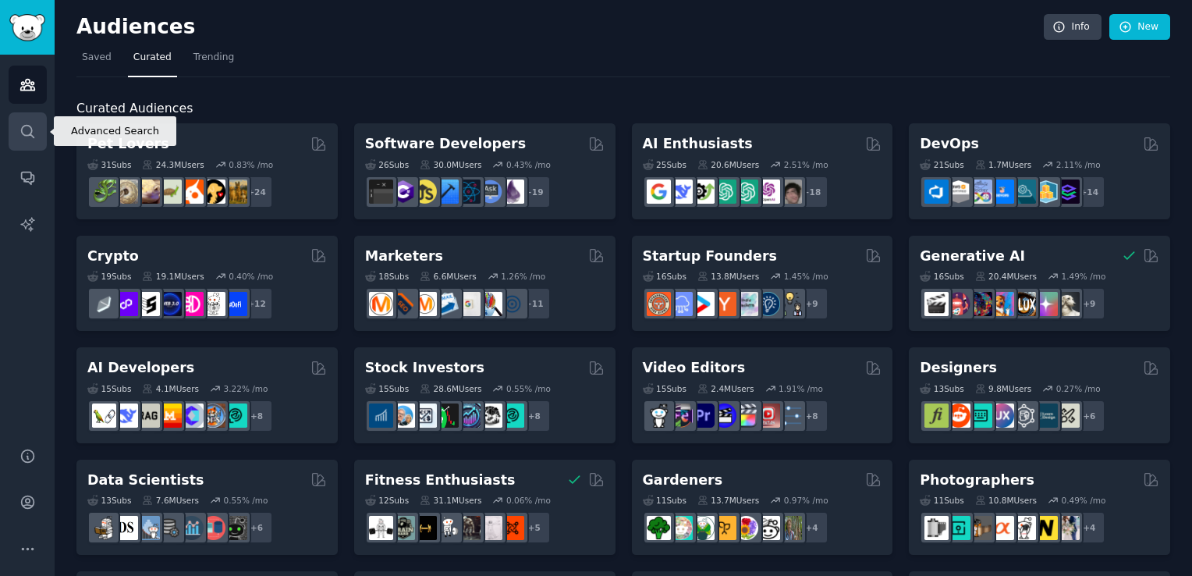
click at [30, 144] on link "Search" at bounding box center [28, 131] width 38 height 38
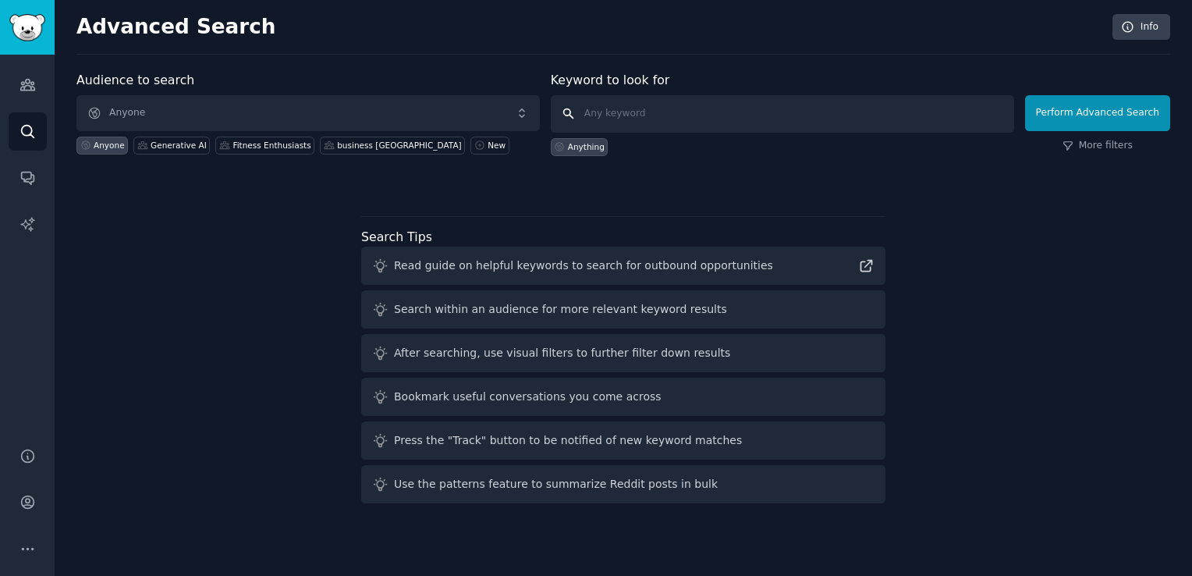
click at [675, 108] on input "text" at bounding box center [782, 113] width 463 height 37
type input "[GEOGRAPHIC_DATA]"
click button "Perform Advanced Search" at bounding box center [1097, 113] width 145 height 36
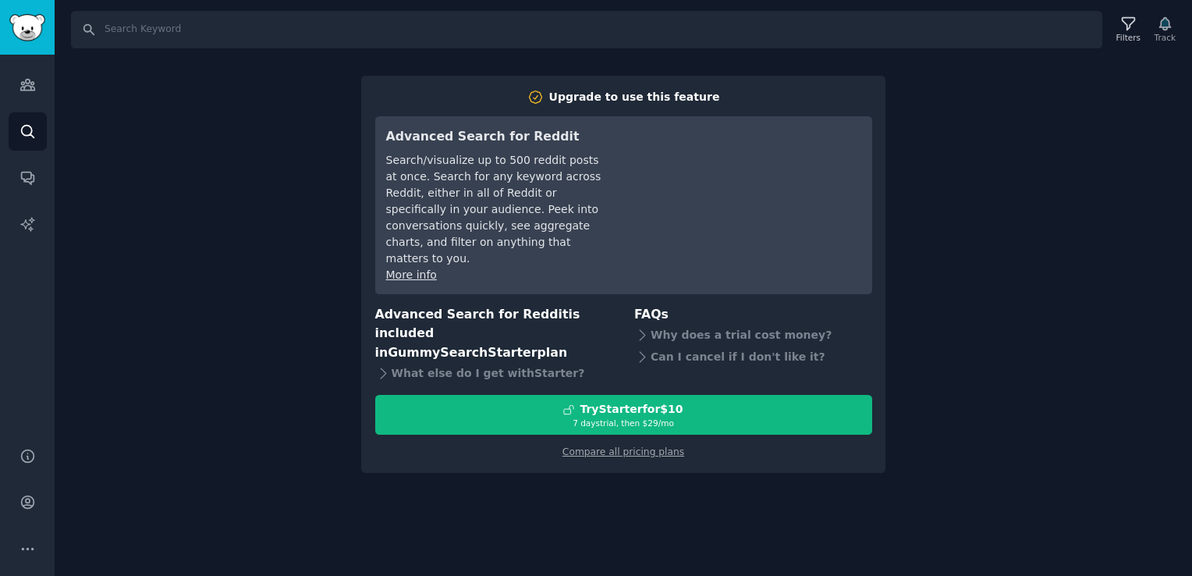
click at [1057, 180] on div "Search Filters Track Upgrade to use this feature Advanced Search for Reddit Sea…" at bounding box center [623, 288] width 1137 height 576
click at [108, 151] on div "Search Filters Track Upgrade to use this feature Advanced Search for Reddit Sea…" at bounding box center [623, 288] width 1137 height 576
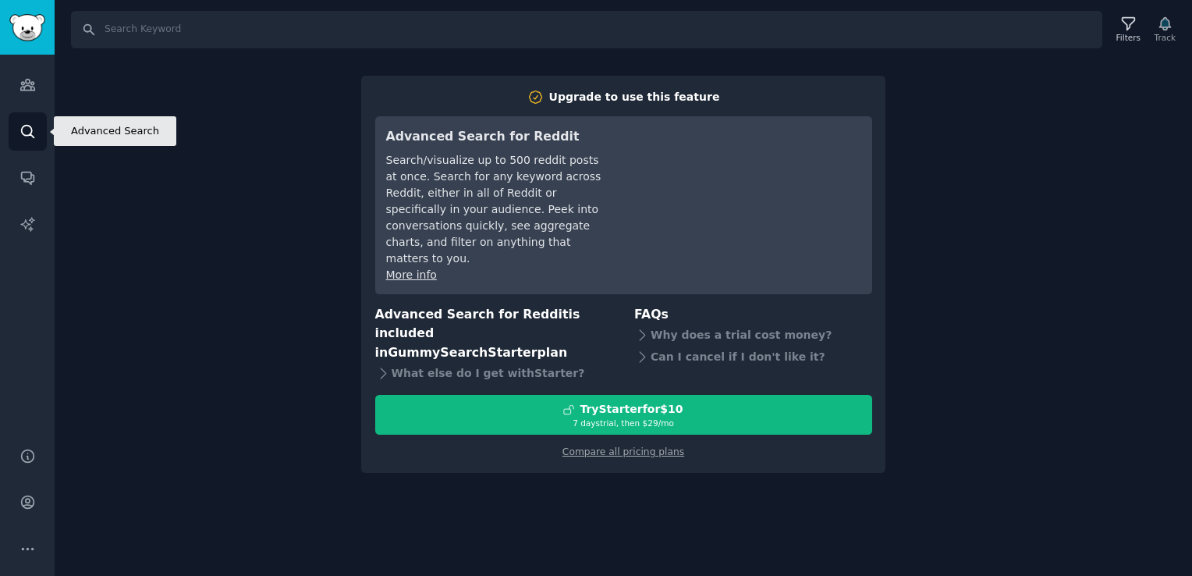
click at [36, 142] on link "Search" at bounding box center [28, 131] width 38 height 38
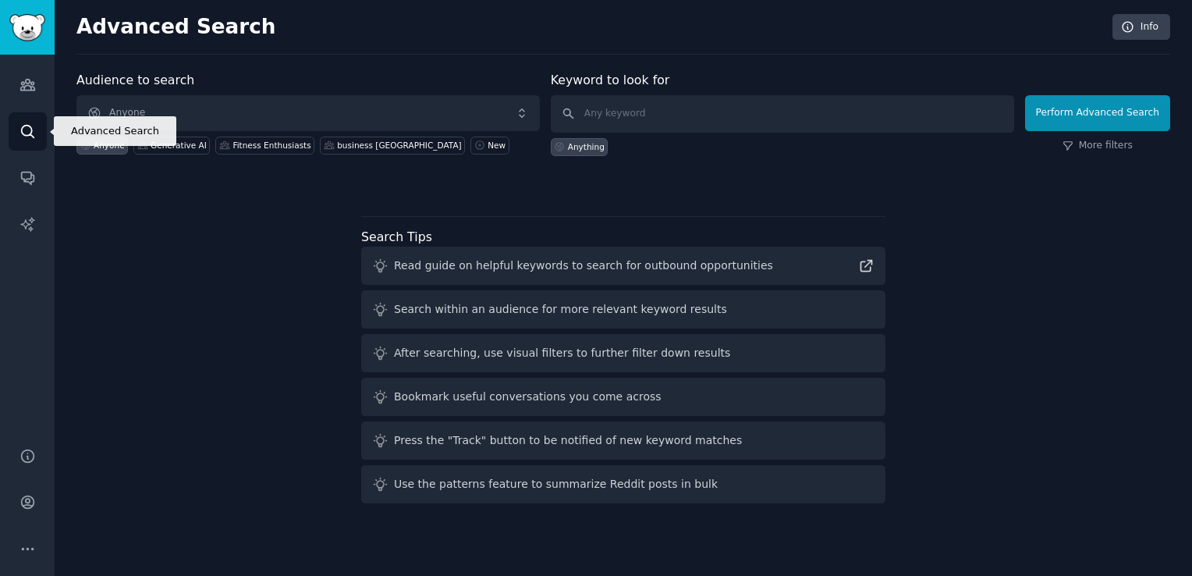
click at [36, 142] on link "Search" at bounding box center [28, 131] width 38 height 38
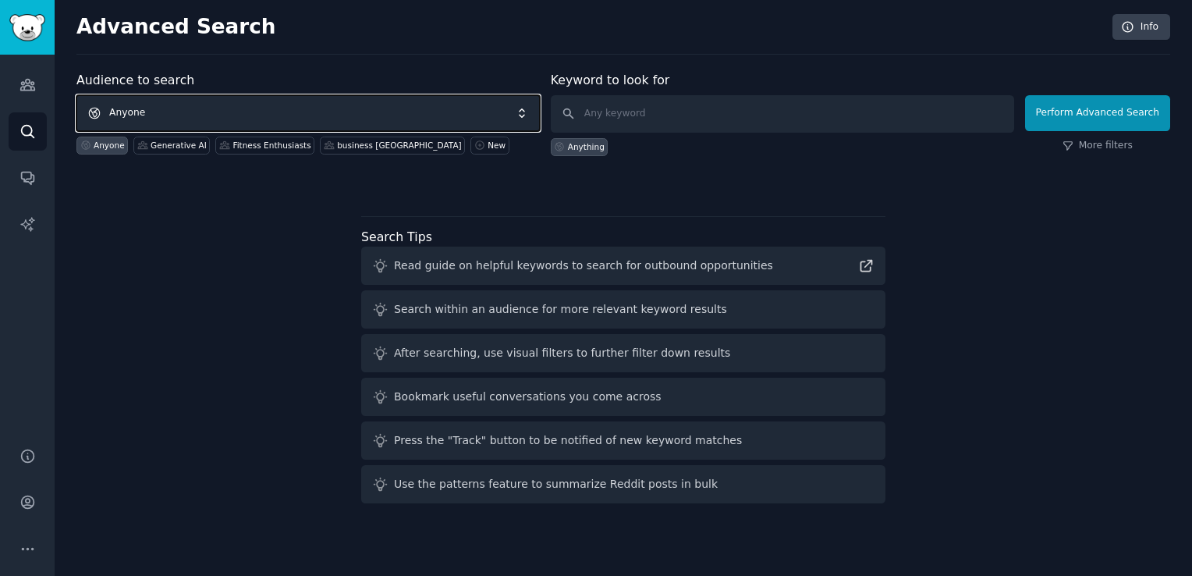
click at [150, 108] on span "Anyone" at bounding box center [307, 113] width 463 height 36
click at [449, 105] on span "Anyone" at bounding box center [307, 113] width 463 height 36
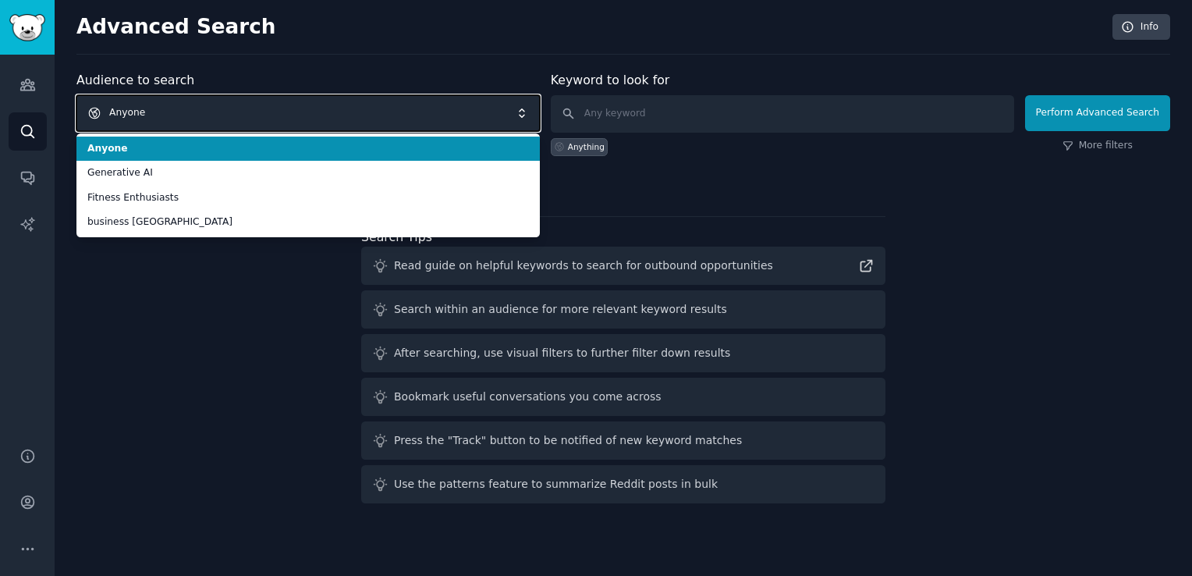
click at [416, 123] on span "Anyone" at bounding box center [307, 113] width 463 height 36
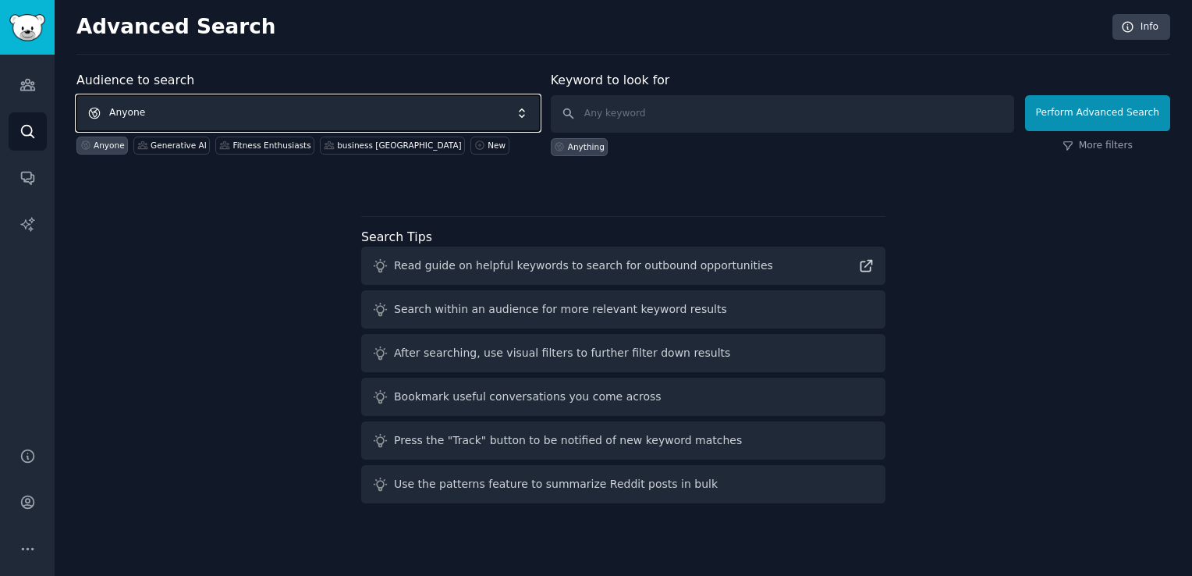
click at [416, 123] on span "Anyone" at bounding box center [307, 113] width 463 height 36
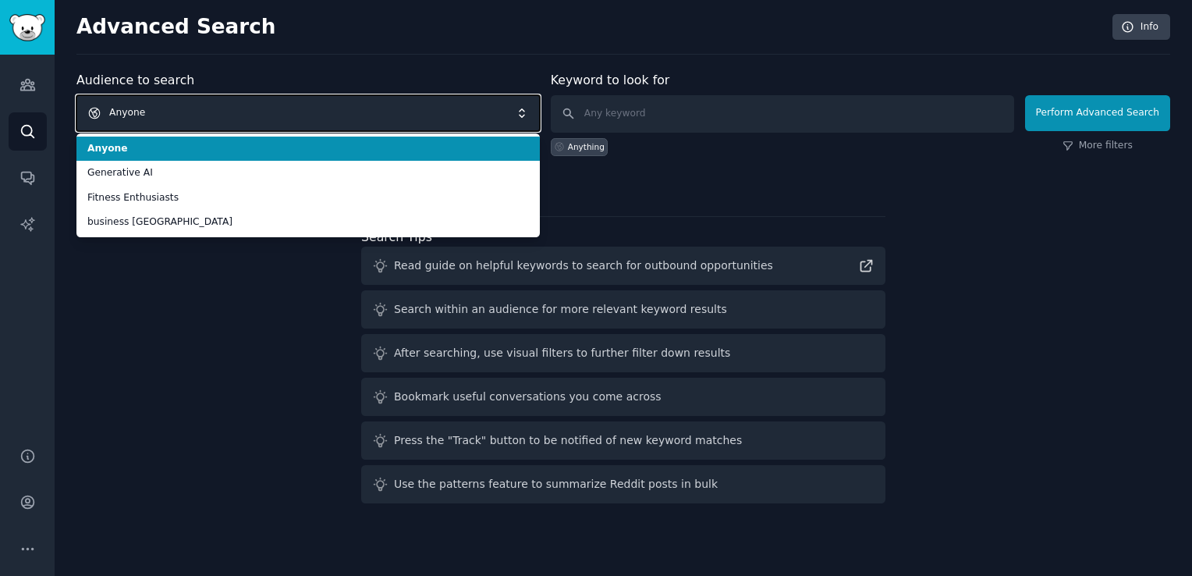
click at [418, 115] on span "Anyone" at bounding box center [307, 113] width 463 height 36
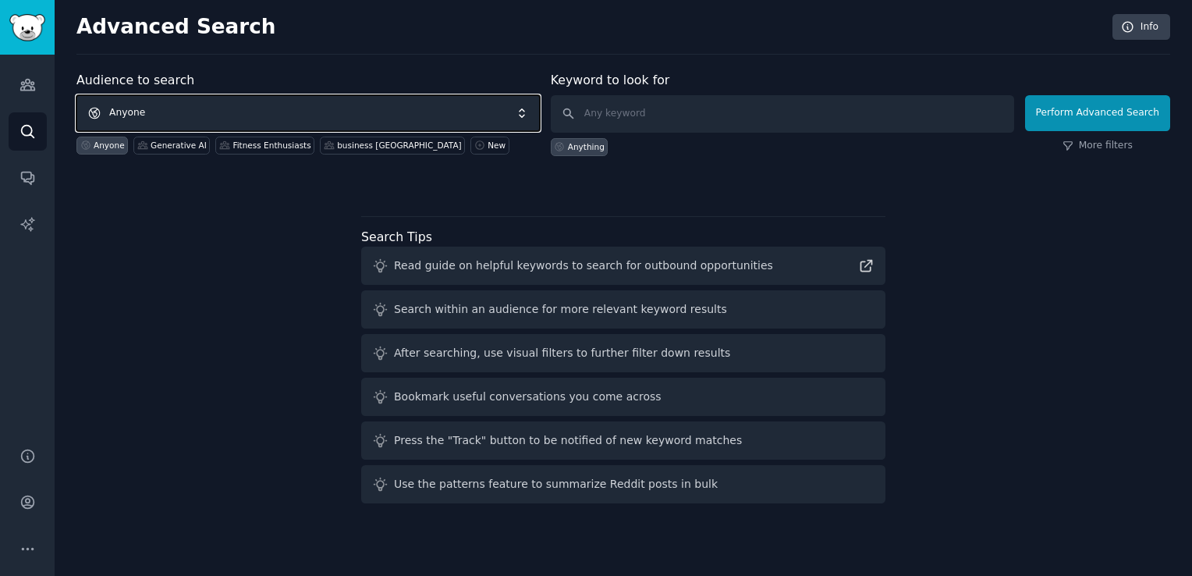
click at [418, 115] on span "Anyone" at bounding box center [307, 113] width 463 height 36
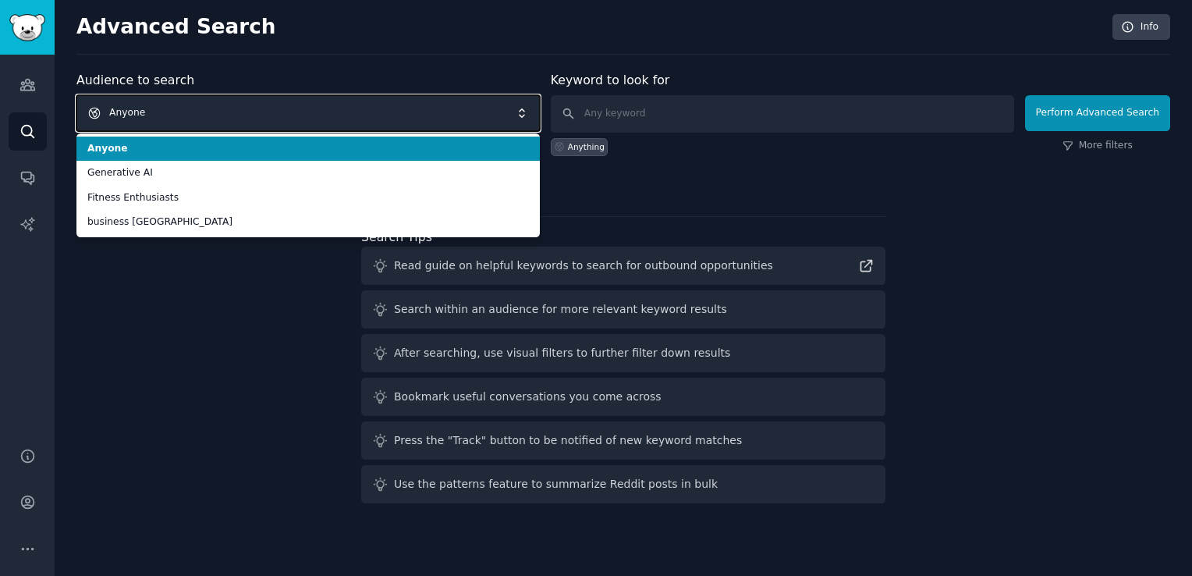
click at [418, 115] on span "Anyone" at bounding box center [307, 113] width 463 height 36
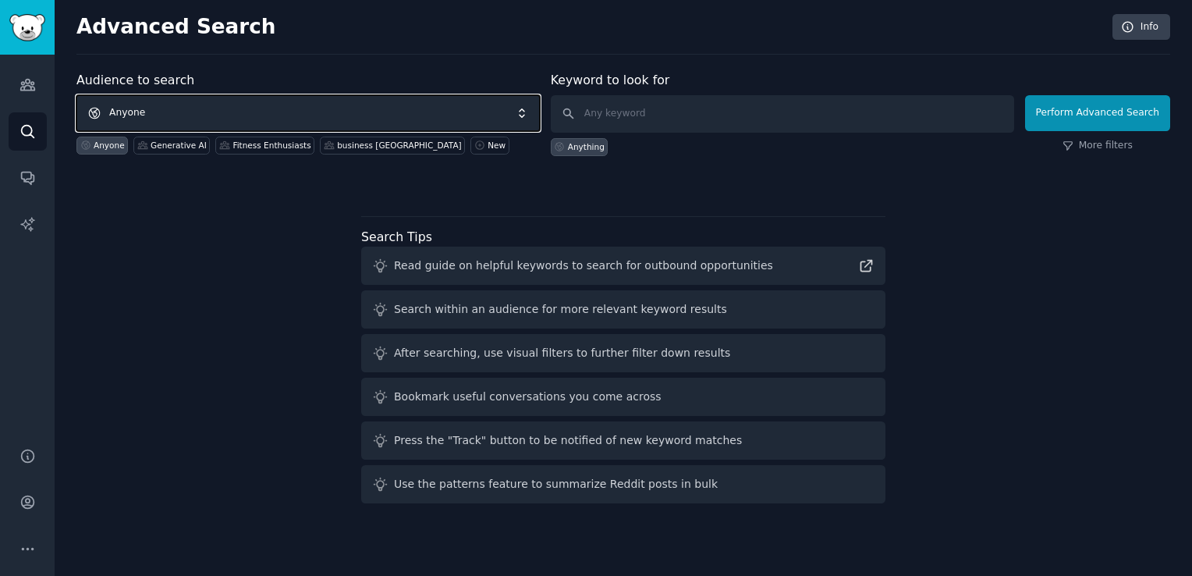
click at [418, 115] on span "Anyone" at bounding box center [307, 113] width 463 height 36
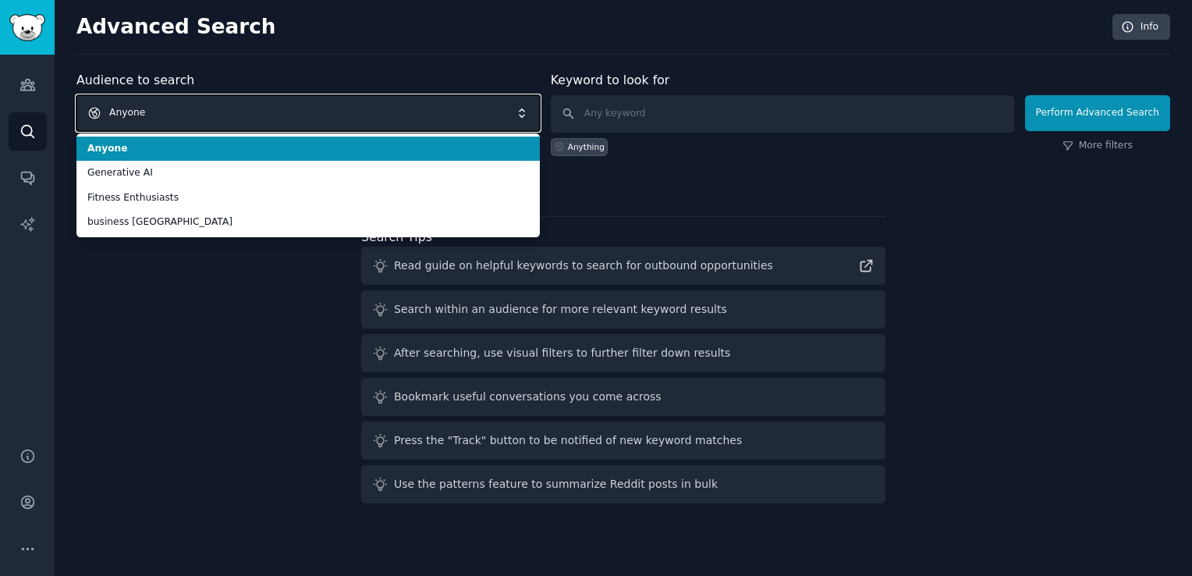
click at [418, 115] on span "Anyone" at bounding box center [307, 113] width 463 height 36
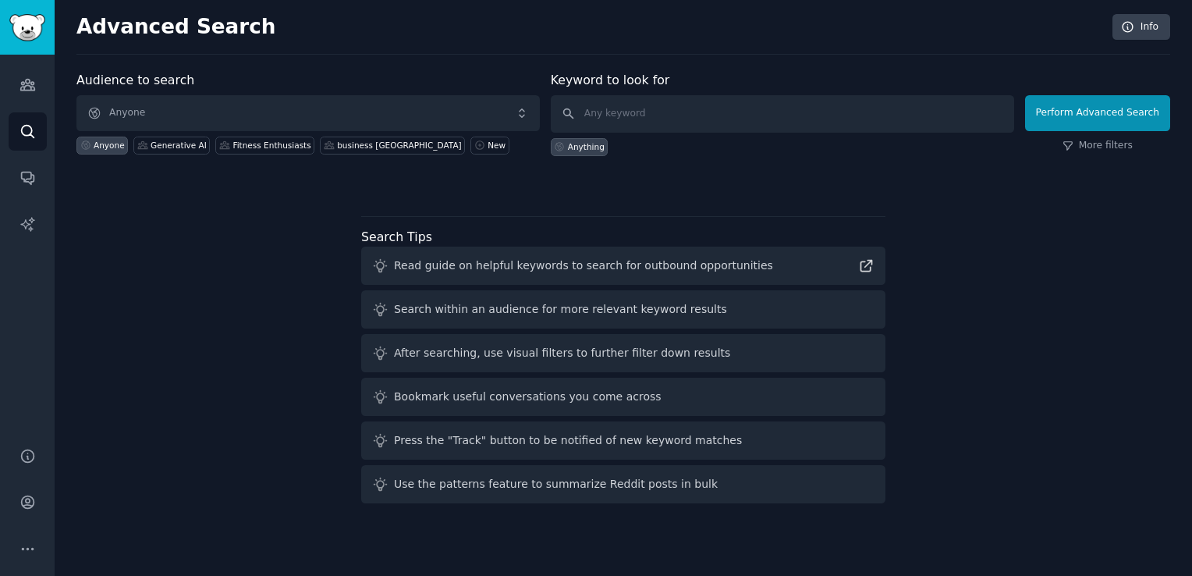
click at [204, 207] on div "Audience to search Anyone Anyone Generative AI Fitness Enthusiasts business [GE…" at bounding box center [622, 290] width 1093 height 438
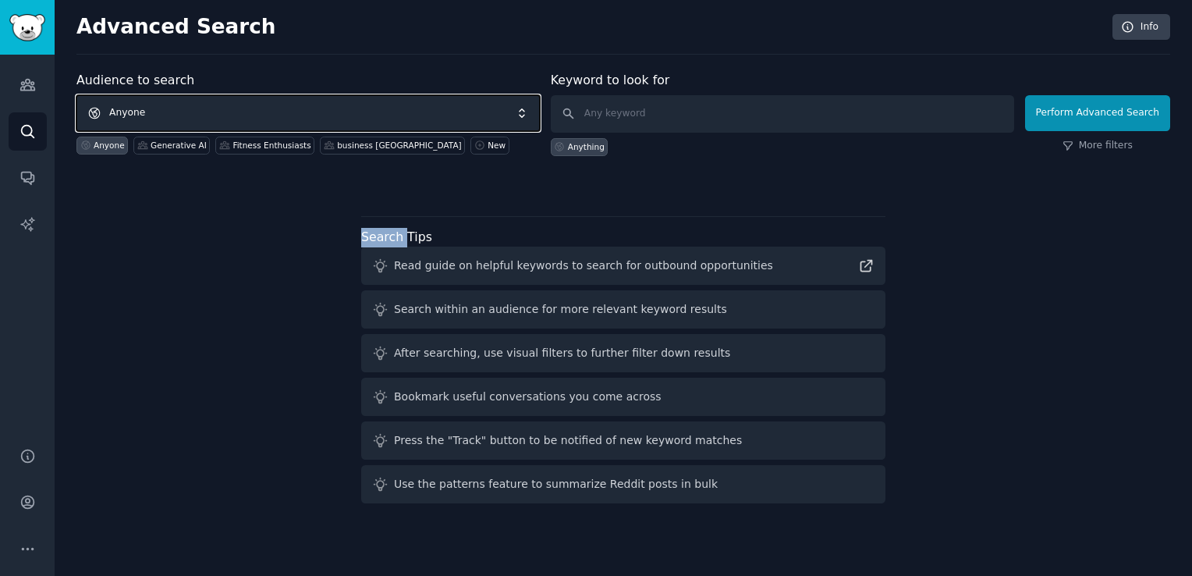
click at [530, 118] on span "Anyone" at bounding box center [307, 113] width 463 height 36
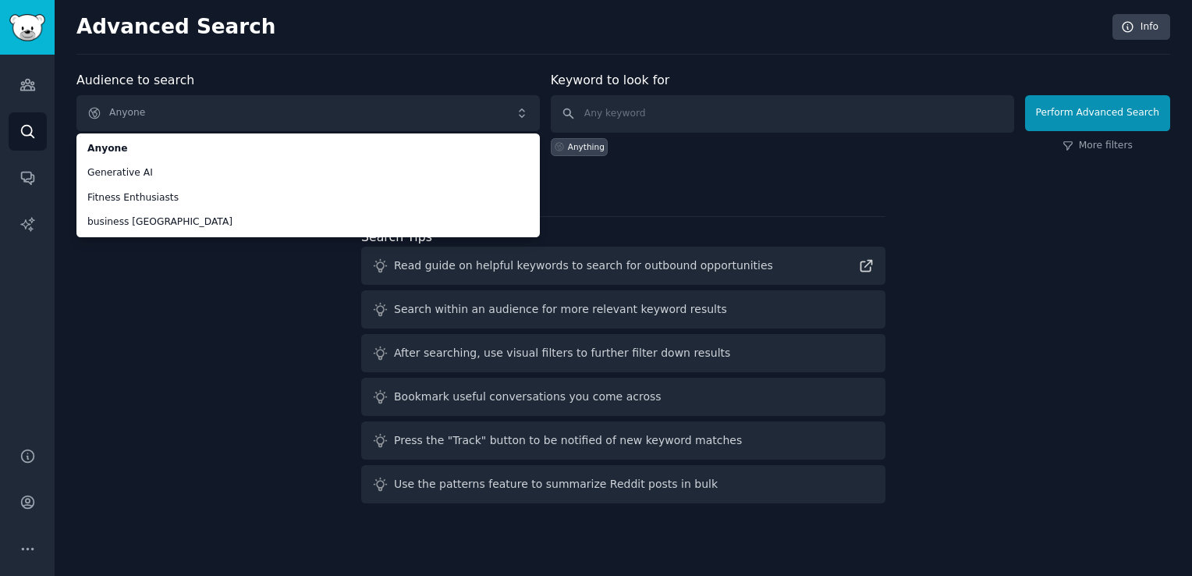
click at [228, 357] on div "Audience to search Anyone Anyone Generative AI Fitness Enthusiasts business [GE…" at bounding box center [622, 290] width 1093 height 438
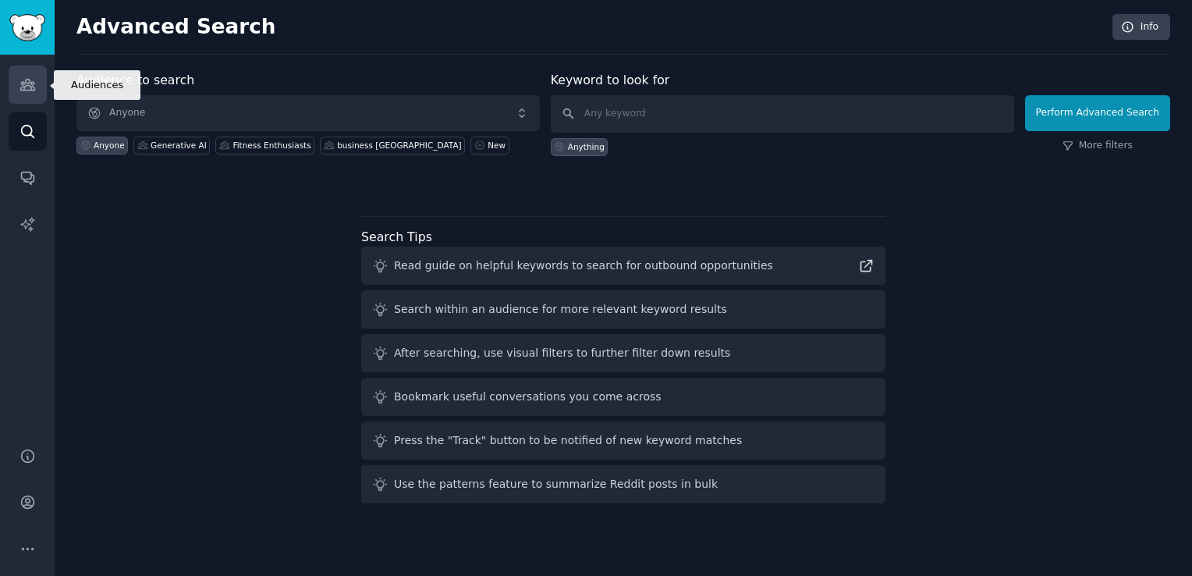
click at [33, 81] on icon "Sidebar" at bounding box center [27, 85] width 14 height 11
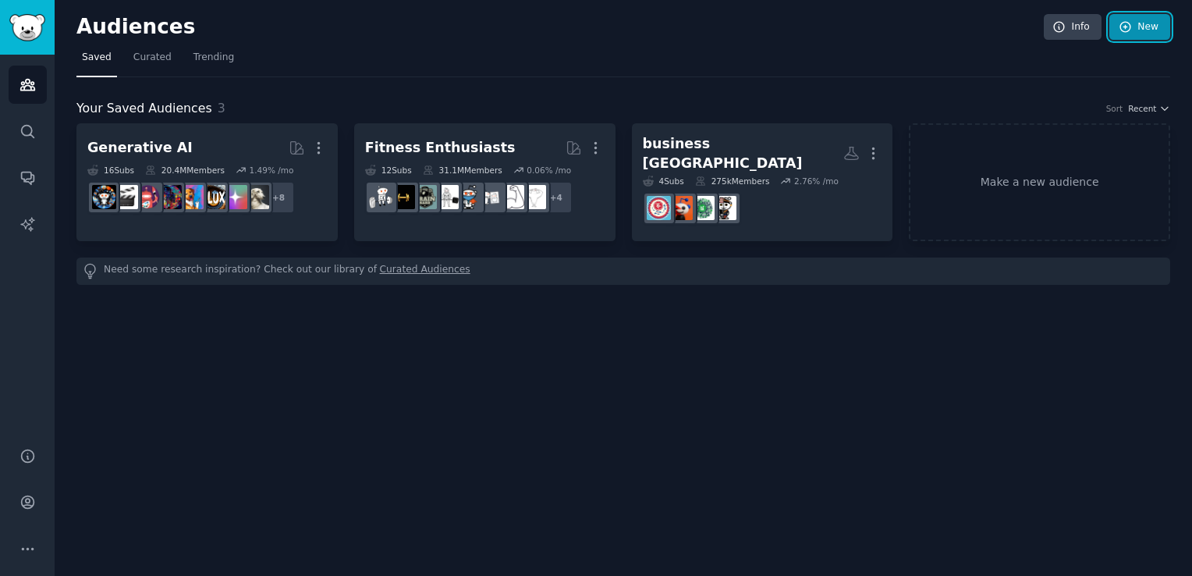
click at [1145, 21] on link "New" at bounding box center [1139, 27] width 61 height 27
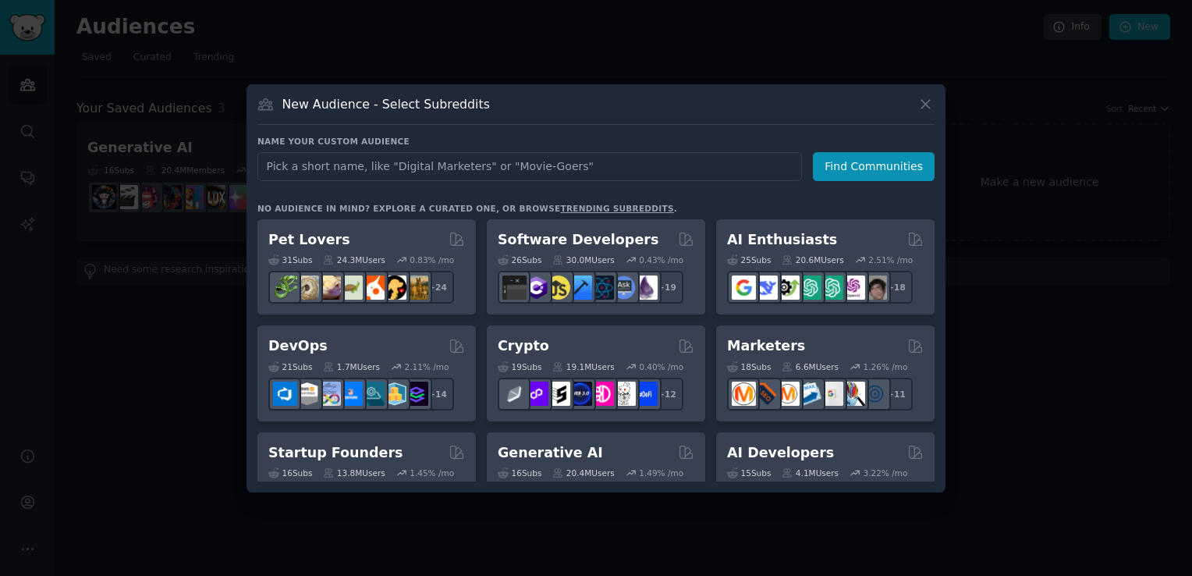
click at [591, 164] on input "text" at bounding box center [529, 166] width 544 height 29
type input "[GEOGRAPHIC_DATA]"
click at [923, 173] on button "Find Communities" at bounding box center [874, 166] width 122 height 29
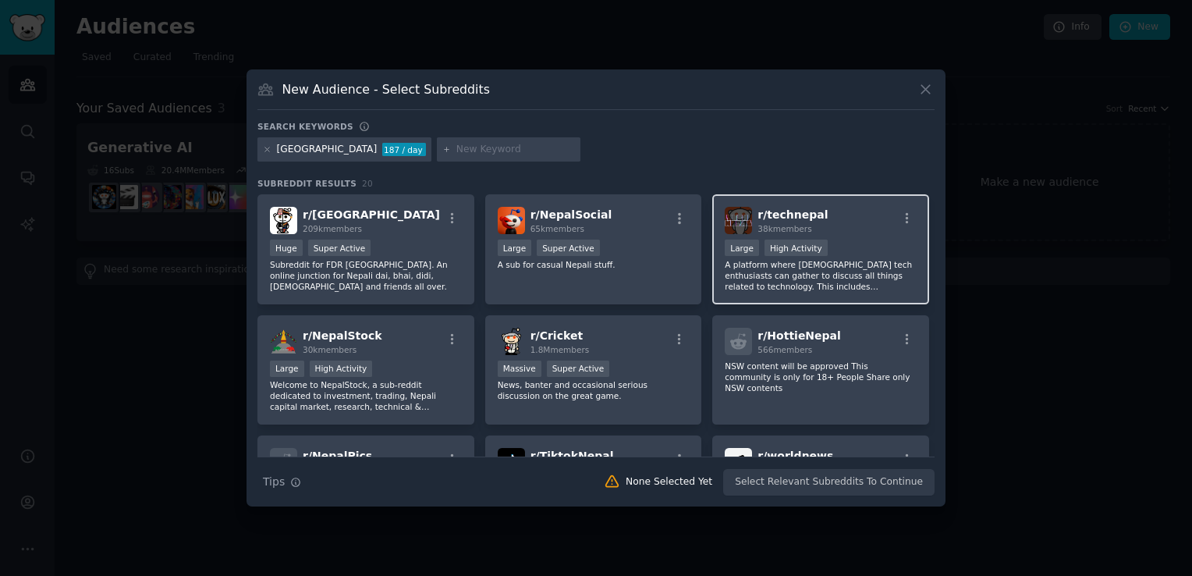
click at [820, 225] on div "r/ technepal 38k members" at bounding box center [821, 220] width 192 height 27
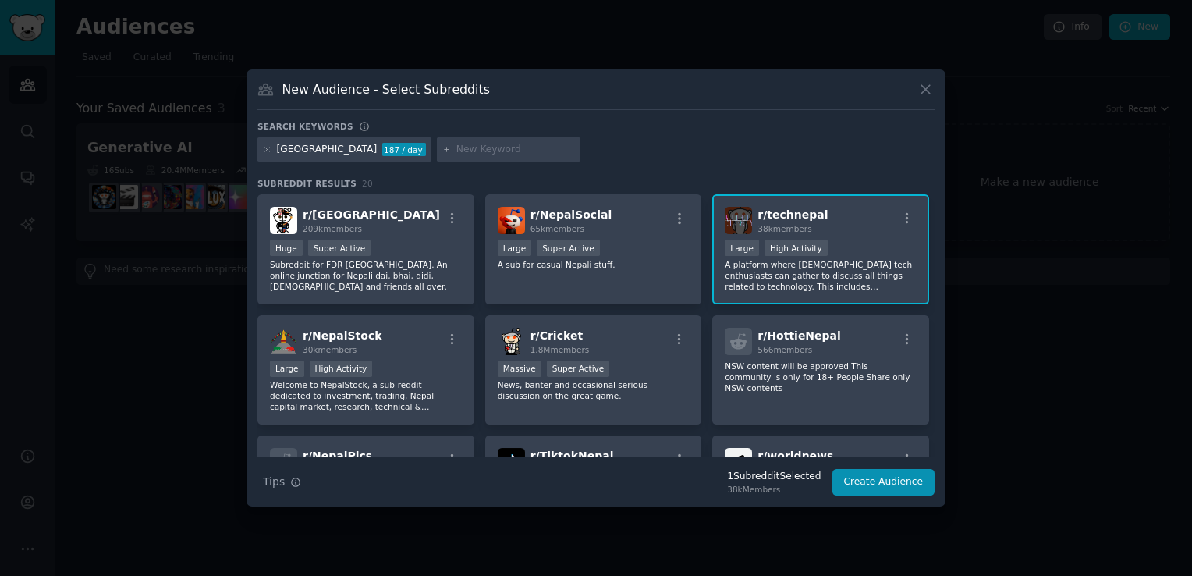
click at [561, 186] on h3 "Subreddit Results 20" at bounding box center [595, 183] width 677 height 11
click at [564, 232] on span "65k members" at bounding box center [557, 228] width 54 height 9
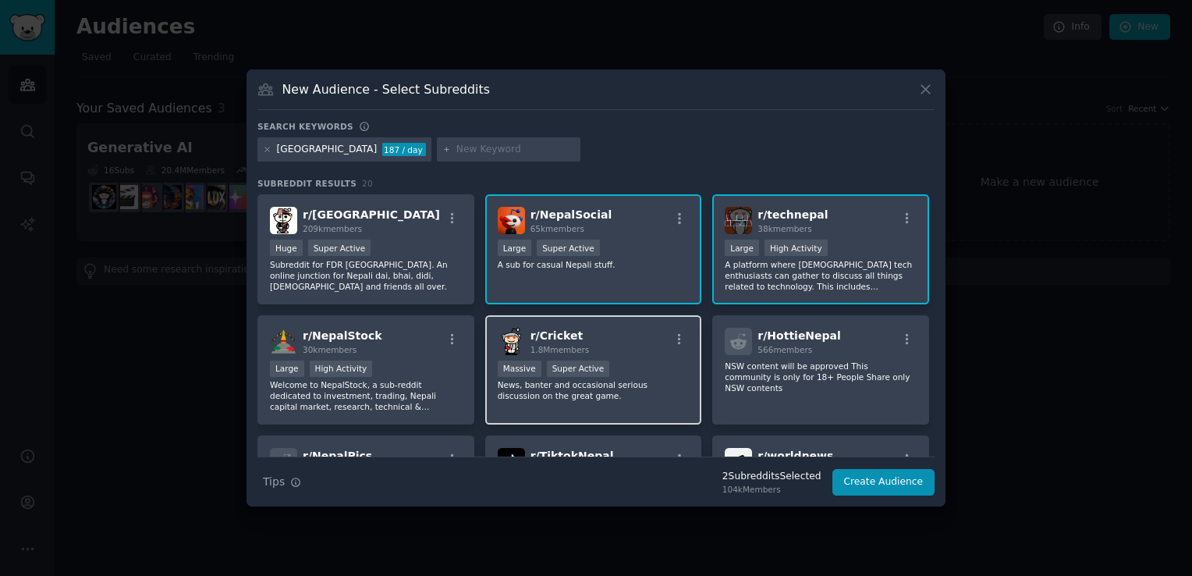
click at [548, 329] on span "r/ Cricket" at bounding box center [556, 335] width 52 height 12
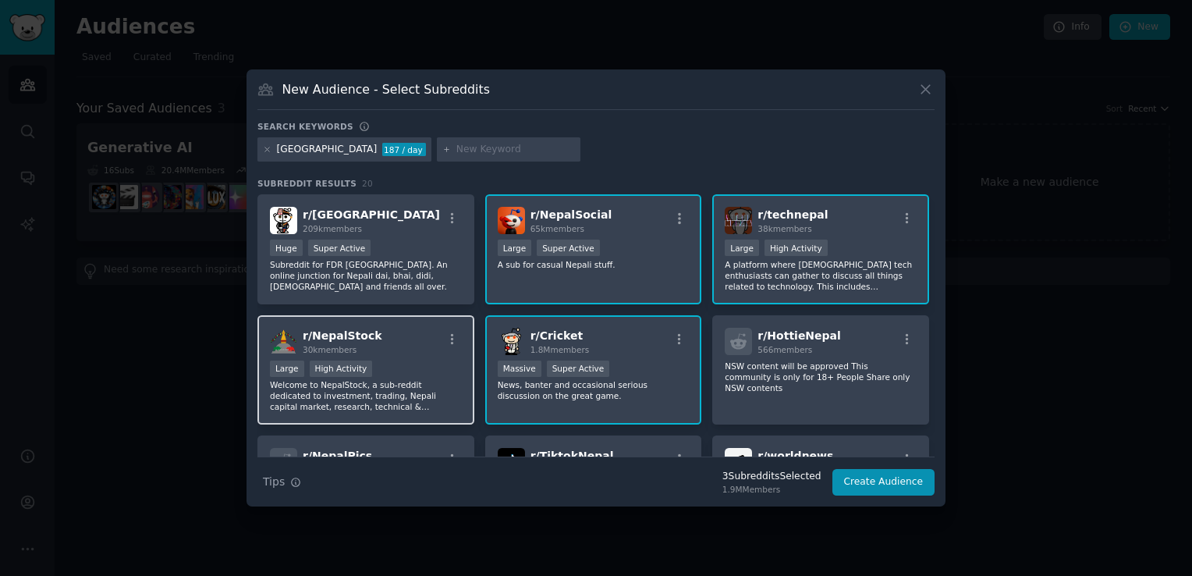
click at [395, 351] on div "r/ NepalStock 30k members" at bounding box center [366, 341] width 192 height 27
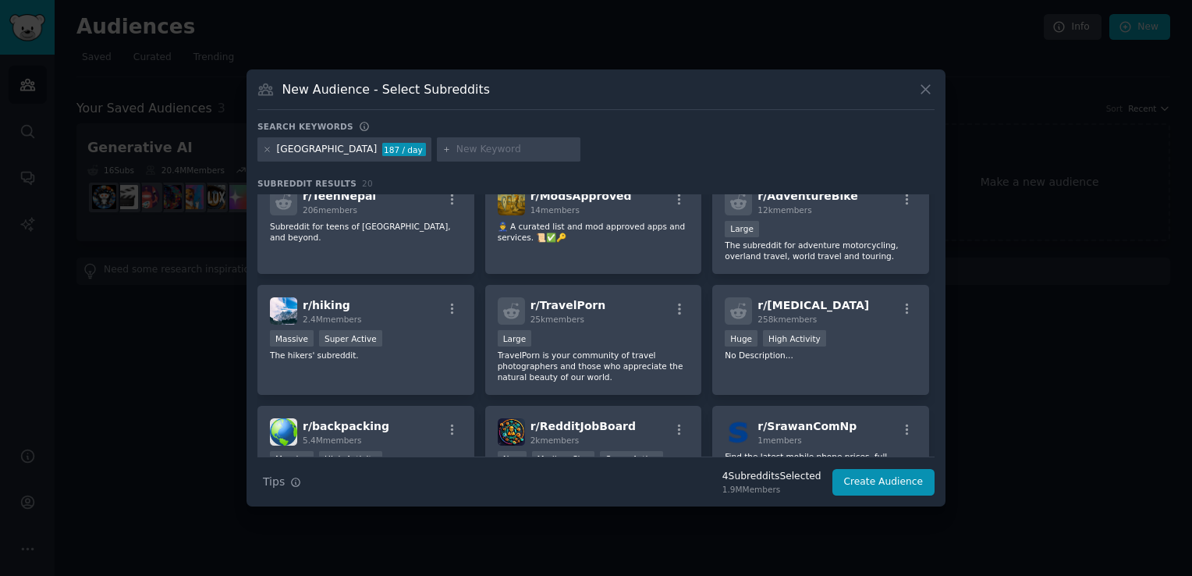
scroll to position [327, 0]
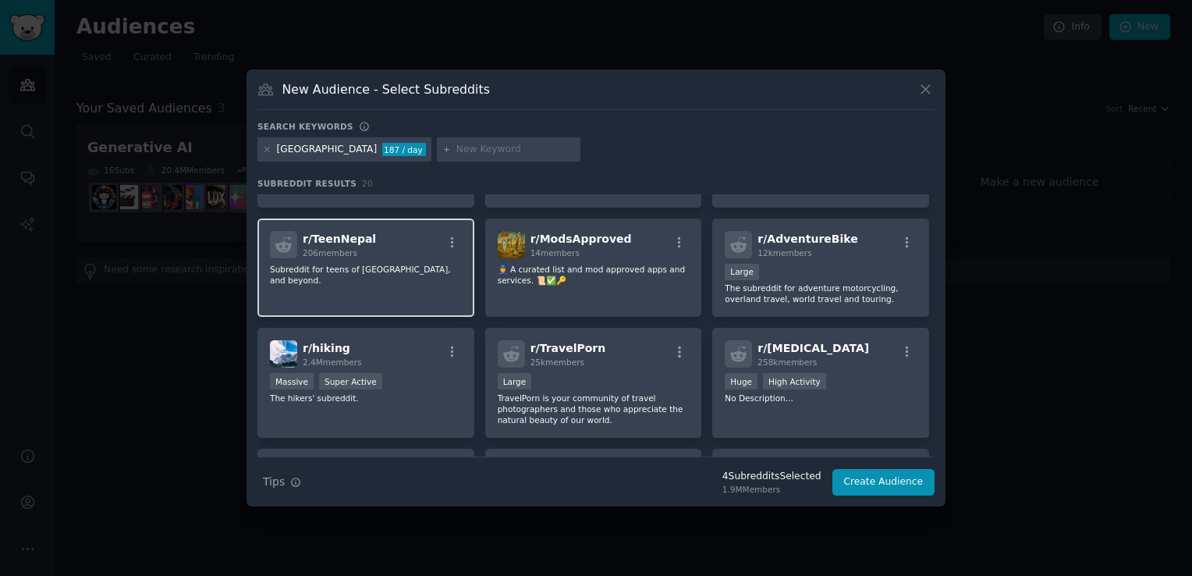
click at [413, 288] on div "r/ TeenNepal 206 members Subreddit for teens of [GEOGRAPHIC_DATA], and beyond." at bounding box center [365, 267] width 217 height 99
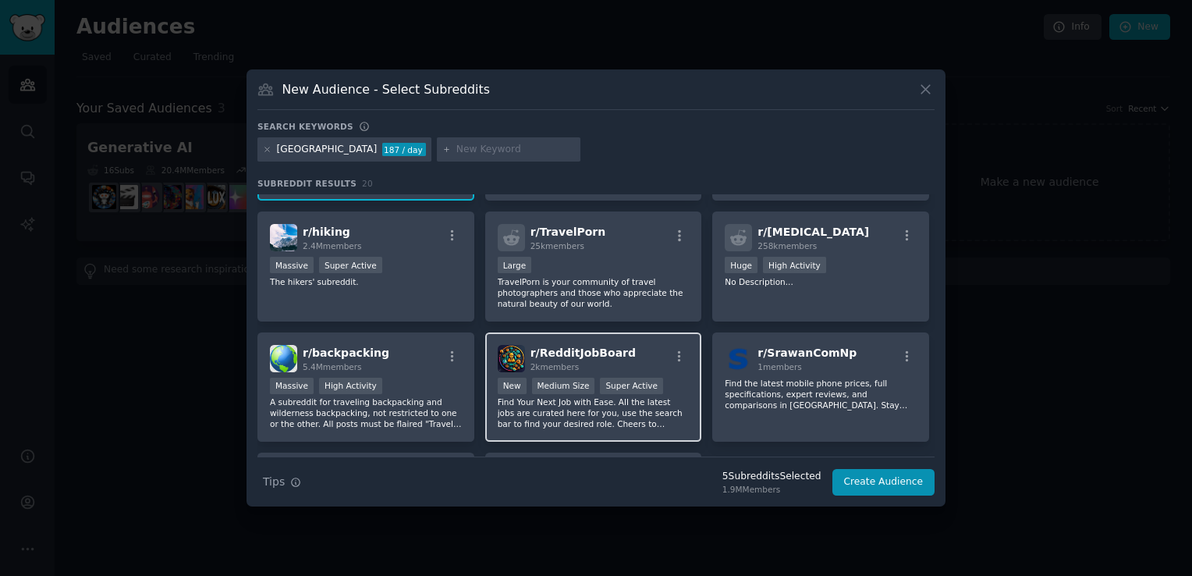
scroll to position [579, 0]
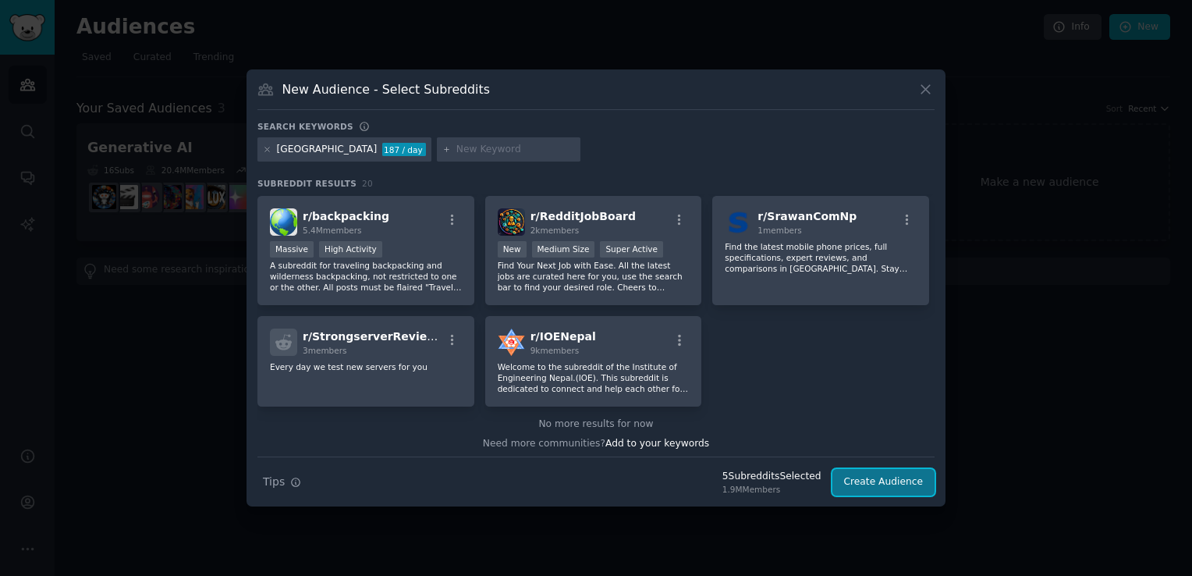
click at [895, 482] on button "Create Audience" at bounding box center [883, 482] width 103 height 27
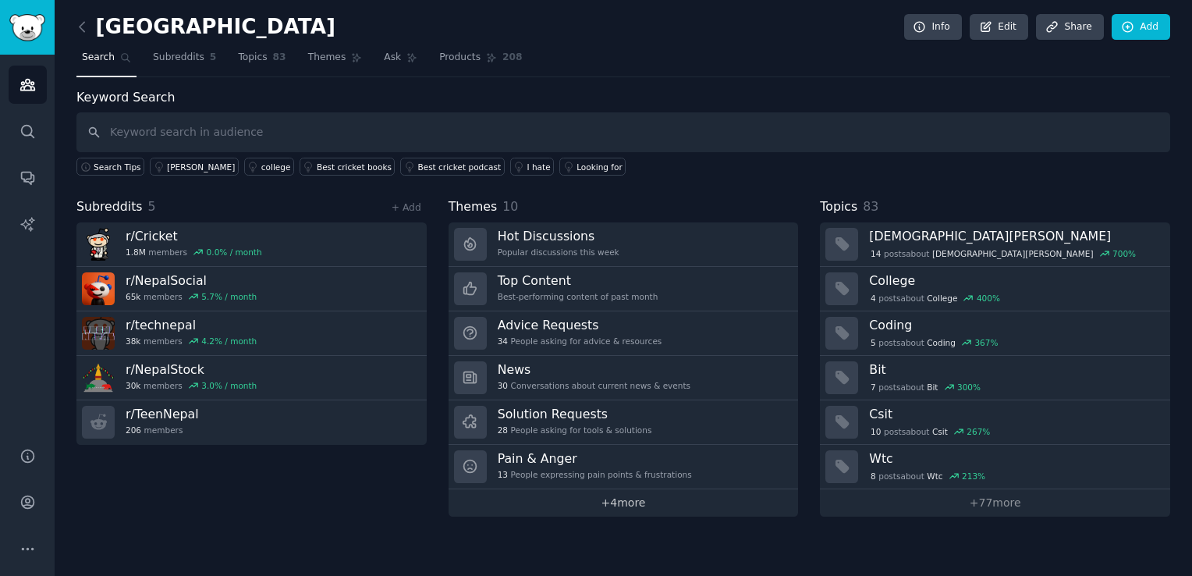
click at [577, 501] on link "+ 4 more" at bounding box center [623, 502] width 350 height 27
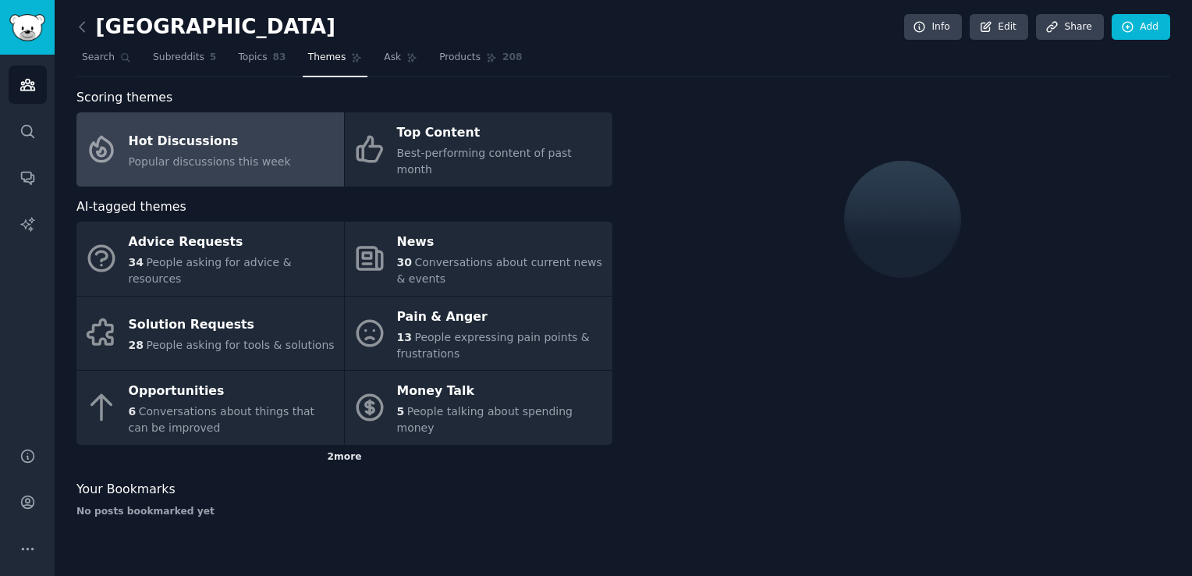
click at [329, 445] on div "2 more" at bounding box center [344, 457] width 536 height 25
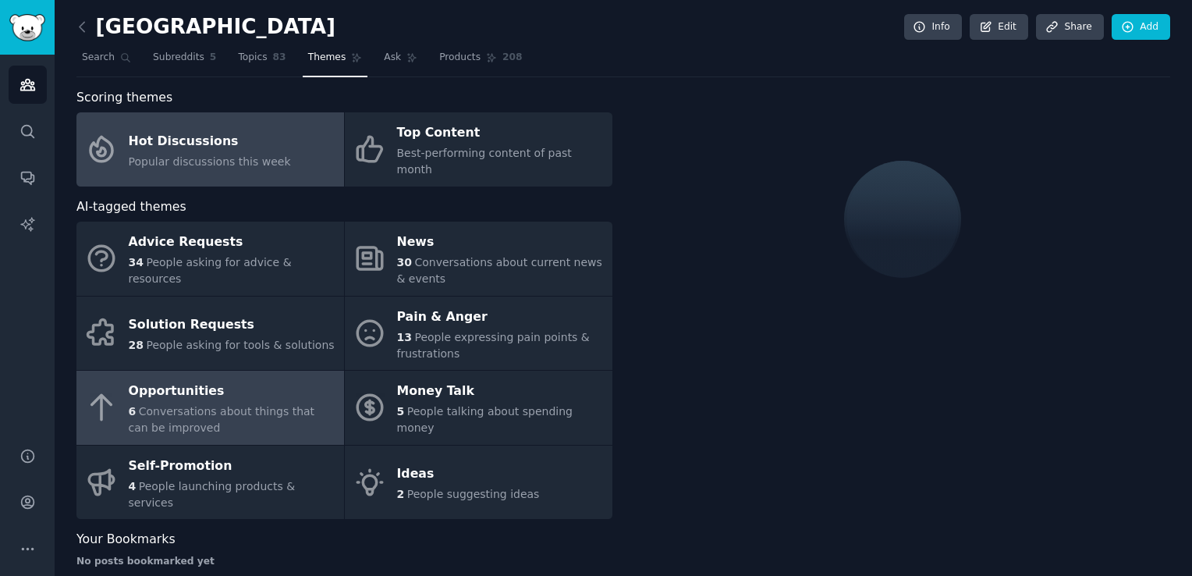
click at [283, 403] on div "6 Conversations about things that can be improved" at bounding box center [232, 419] width 207 height 33
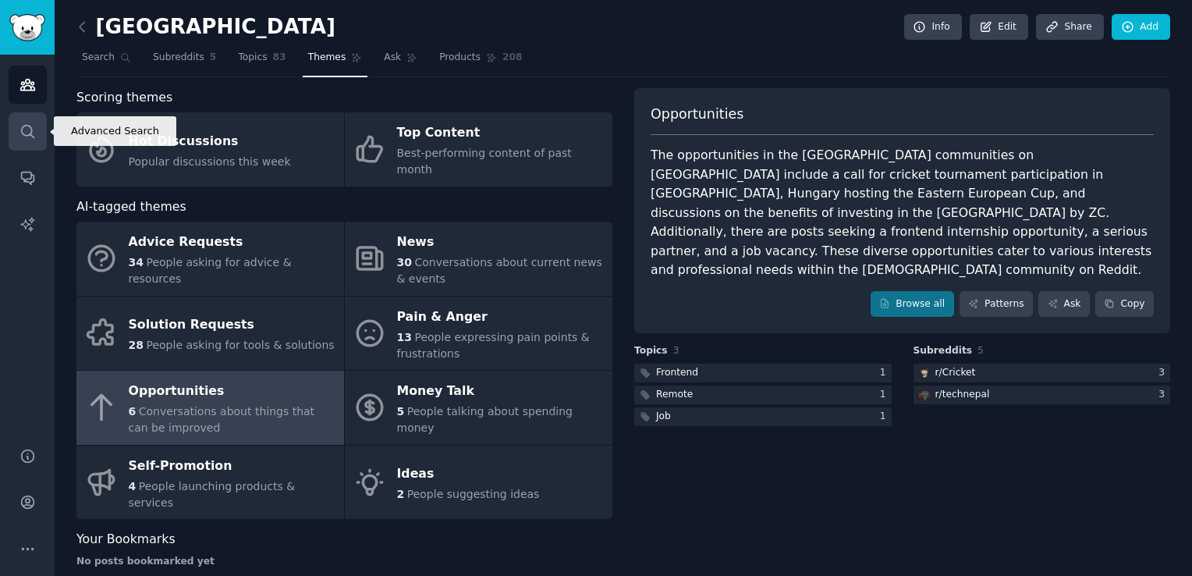
click at [20, 115] on link "Search" at bounding box center [28, 131] width 38 height 38
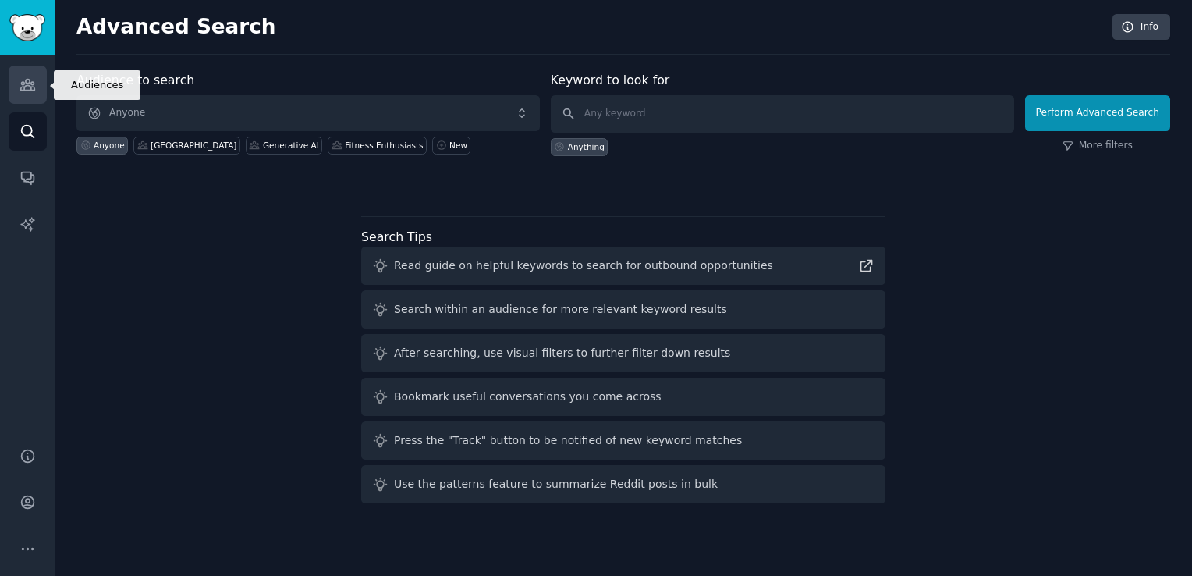
click at [31, 93] on link "Audiences" at bounding box center [28, 85] width 38 height 38
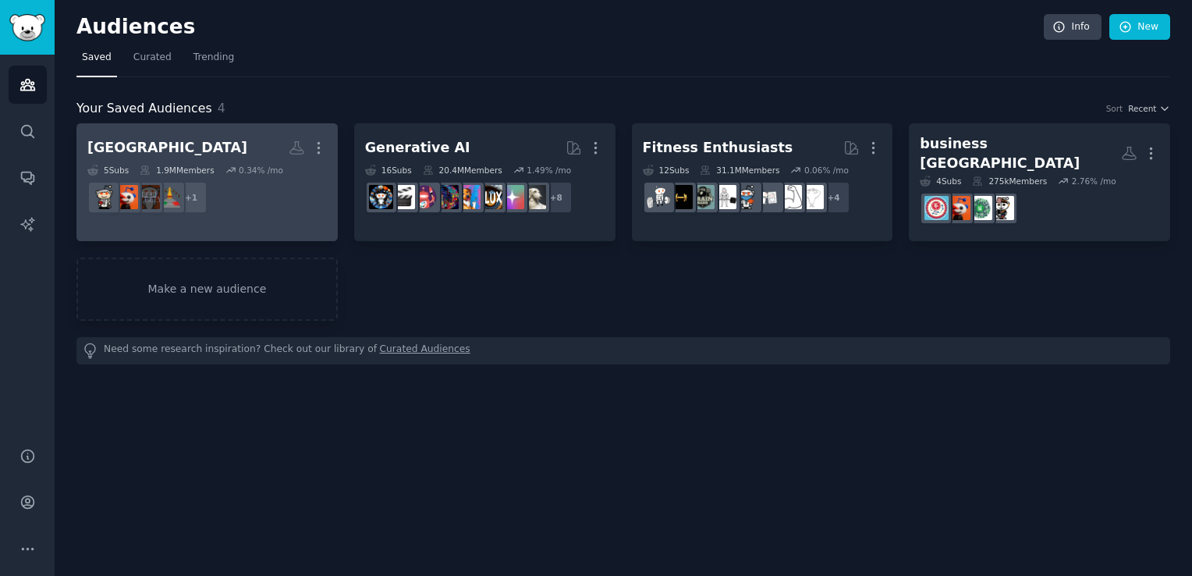
click at [328, 140] on link "nepal More 5 Sub s 1.9M Members 0.34 % /mo + 1" at bounding box center [206, 182] width 261 height 118
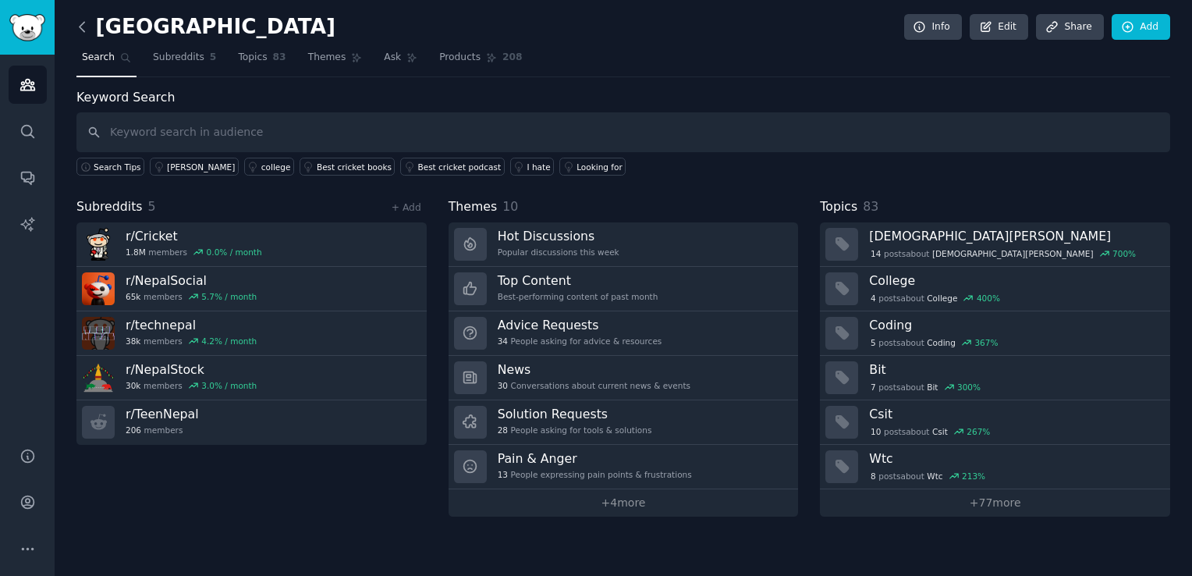
click at [84, 27] on icon at bounding box center [82, 27] width 16 height 16
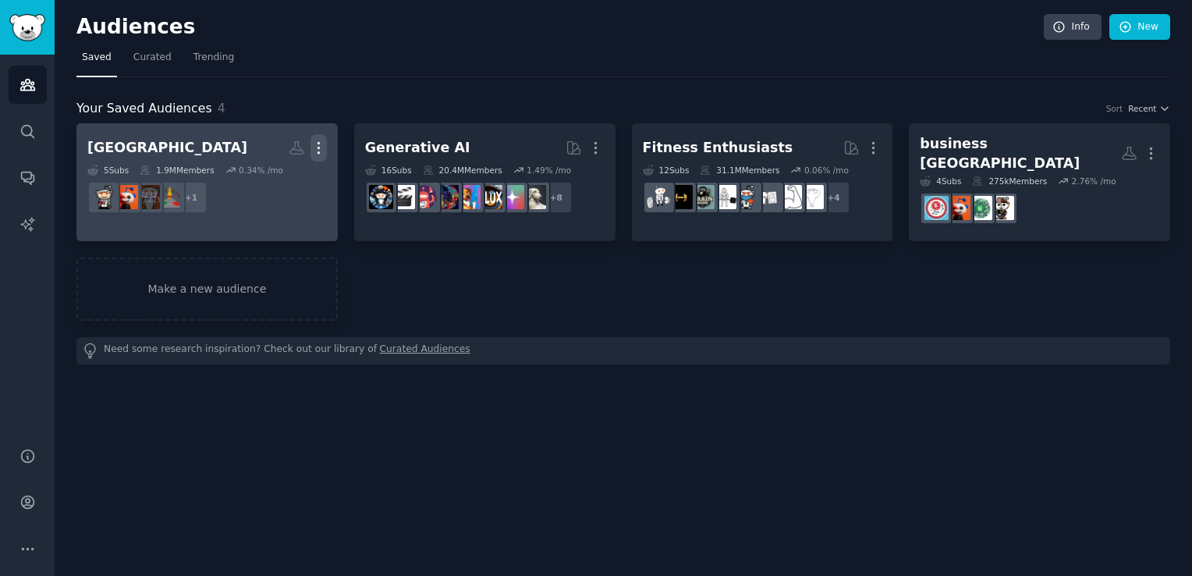
click at [311, 141] on icon "button" at bounding box center [318, 148] width 16 height 16
click at [276, 185] on p "Delete" at bounding box center [276, 180] width 36 height 16
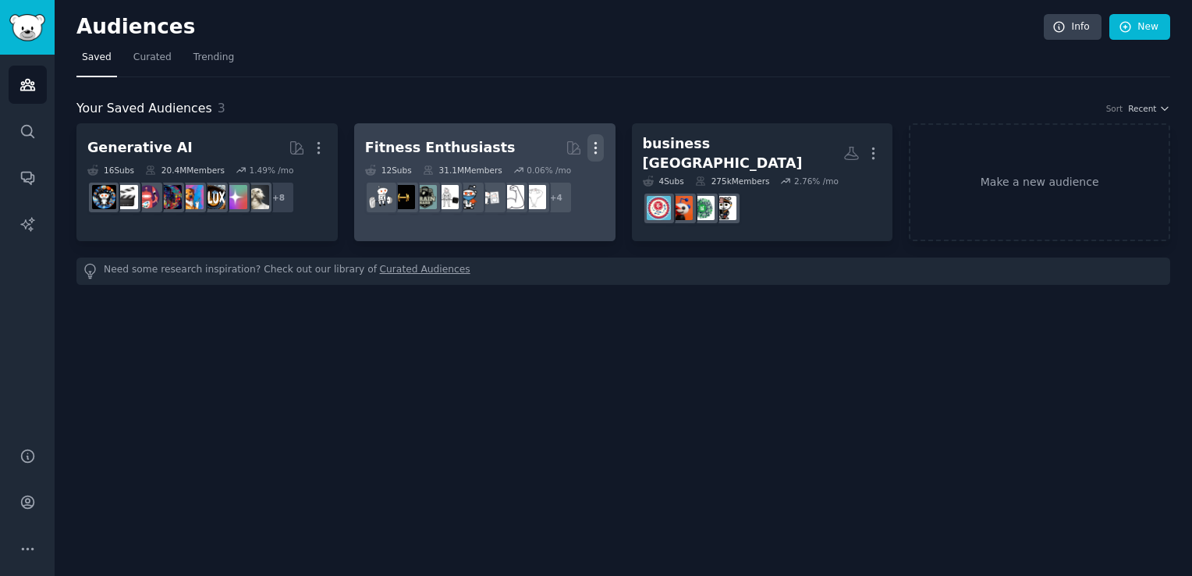
click at [598, 148] on icon "button" at bounding box center [595, 148] width 16 height 16
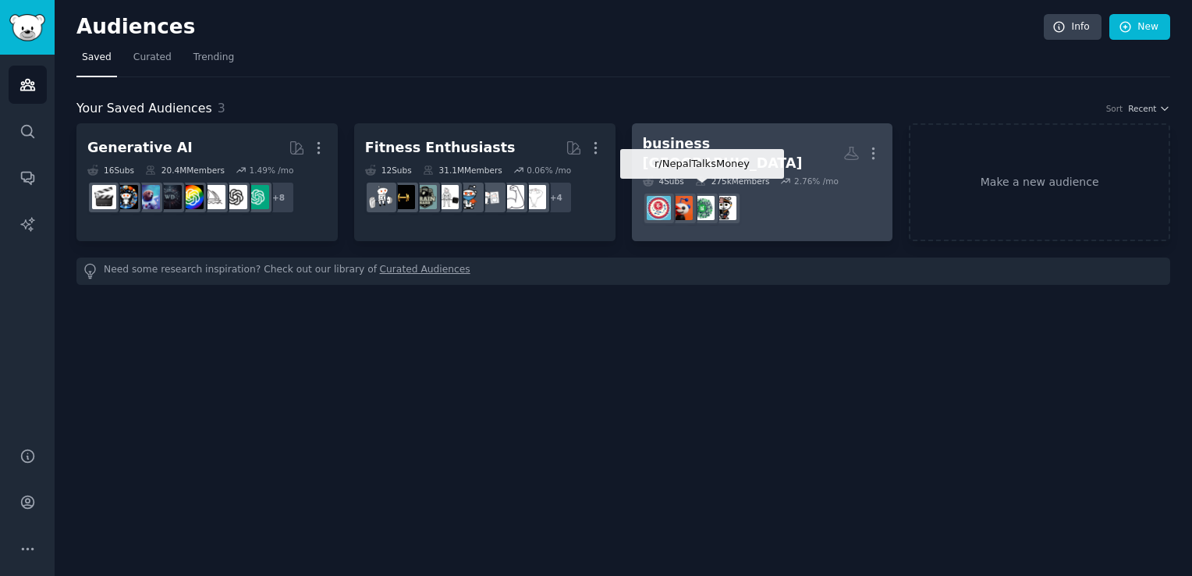
click at [699, 192] on div at bounding box center [702, 208] width 33 height 33
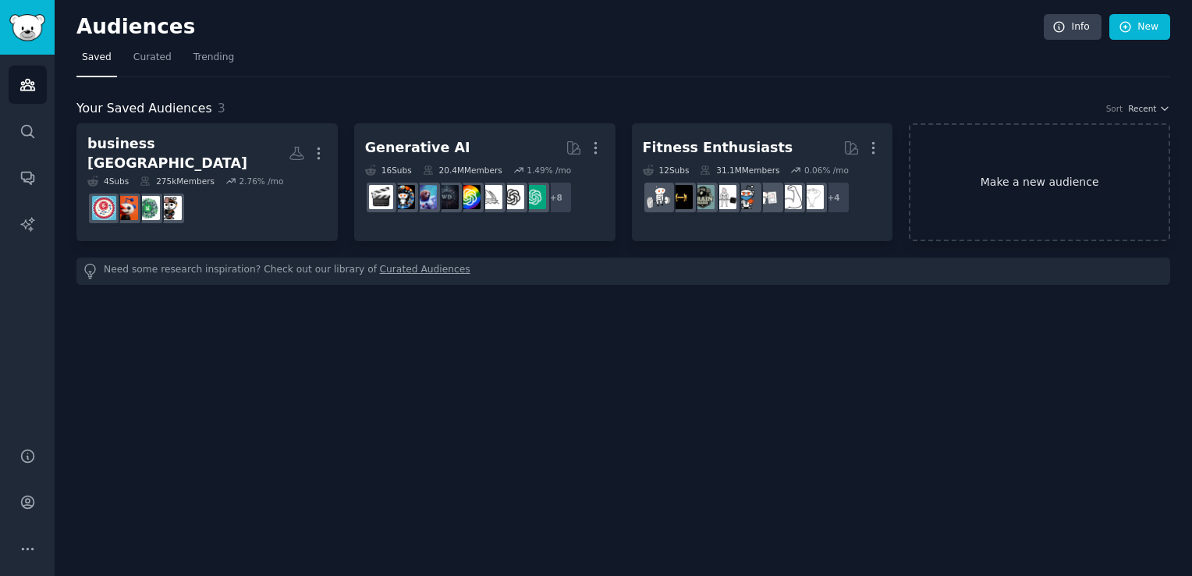
click at [1020, 183] on link "Make a new audience" at bounding box center [1039, 182] width 261 height 118
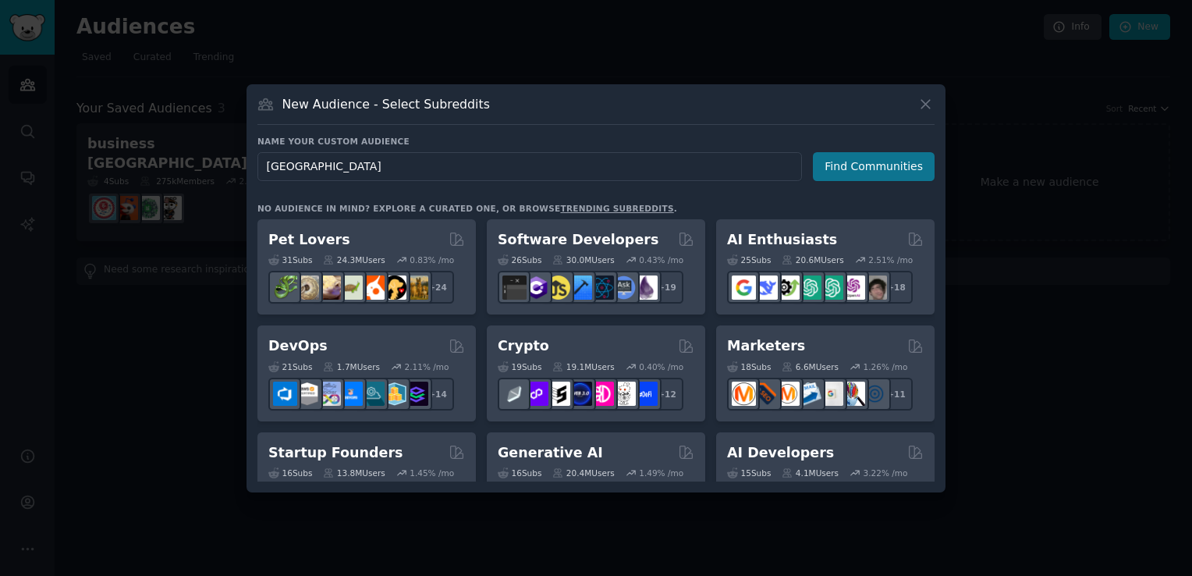
type input "[GEOGRAPHIC_DATA]"
click at [886, 174] on button "Find Communities" at bounding box center [874, 166] width 122 height 29
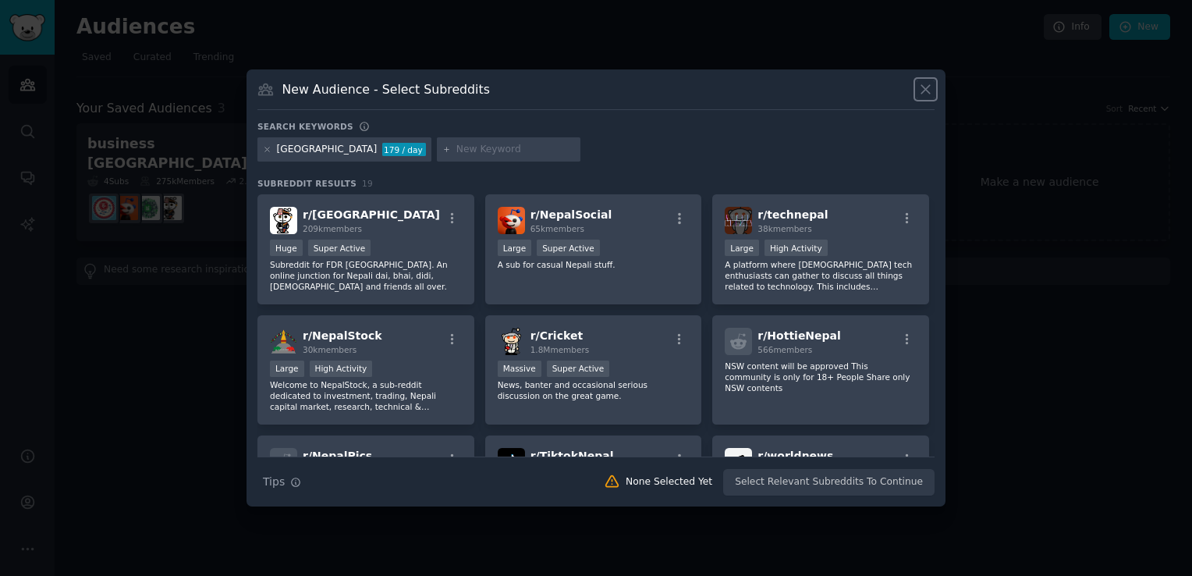
click at [920, 97] on icon at bounding box center [925, 89] width 16 height 16
